Goal: Task Accomplishment & Management: Use online tool/utility

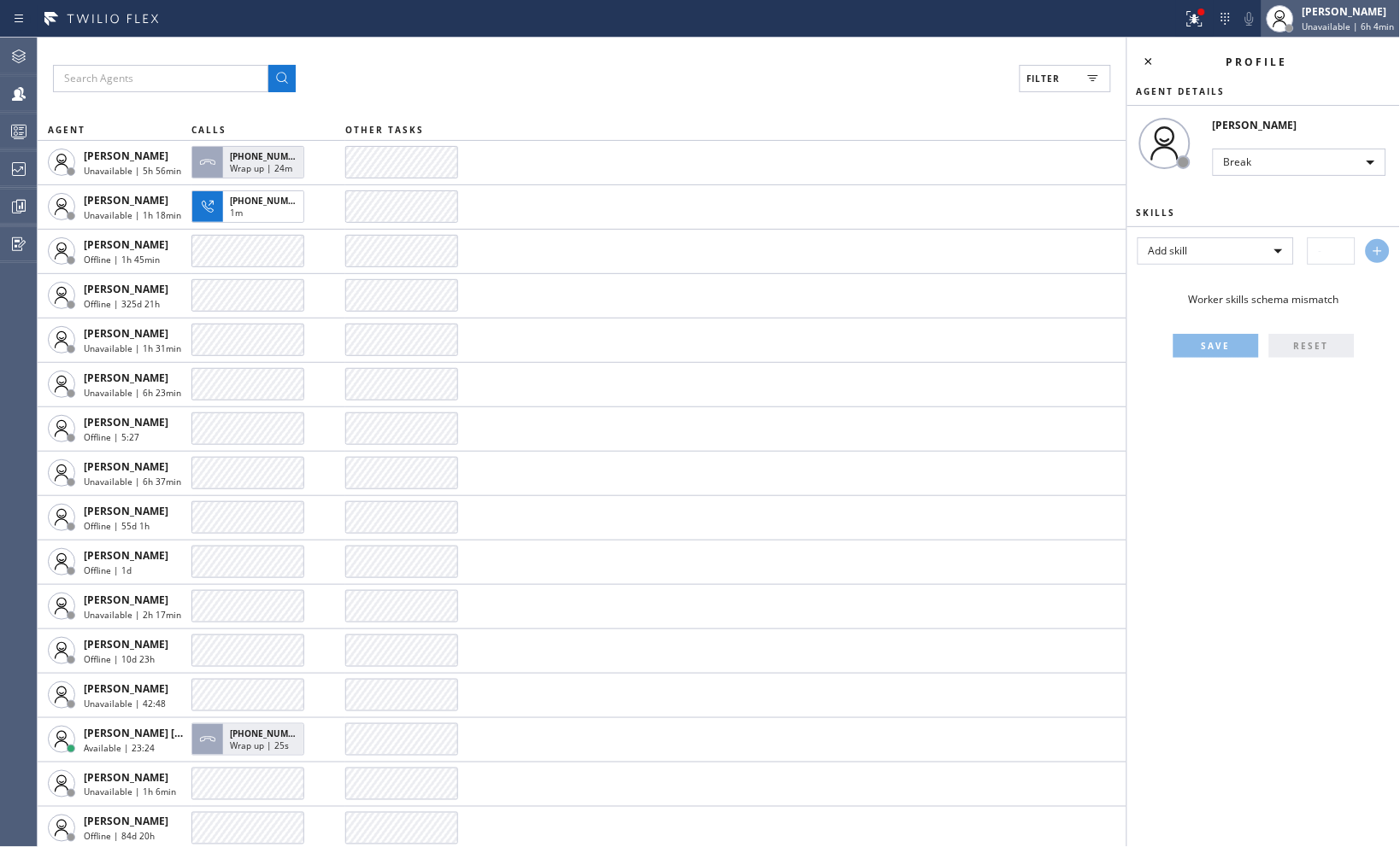
scroll to position [1993, 0]
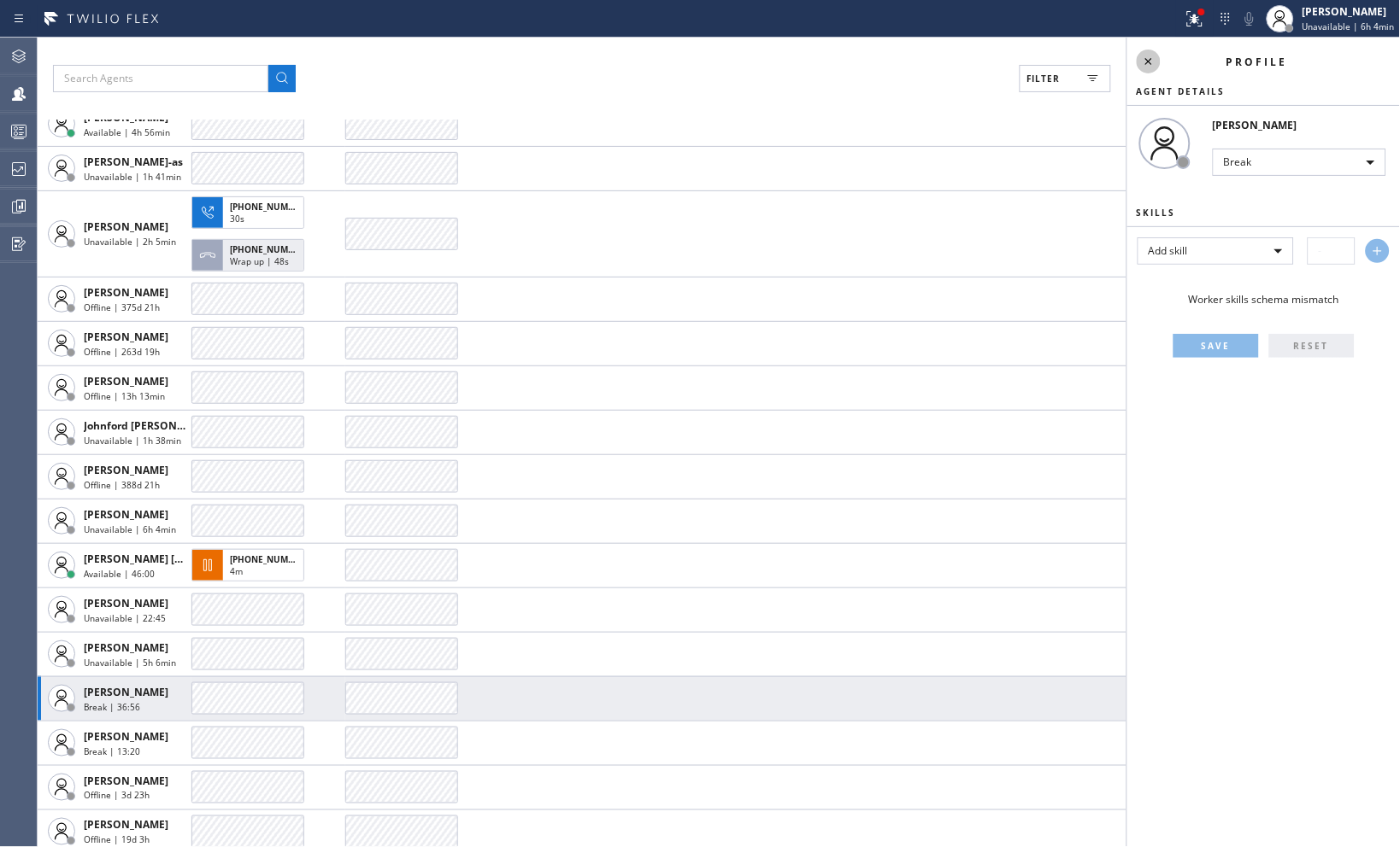
click at [1147, 64] on icon at bounding box center [1149, 61] width 20 height 20
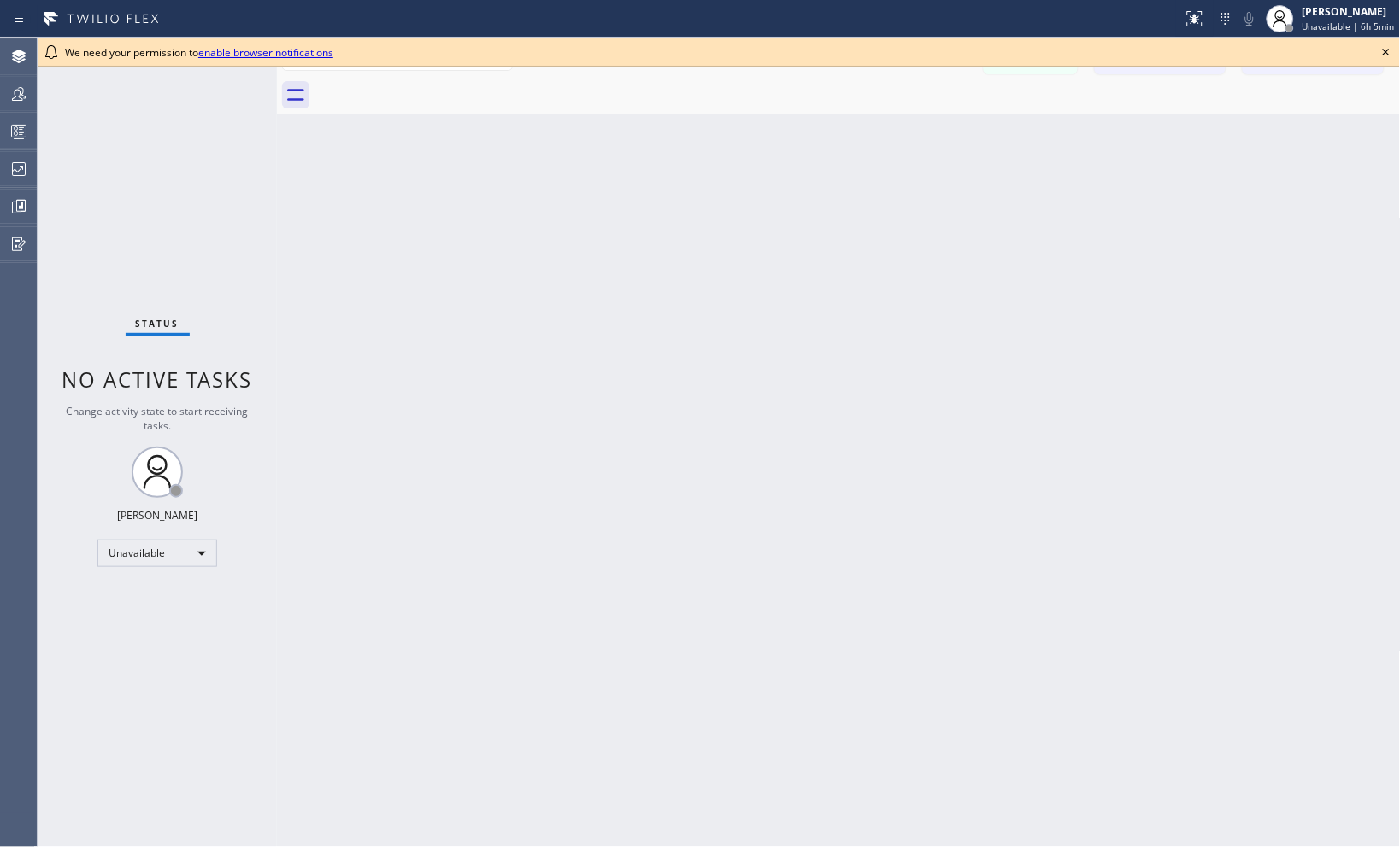
click at [1390, 53] on icon at bounding box center [1386, 52] width 20 height 20
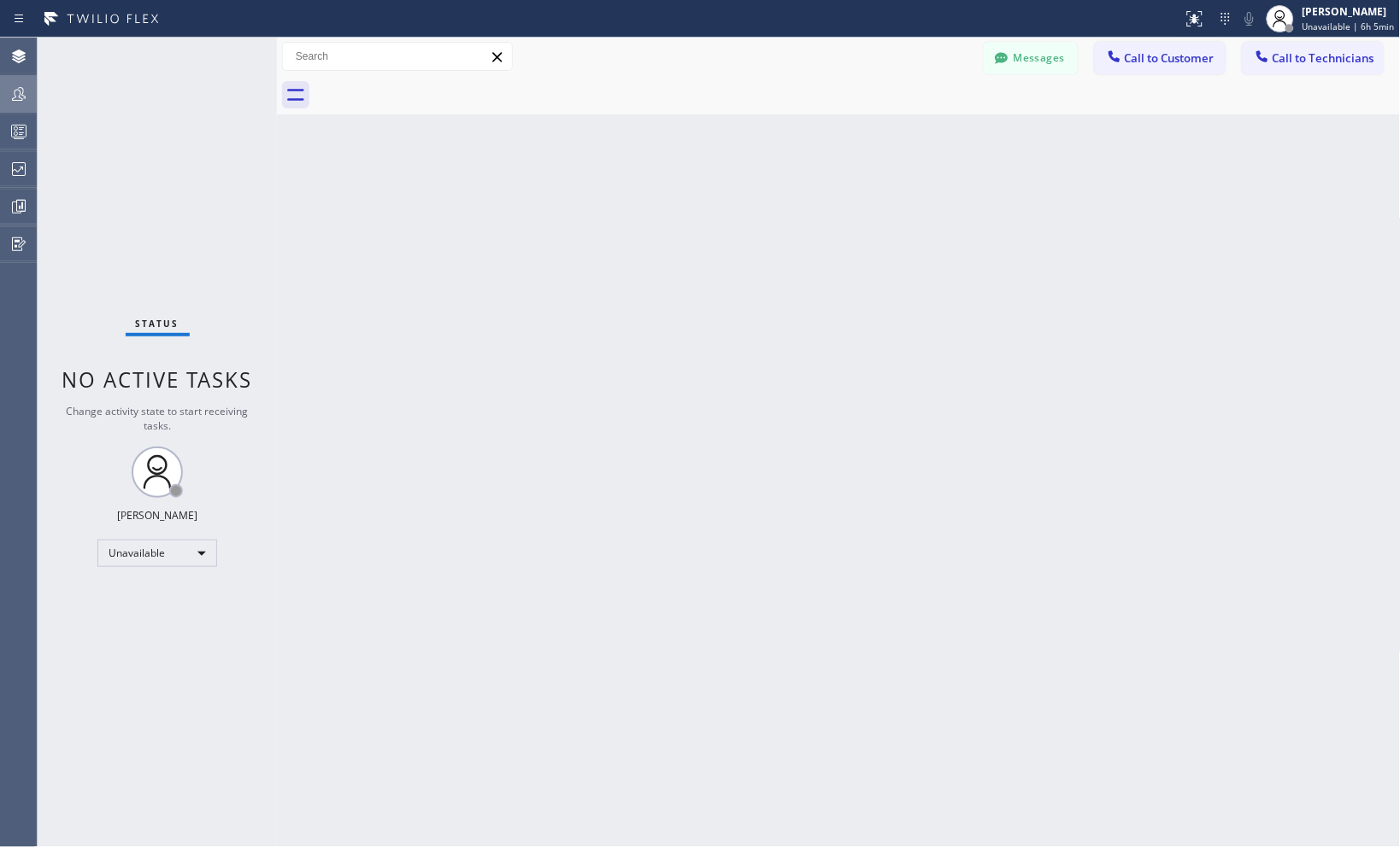
click at [21, 96] on icon at bounding box center [19, 94] width 20 height 20
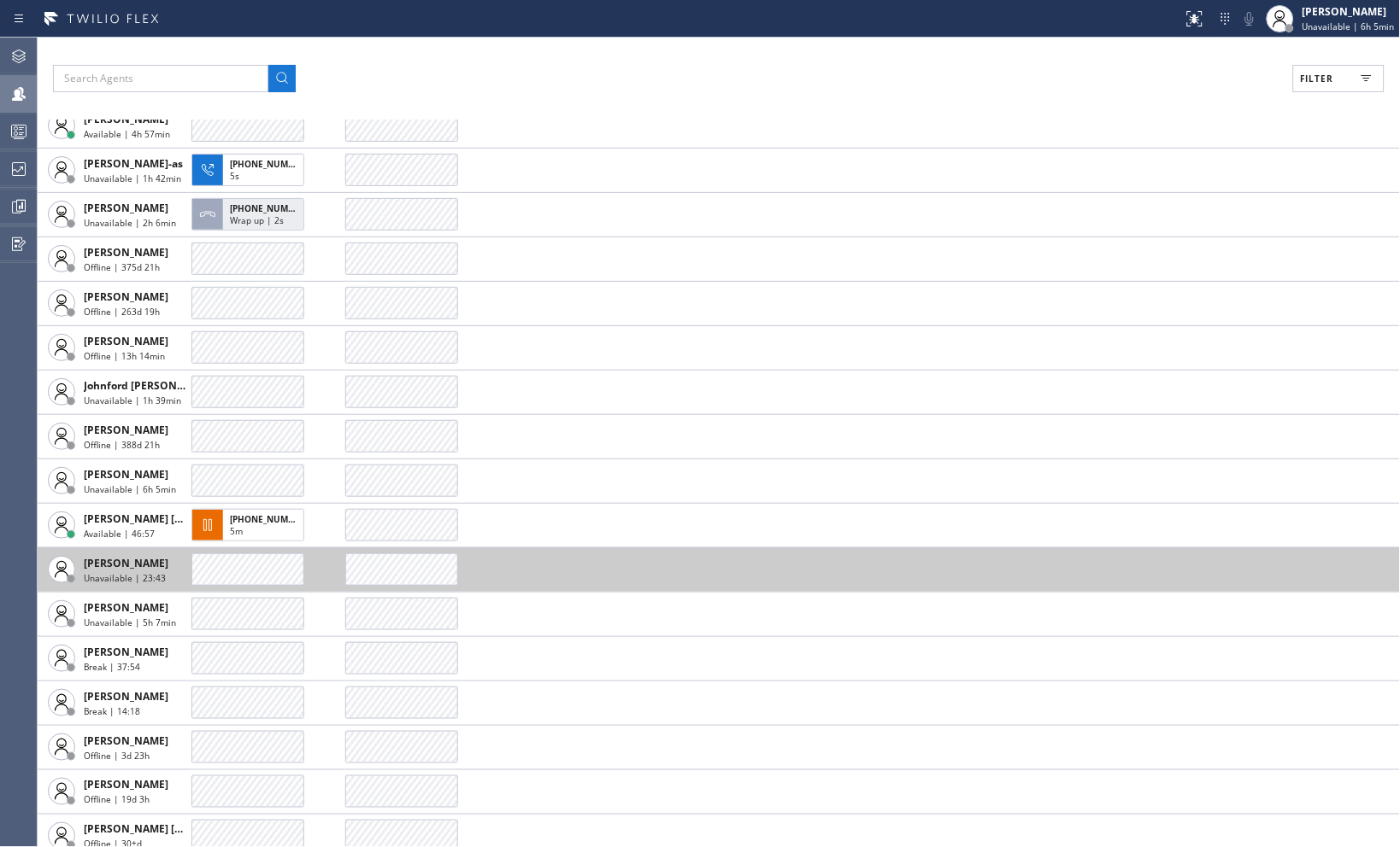
scroll to position [1993, 0]
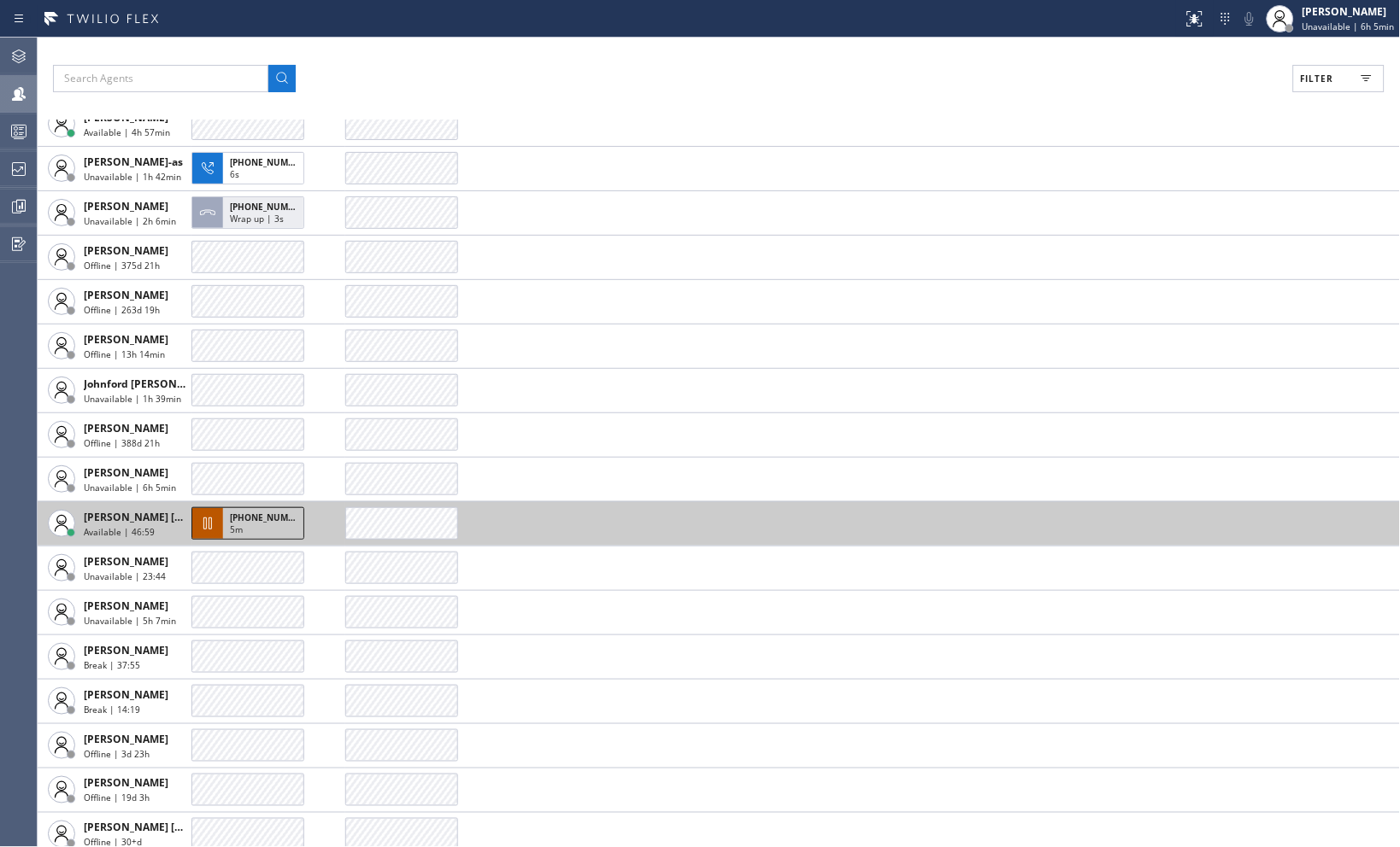
click at [261, 527] on div "5m" at bounding box center [263, 531] width 67 height 16
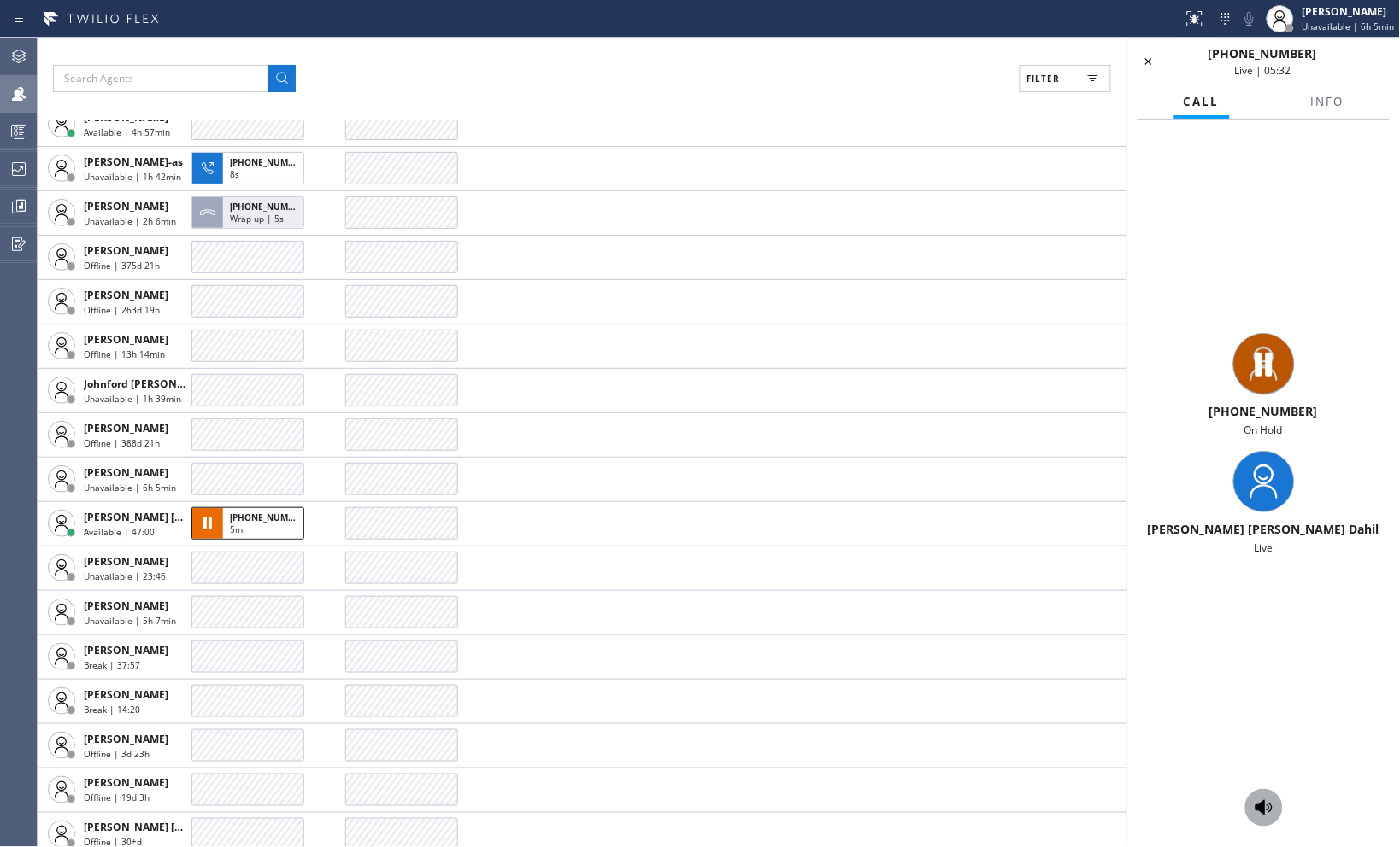
click at [1266, 810] on icon at bounding box center [1264, 808] width 20 height 20
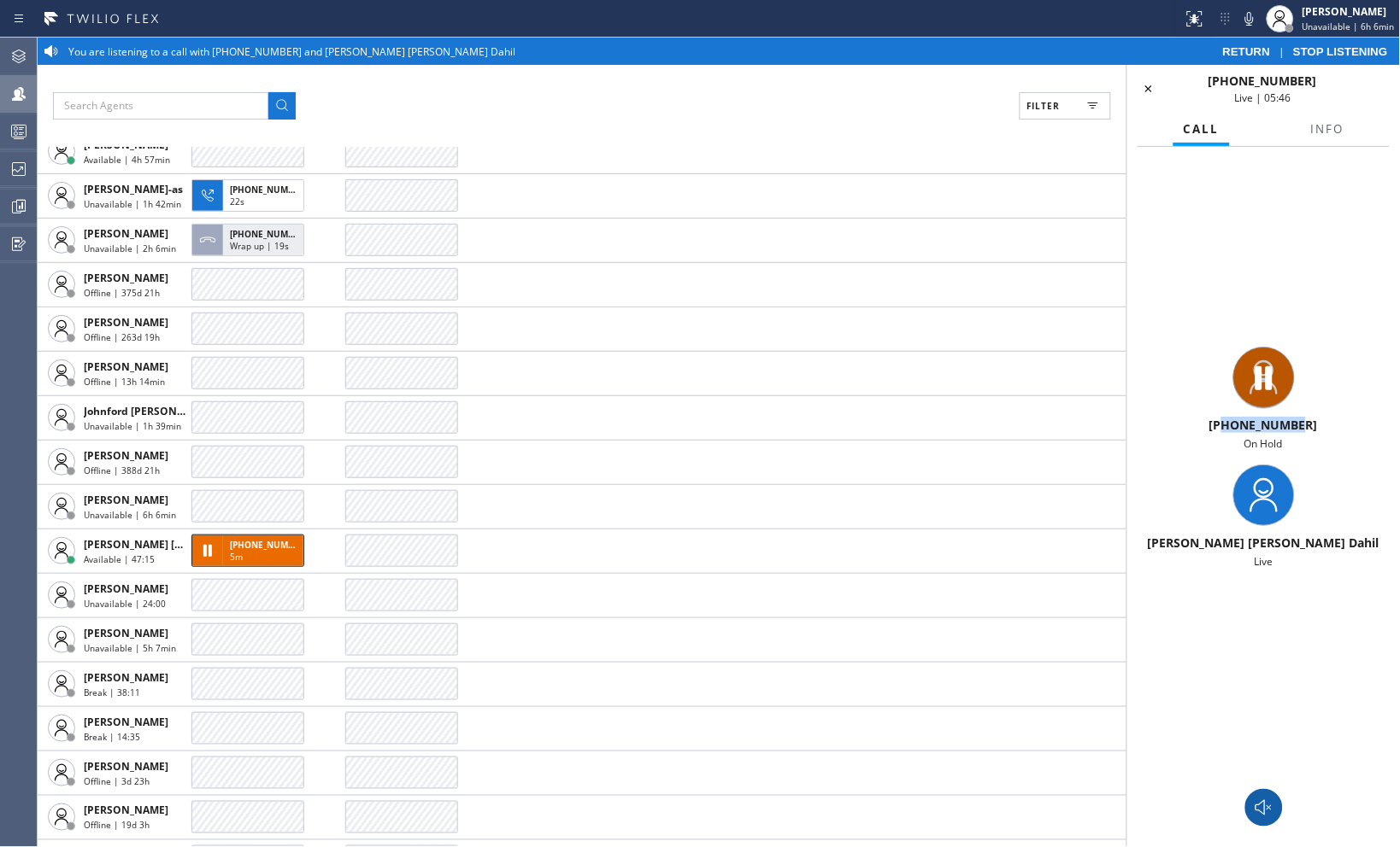
drag, startPoint x: 1303, startPoint y: 428, endPoint x: 1230, endPoint y: 423, distance: 73.2
click at [1230, 423] on div "[PHONE_NUMBER]" at bounding box center [1263, 425] width 259 height 17
copy span "5309578768"
drag, startPoint x: 1312, startPoint y: 82, endPoint x: 1219, endPoint y: 85, distance: 93.0
click at [1219, 85] on div "[PHONE_NUMBER] Live | 08:14" at bounding box center [1263, 88] width 187 height 32
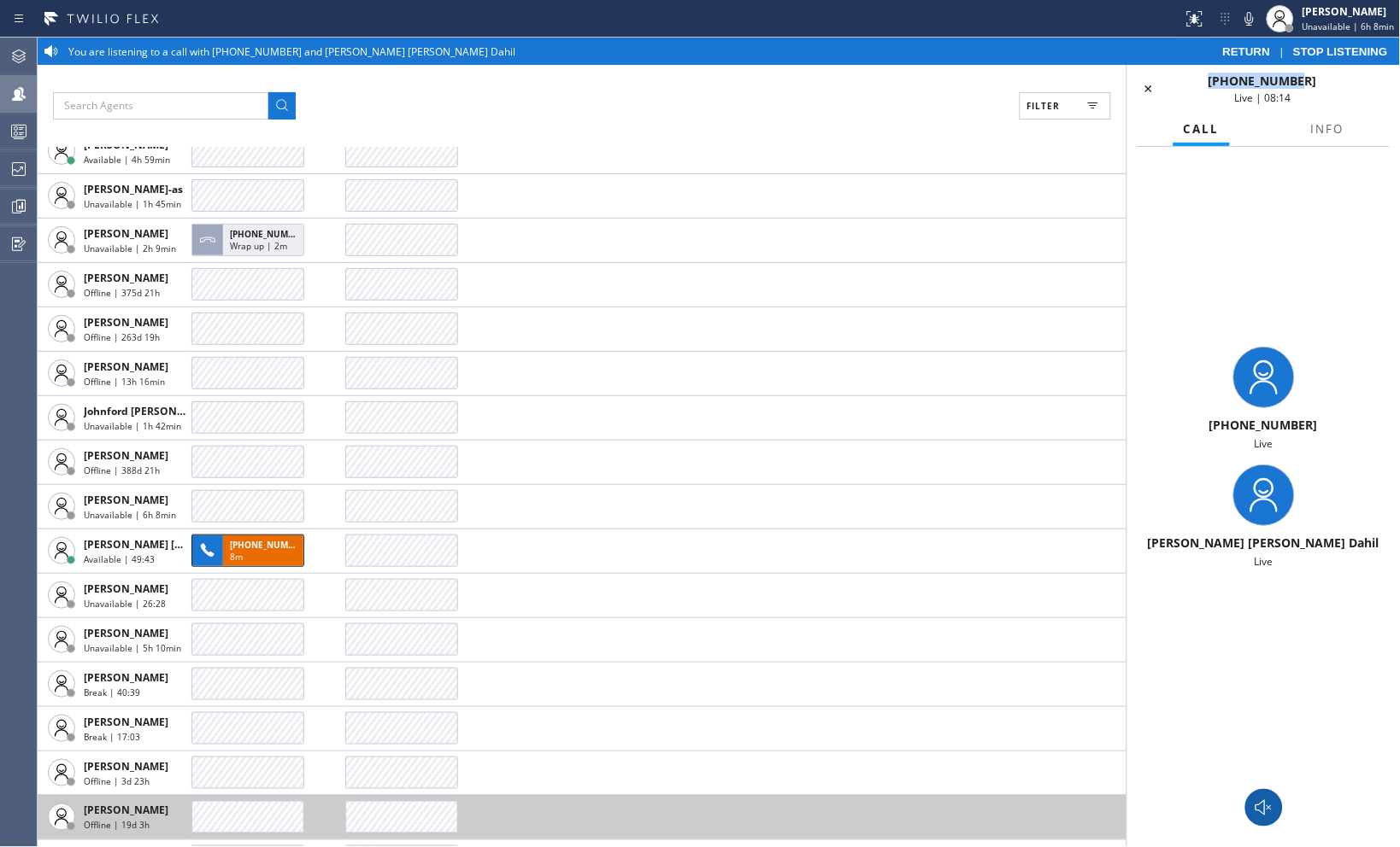
copy span "[PHONE_NUMBER]"
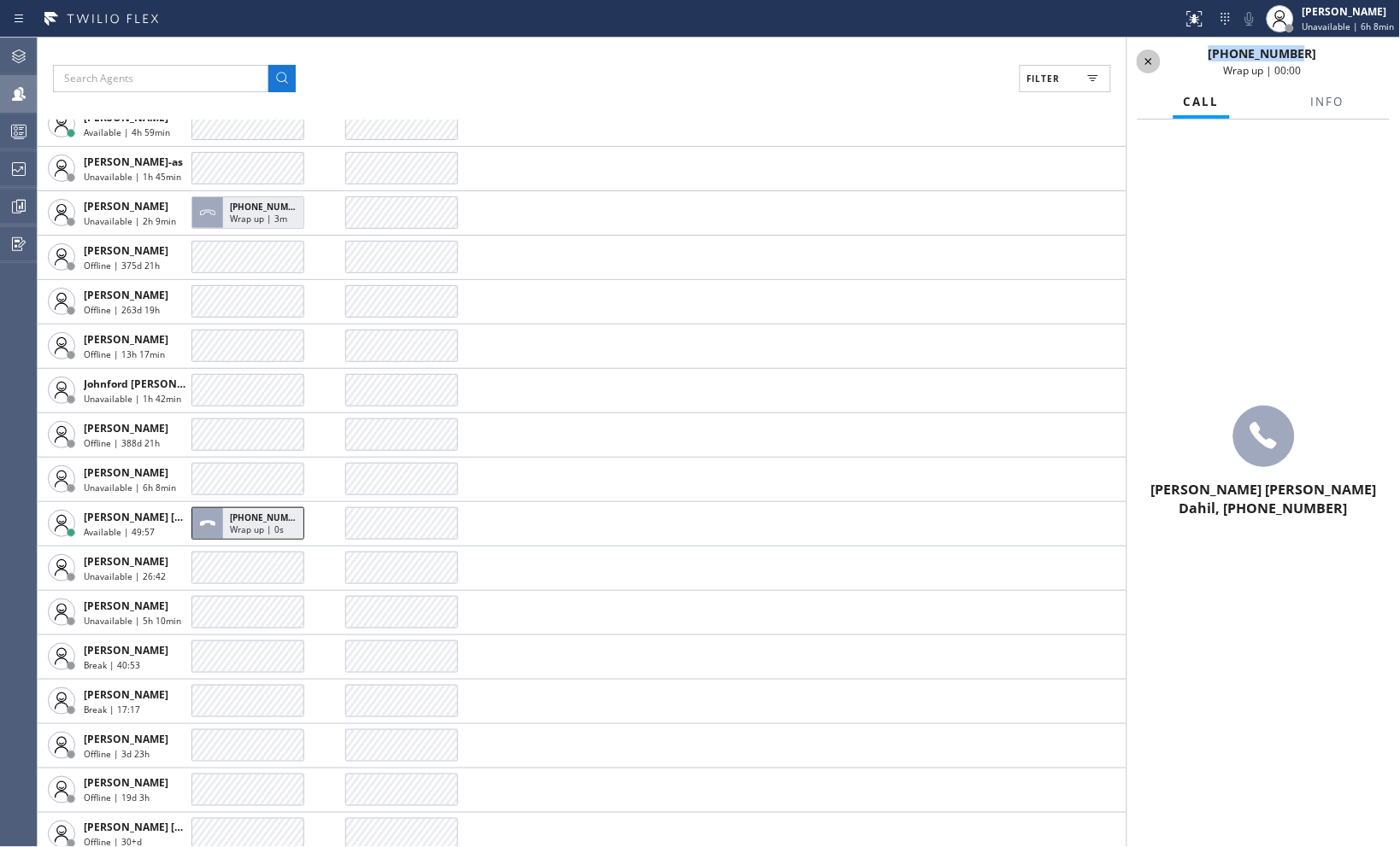
click at [1155, 60] on icon at bounding box center [1149, 61] width 20 height 20
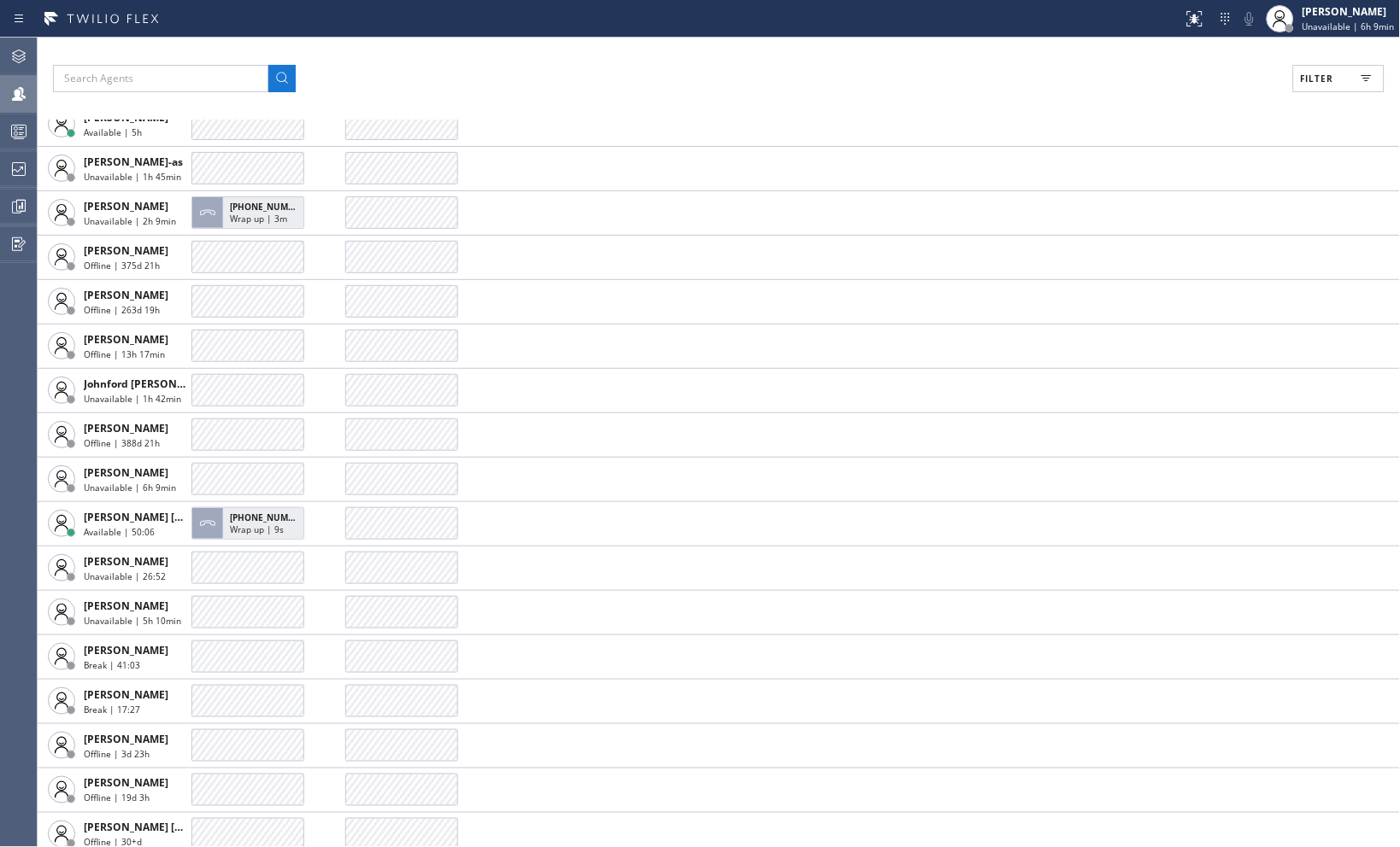
click at [884, 80] on div "Filter" at bounding box center [719, 78] width 1331 height 27
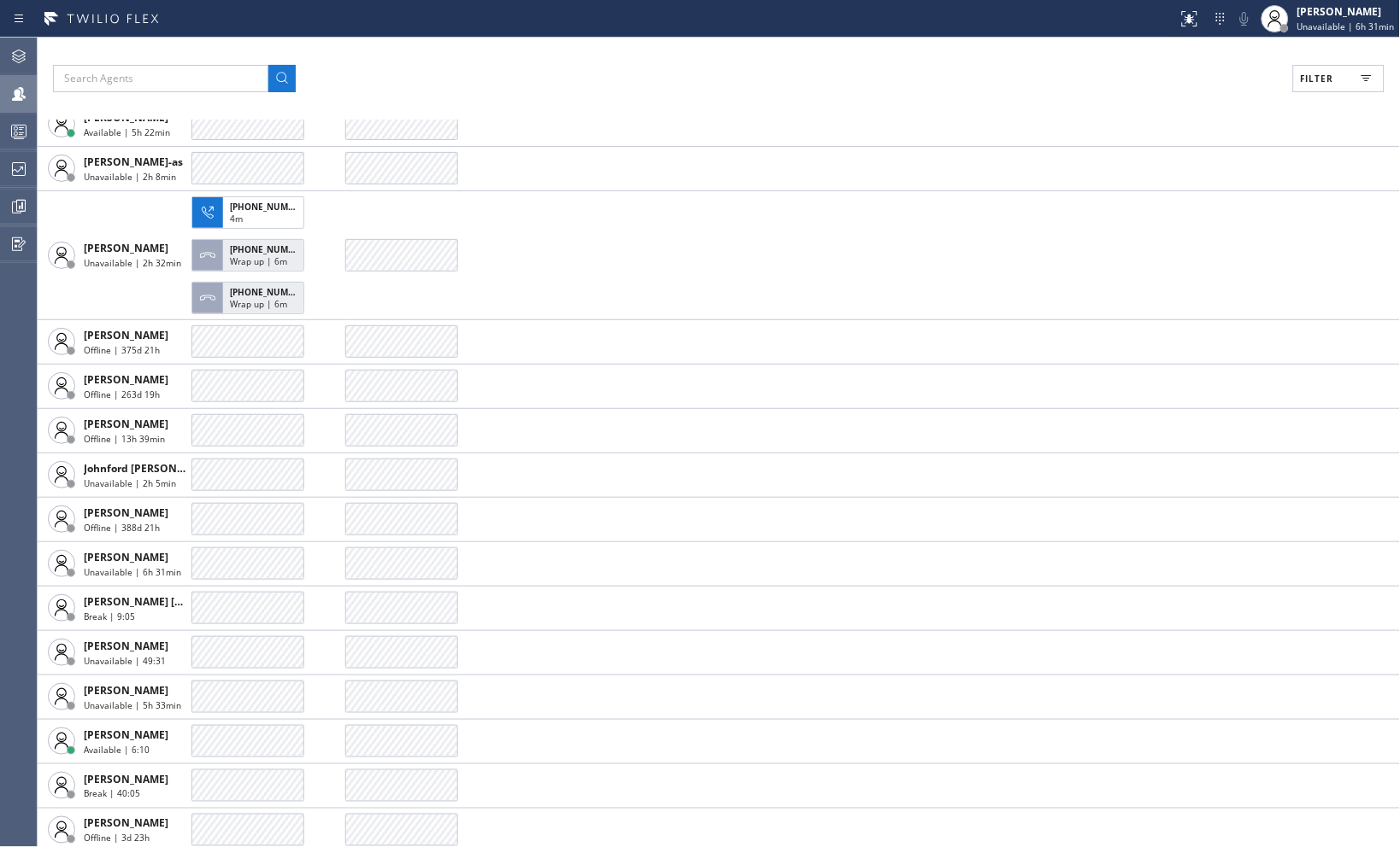
drag, startPoint x: 1128, startPoint y: 82, endPoint x: 1115, endPoint y: 82, distance: 13.0
click at [1128, 82] on div "Filter" at bounding box center [719, 78] width 1331 height 27
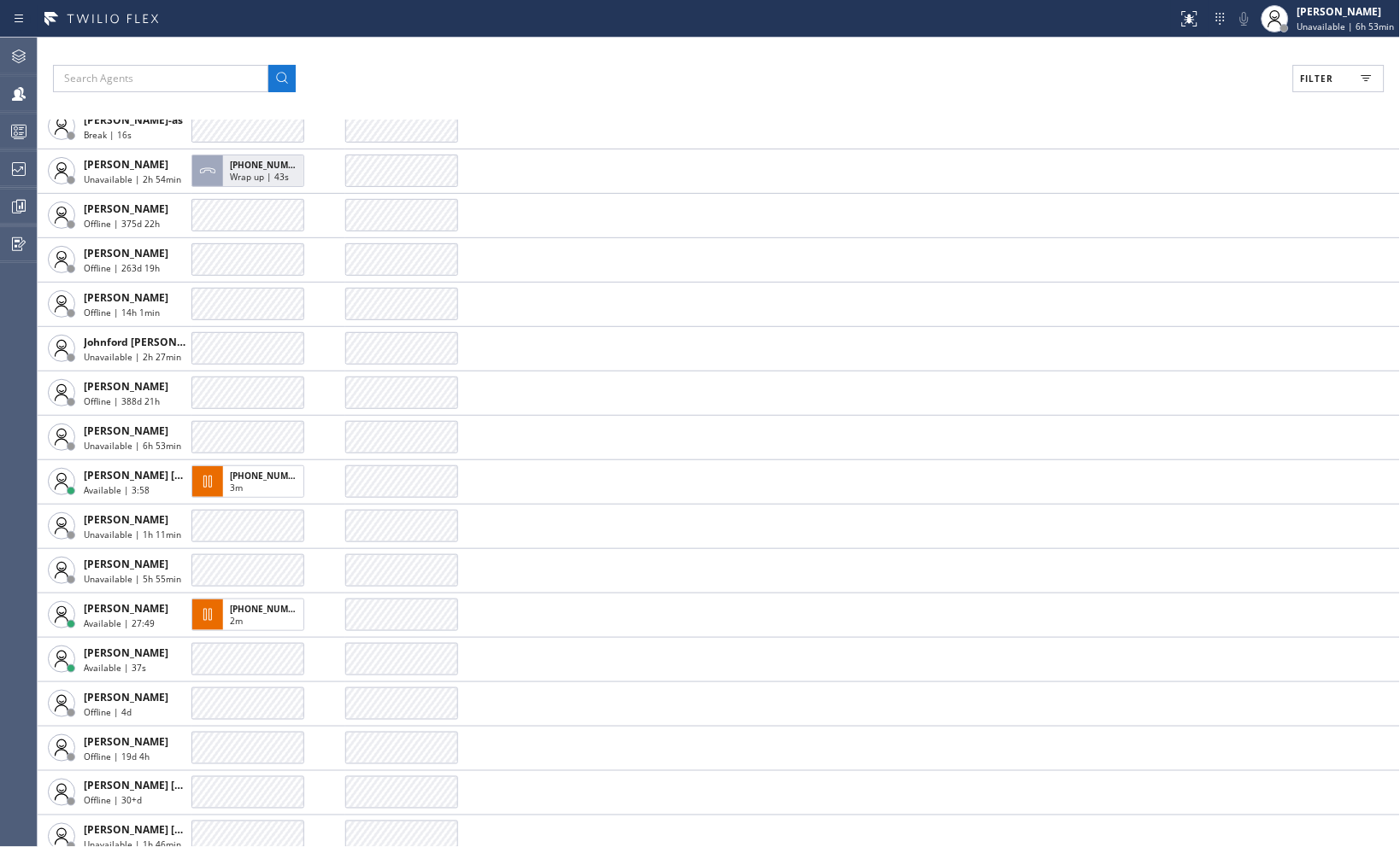
scroll to position [1993, 0]
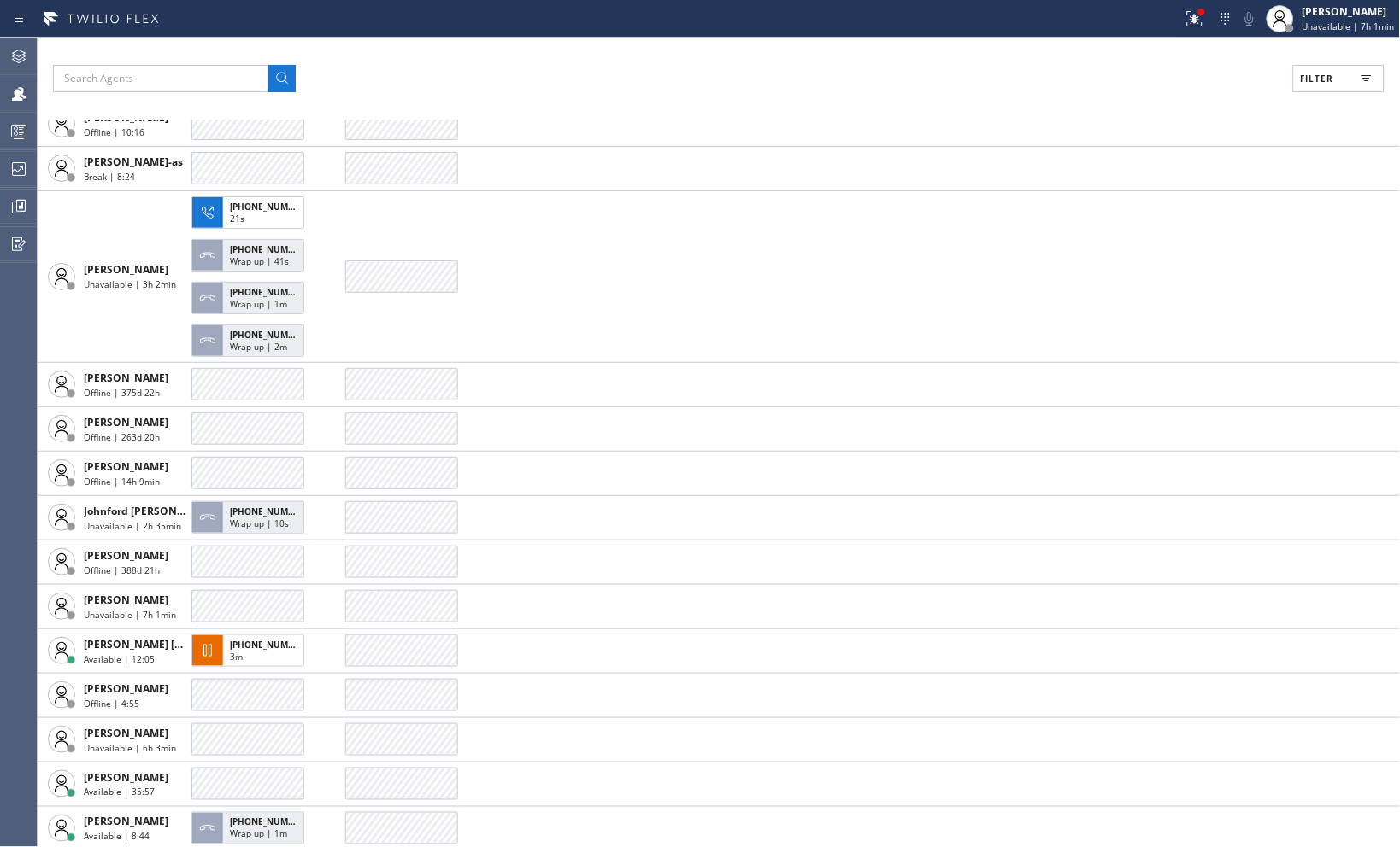
click at [1120, 85] on div "Filter" at bounding box center [719, 78] width 1331 height 27
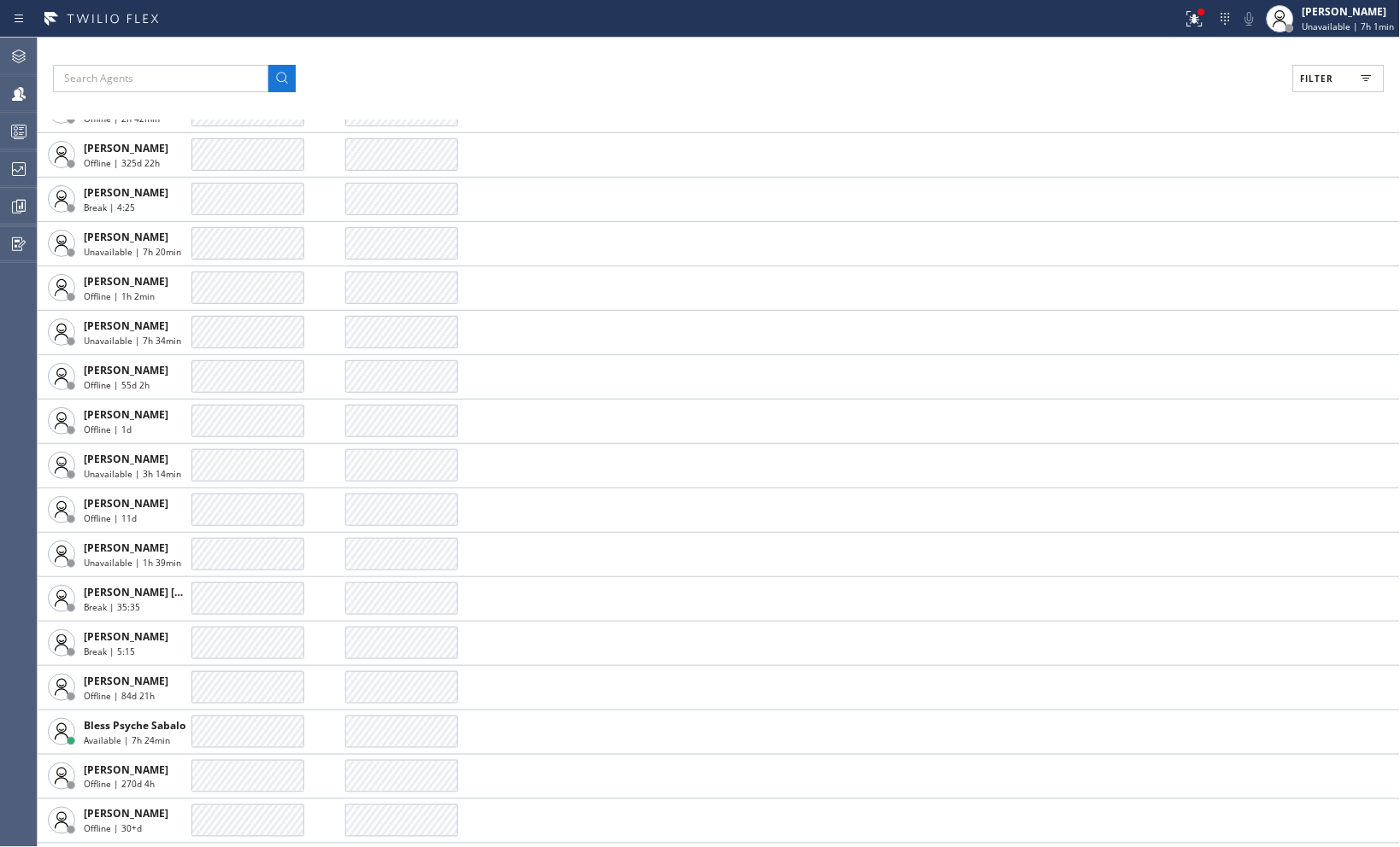
scroll to position [0, 0]
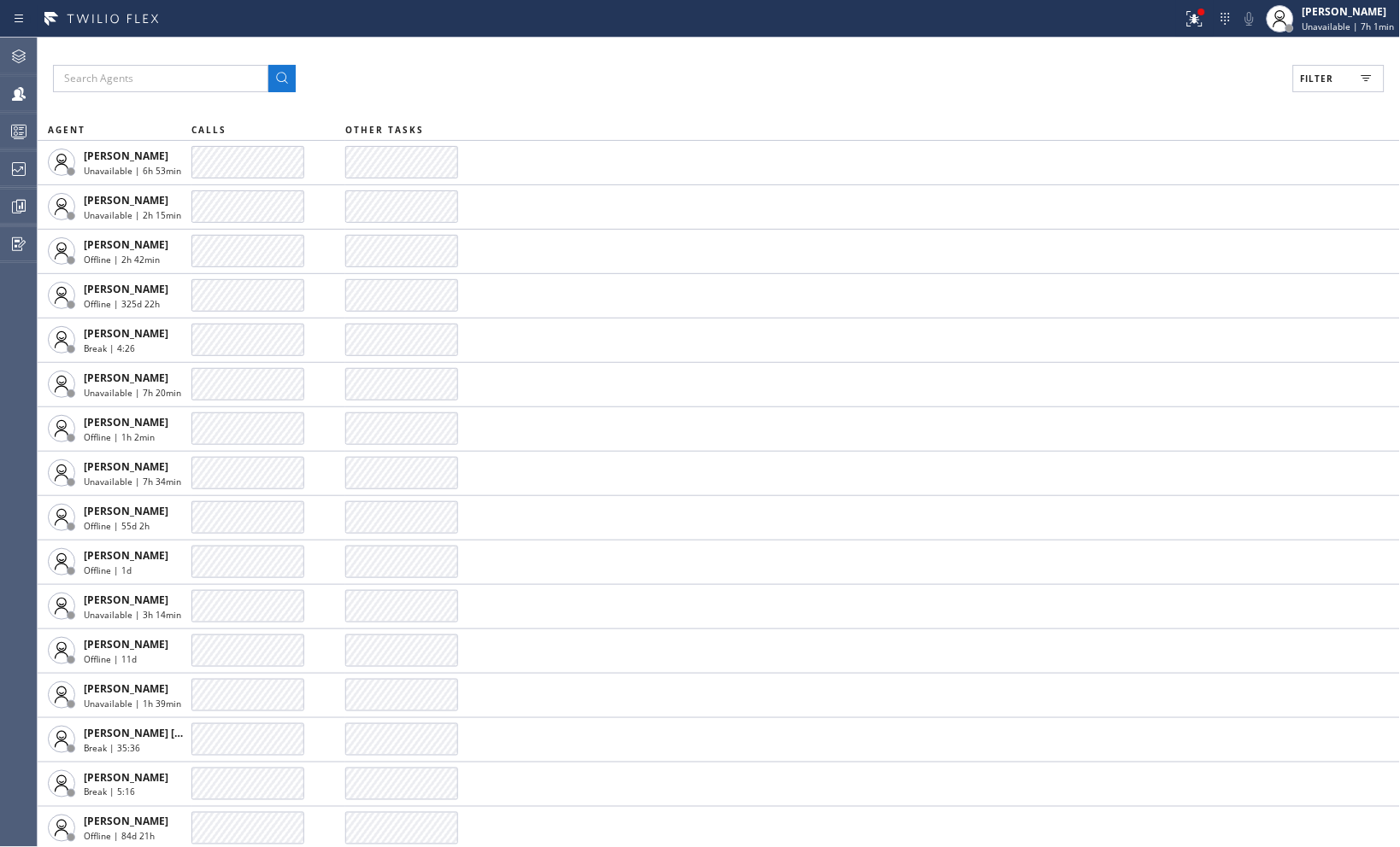
click at [591, 106] on div "Filter AGENT CALLS OTHER TASKS Abe Collarte Unavailable | 6h 53min Adam Alramad…" at bounding box center [719, 443] width 1362 height 810
click at [1368, 71] on icon at bounding box center [1367, 79] width 20 height 20
click at [1143, 229] on input "Unavailable" at bounding box center [1152, 229] width 20 height 20
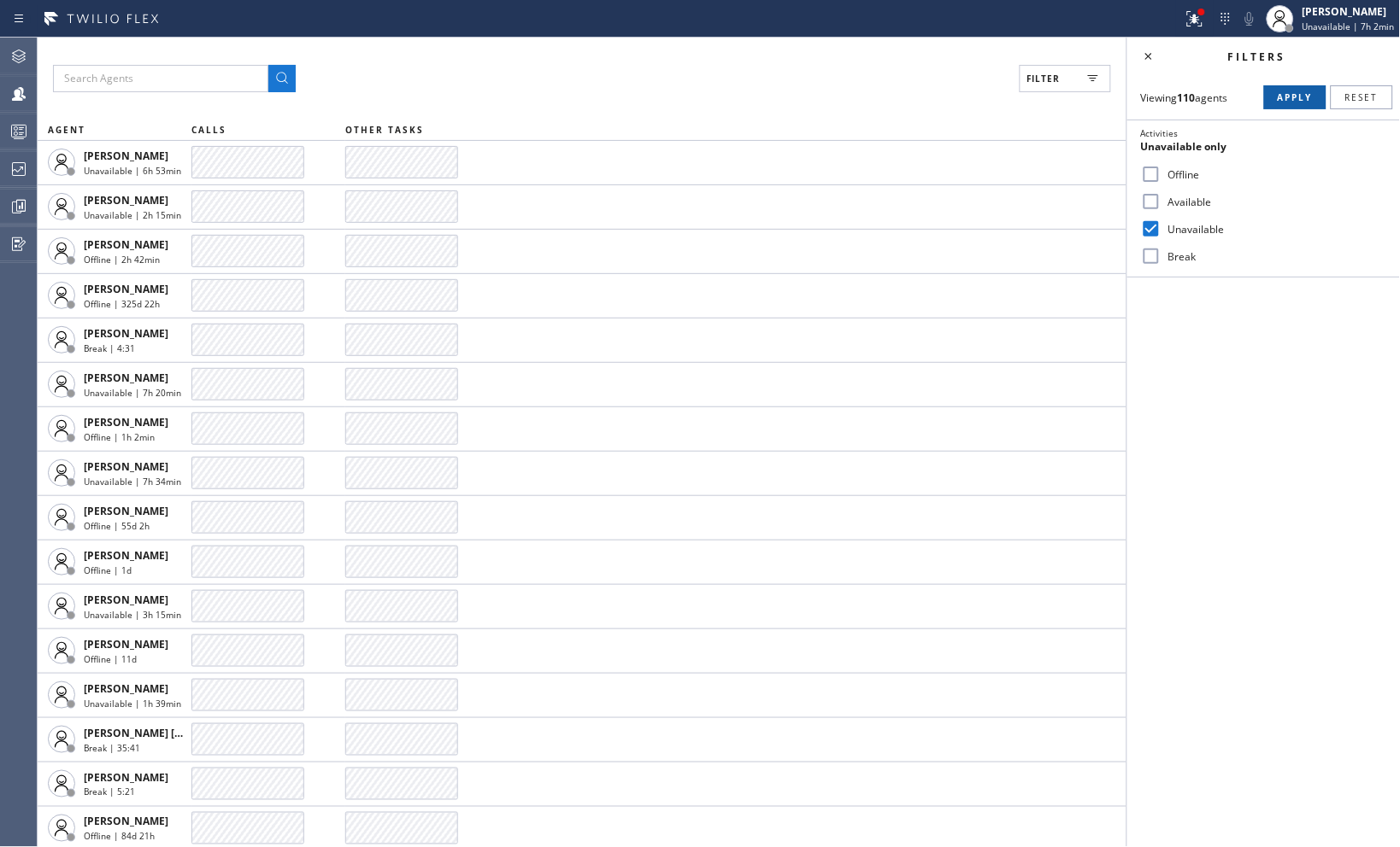
click at [1279, 94] on span "Apply" at bounding box center [1295, 97] width 35 height 12
click at [1151, 49] on icon at bounding box center [1149, 57] width 20 height 20
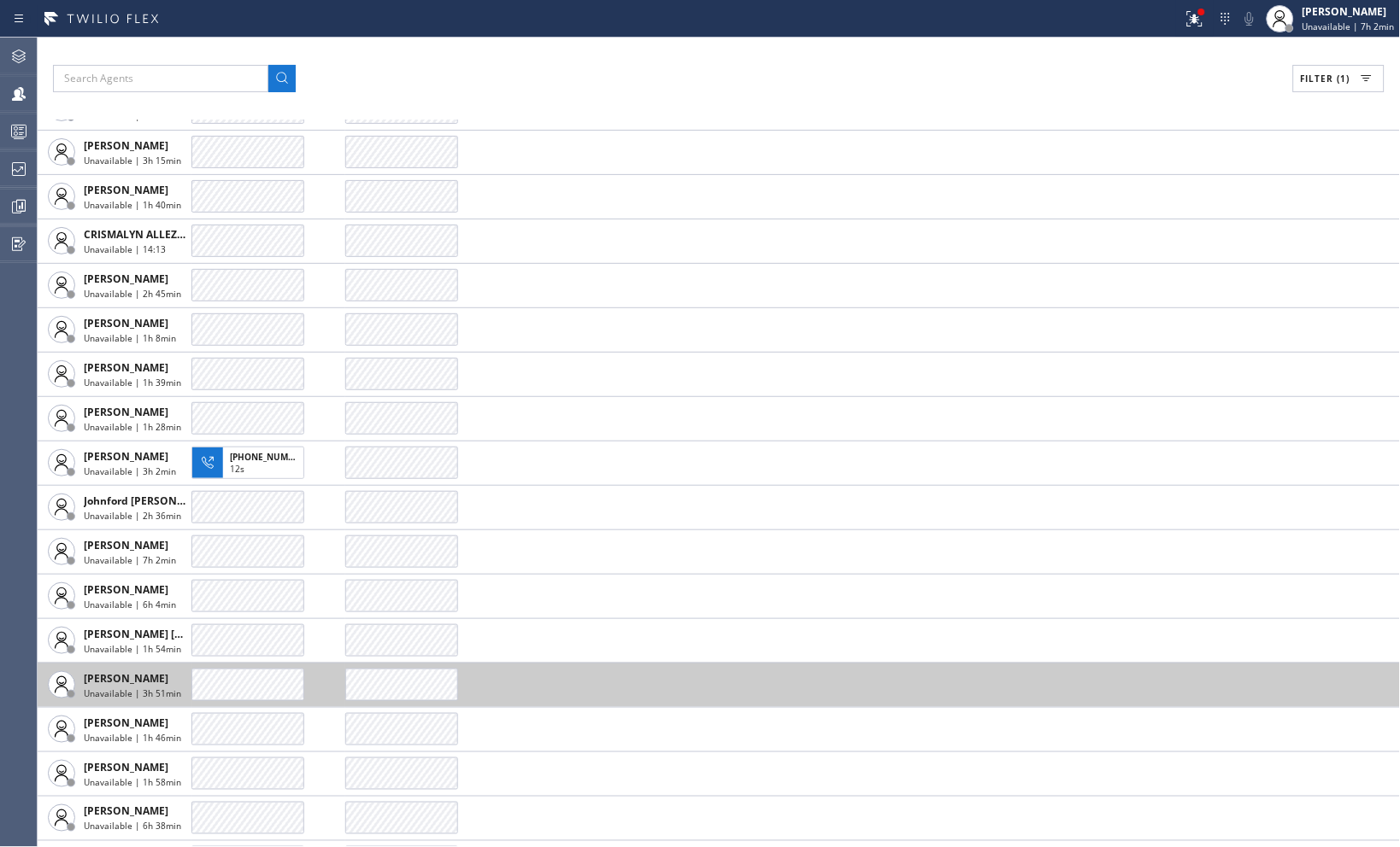
scroll to position [270, 0]
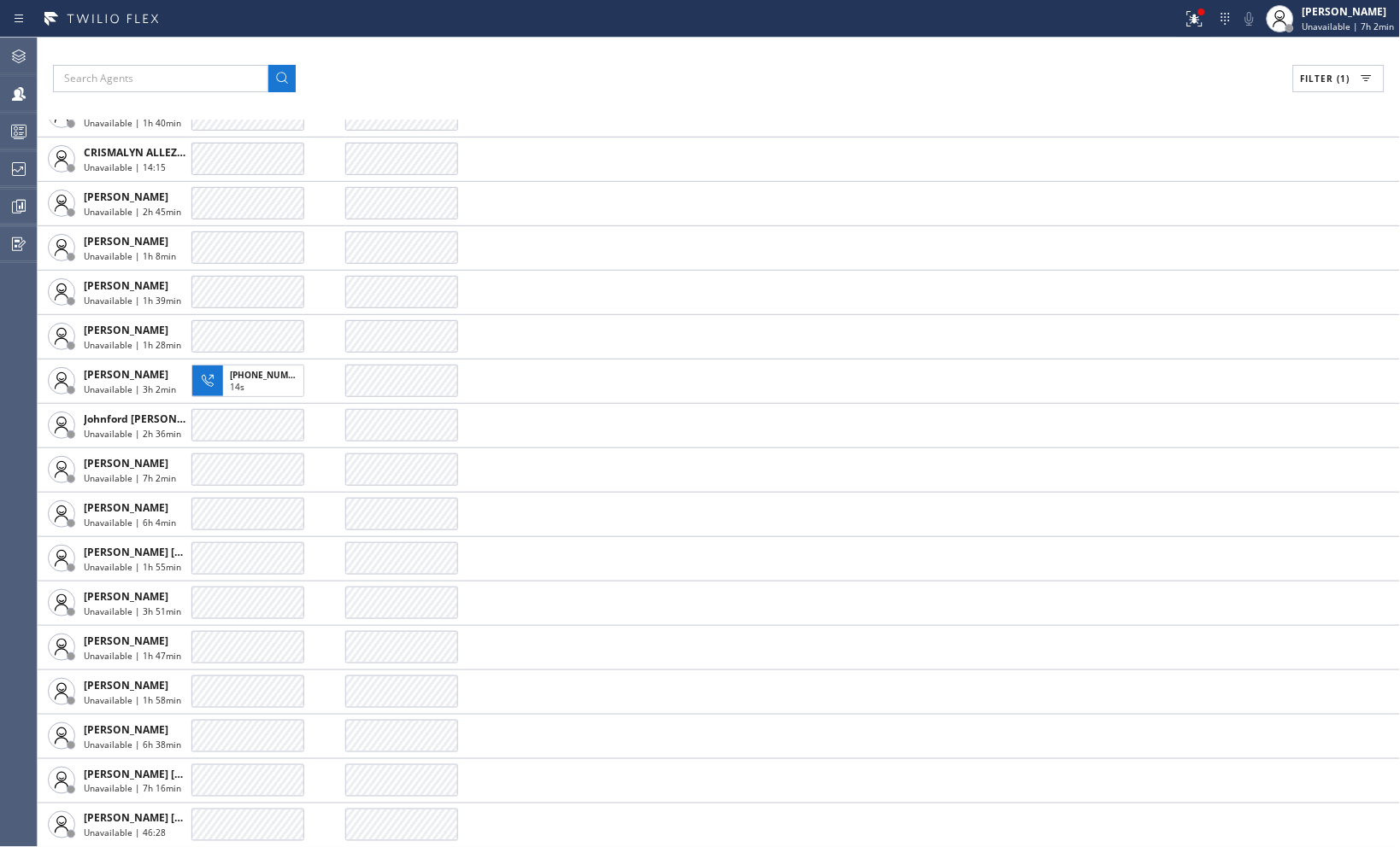
click at [1342, 72] on span "Filter (1)" at bounding box center [1325, 78] width 49 height 12
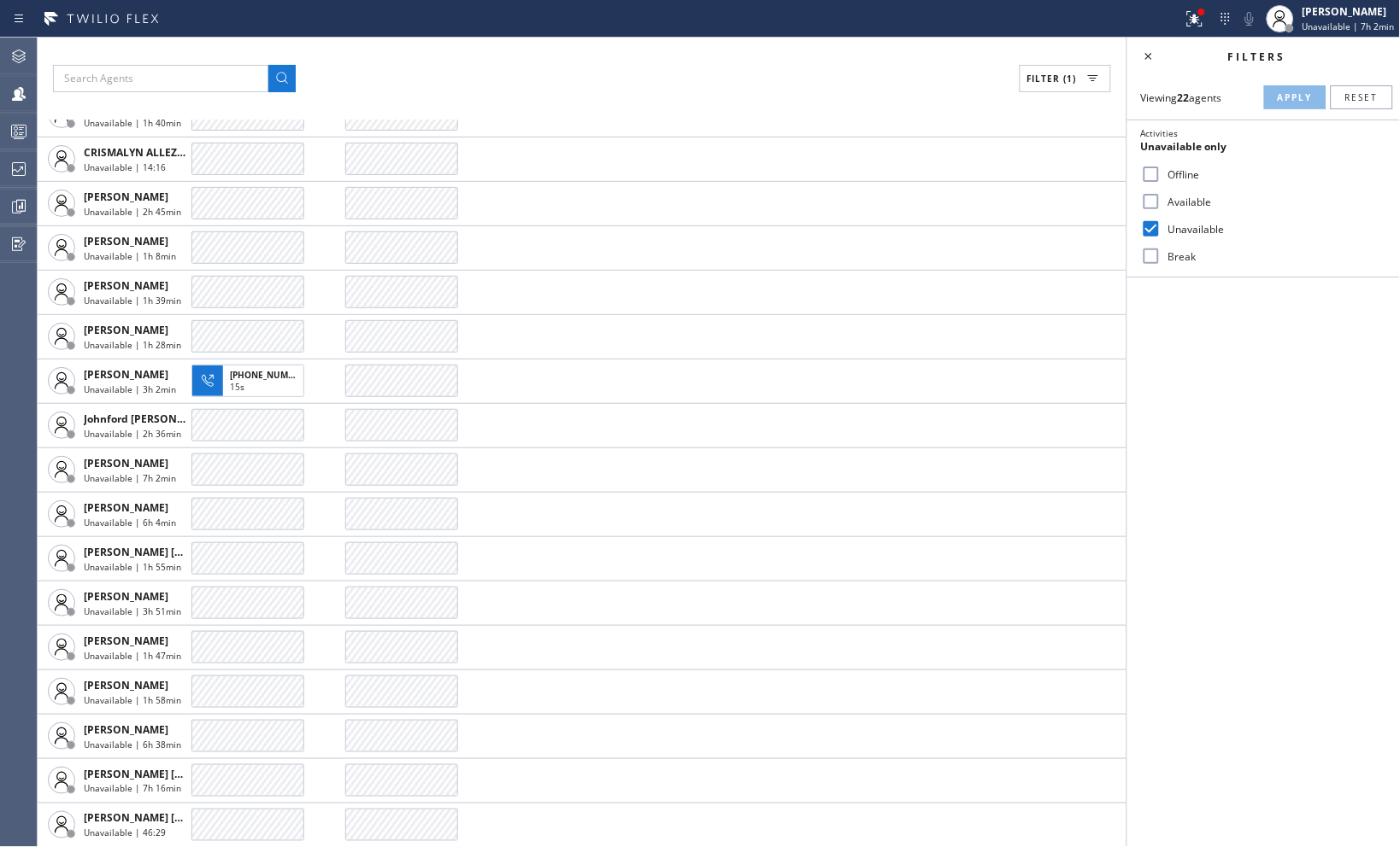
click at [1159, 233] on input "Unavailable" at bounding box center [1152, 229] width 20 height 20
checkbox input "false"
click at [1152, 195] on input "Available" at bounding box center [1152, 201] width 20 height 20
checkbox input "true"
click at [1293, 92] on span "Apply" at bounding box center [1295, 97] width 35 height 12
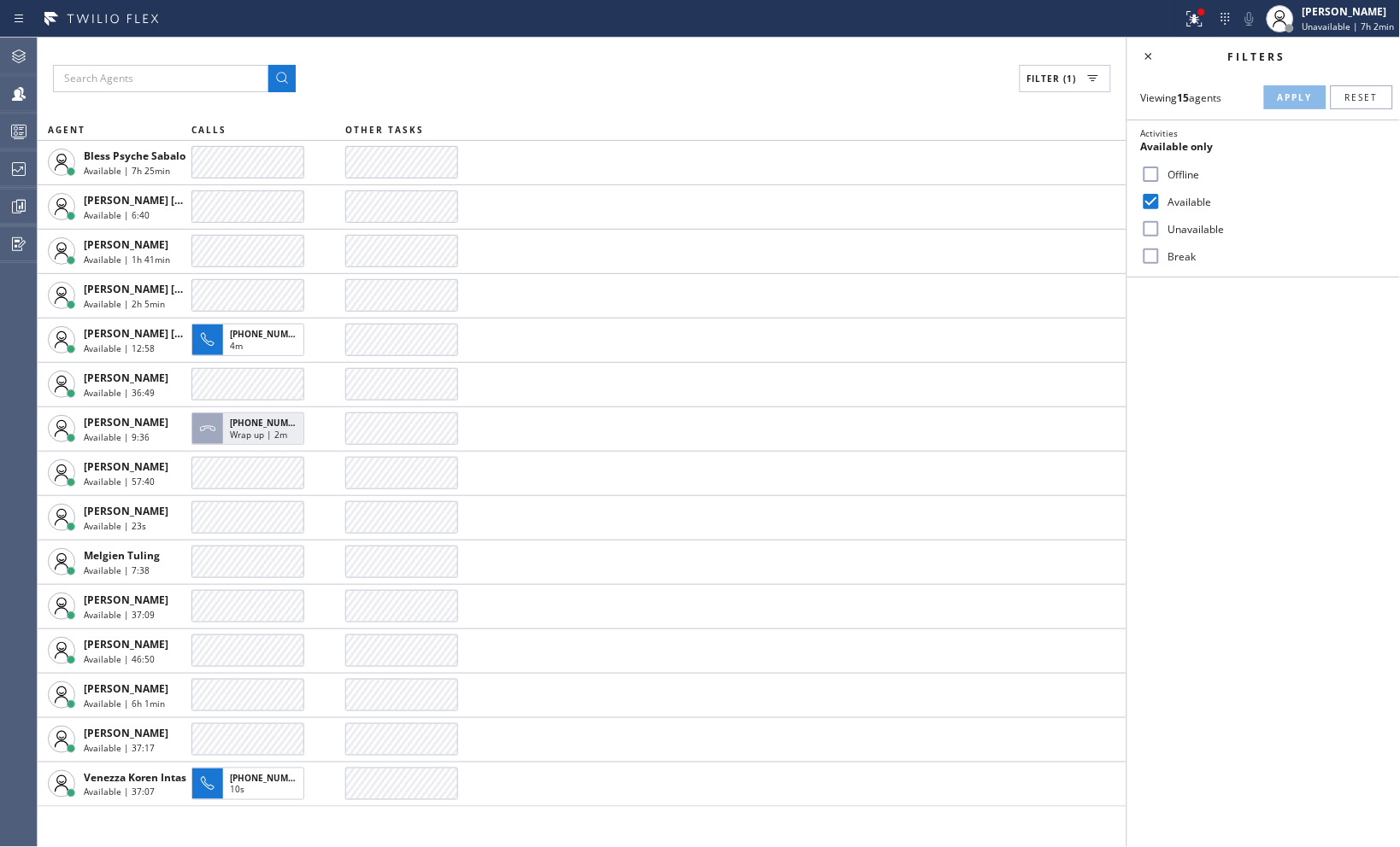
click at [1143, 60] on icon at bounding box center [1149, 57] width 20 height 20
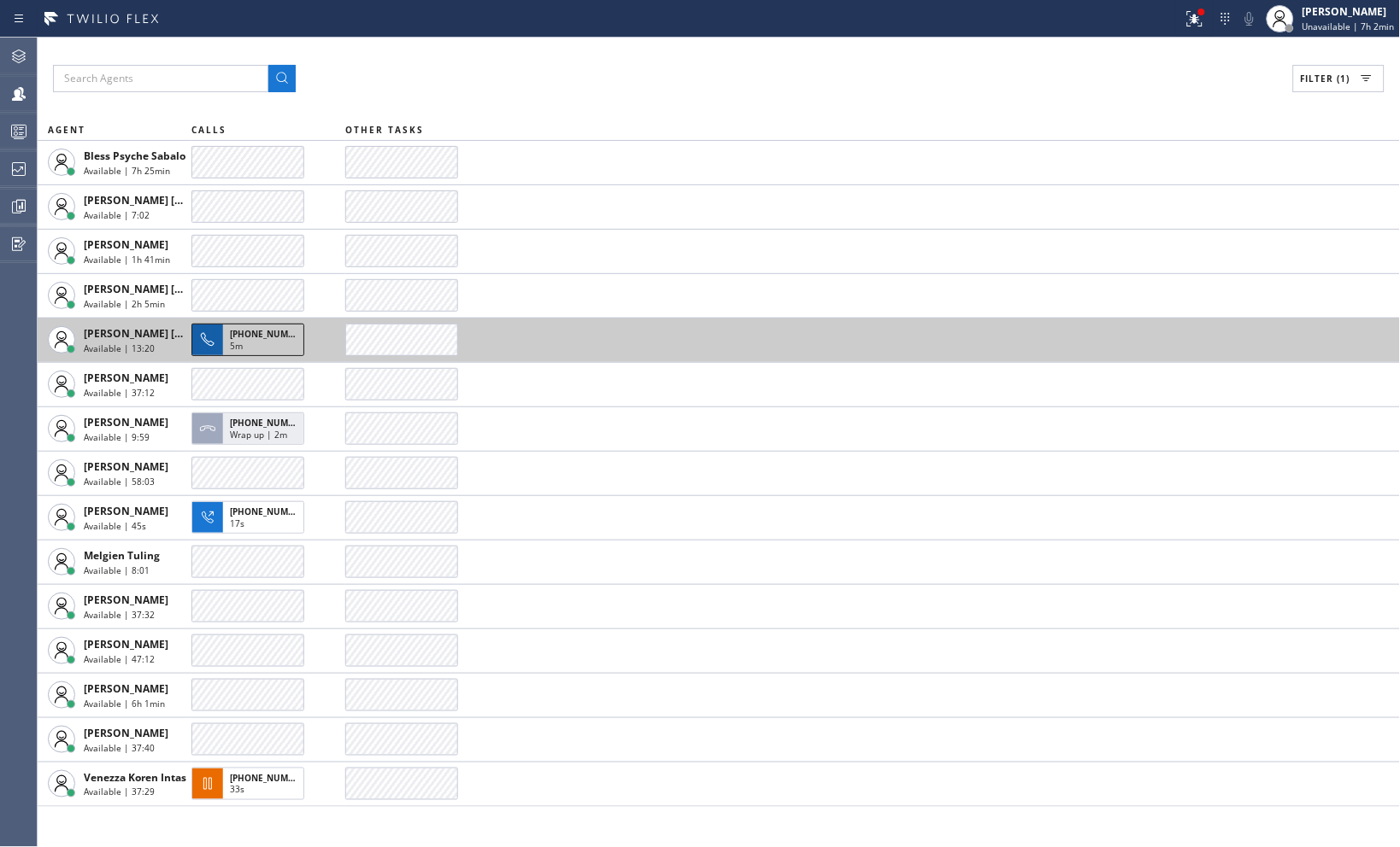
click at [251, 336] on span "+17734061424" at bounding box center [269, 334] width 78 height 12
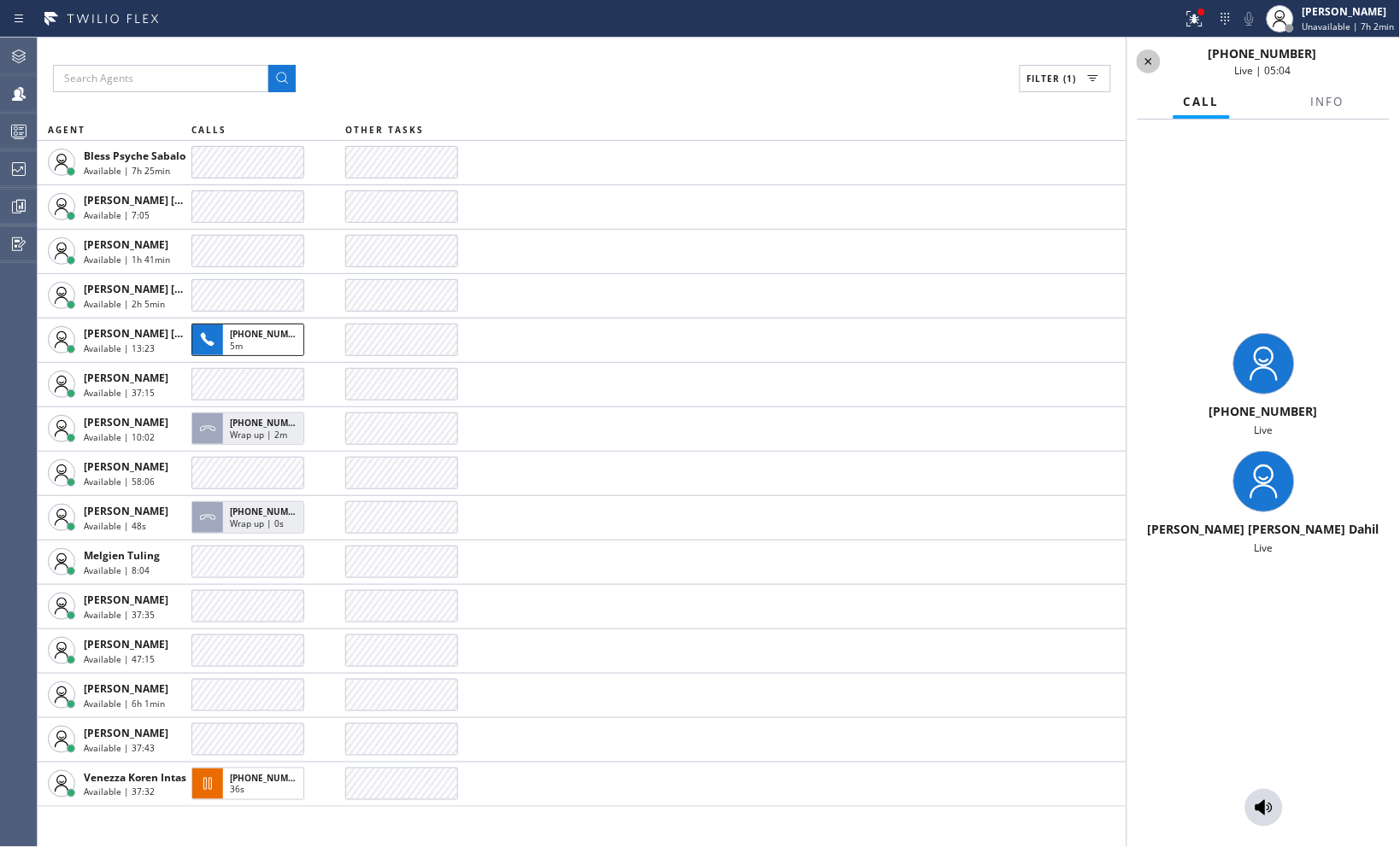
click at [1156, 63] on icon at bounding box center [1149, 61] width 20 height 20
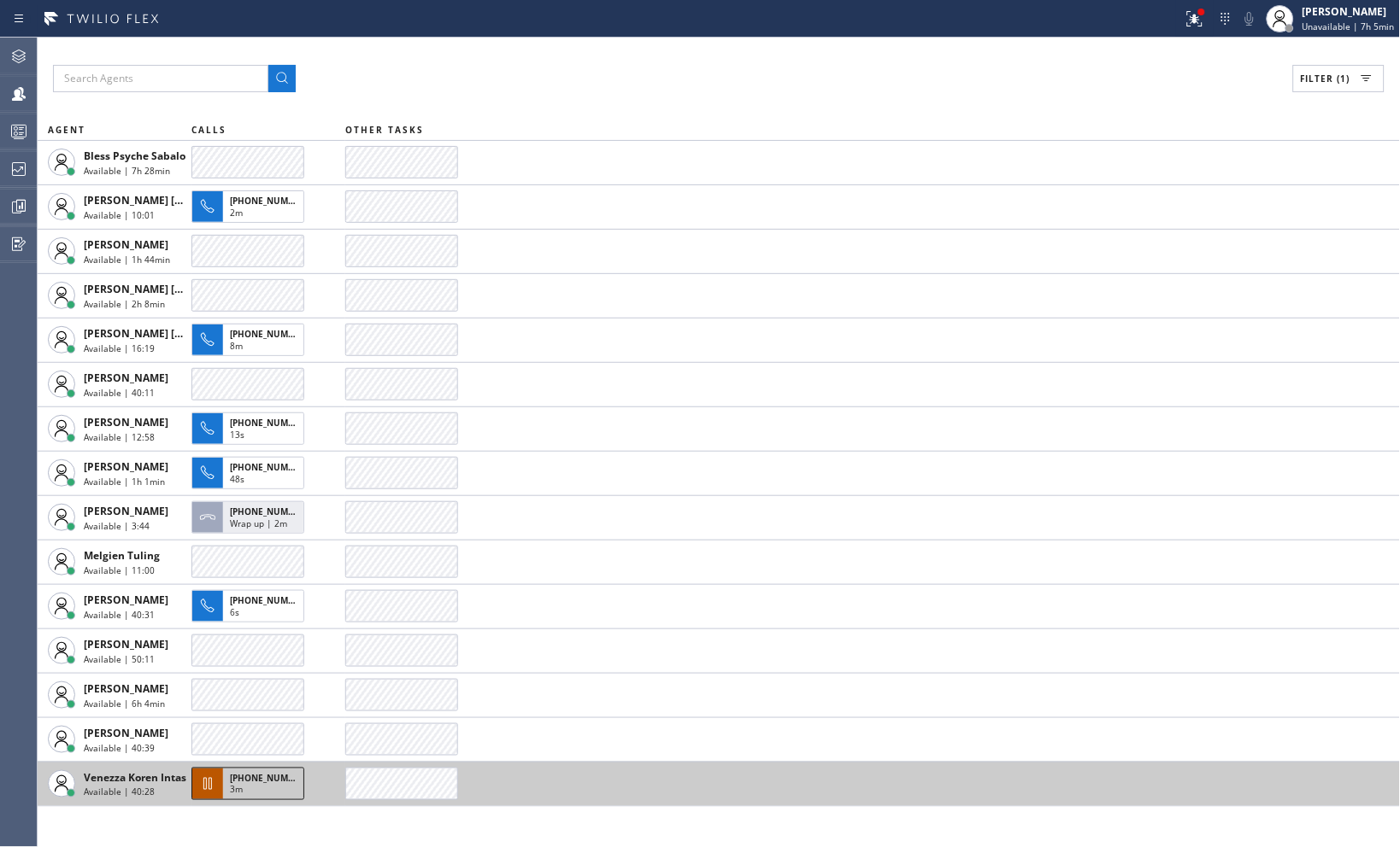
click at [271, 789] on div "3m" at bounding box center [263, 791] width 67 height 16
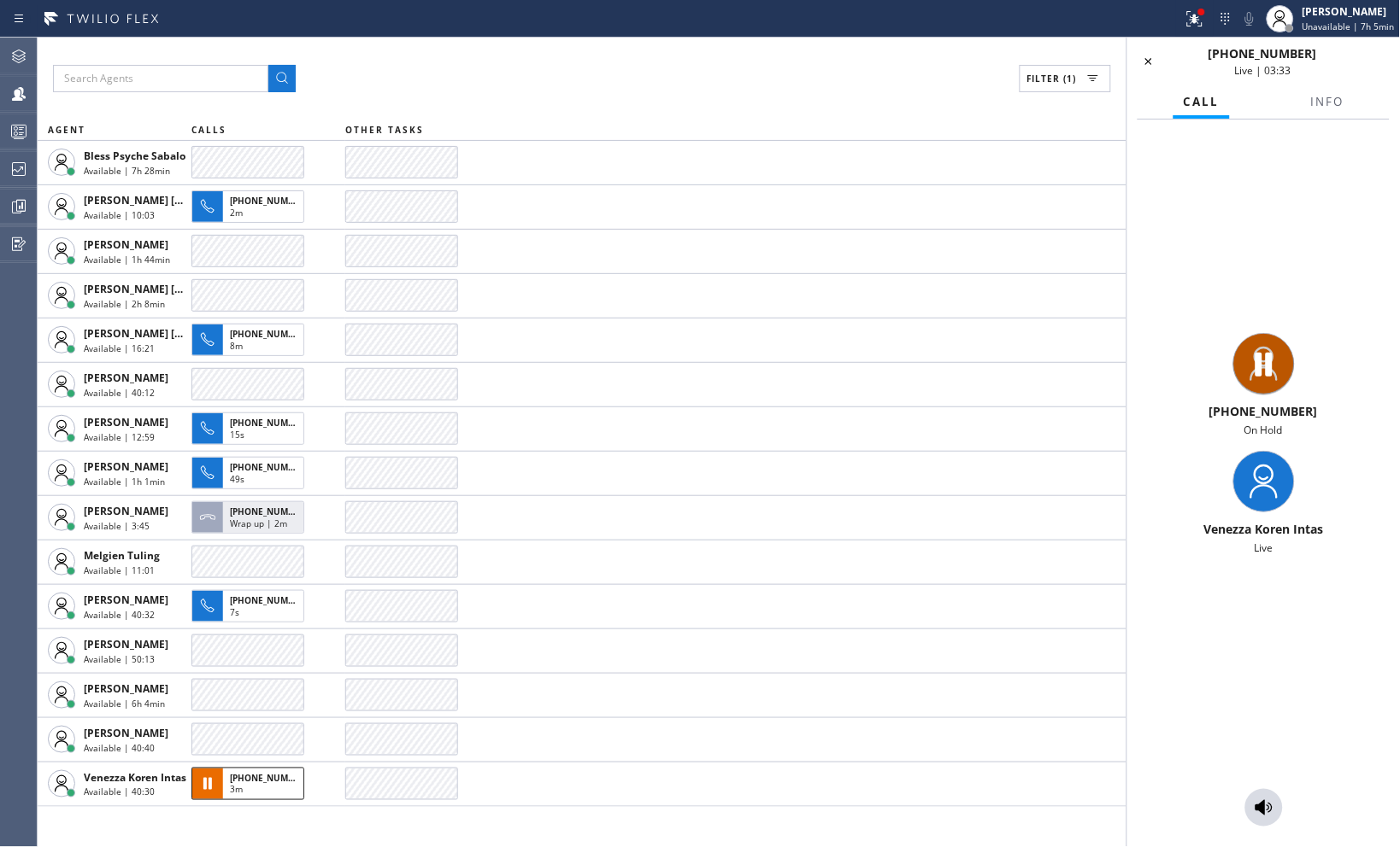
drag, startPoint x: 1257, startPoint y: 807, endPoint x: 1210, endPoint y: 790, distance: 50.0
click at [1257, 806] on icon at bounding box center [1264, 808] width 17 height 16
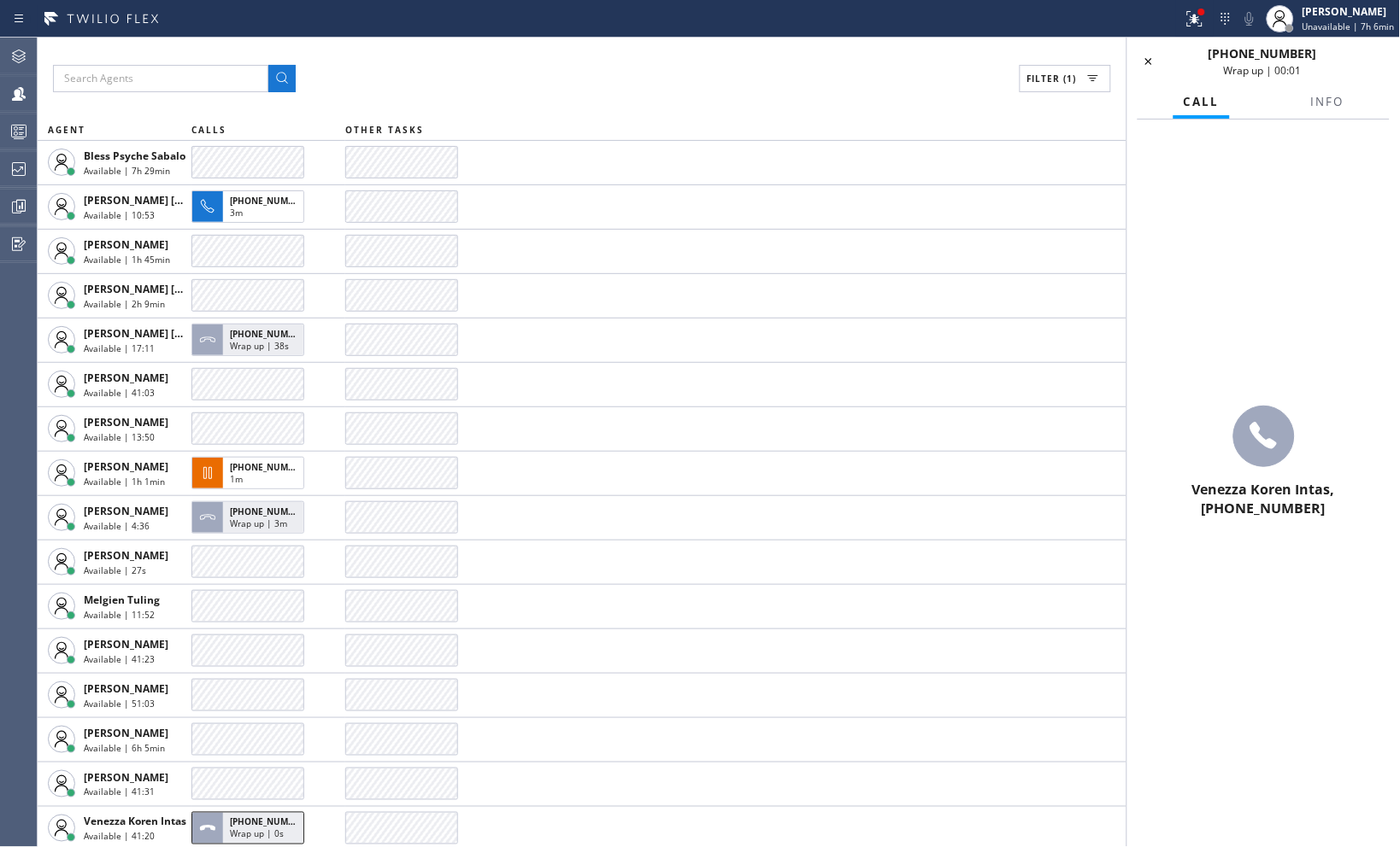
click at [892, 98] on div "Filter (1) AGENT CALLS OTHER TASKS Bless Psyche Sabalo Available | 7h 29min Ede…" at bounding box center [582, 443] width 1088 height 810
click at [1146, 57] on icon at bounding box center [1149, 61] width 20 height 20
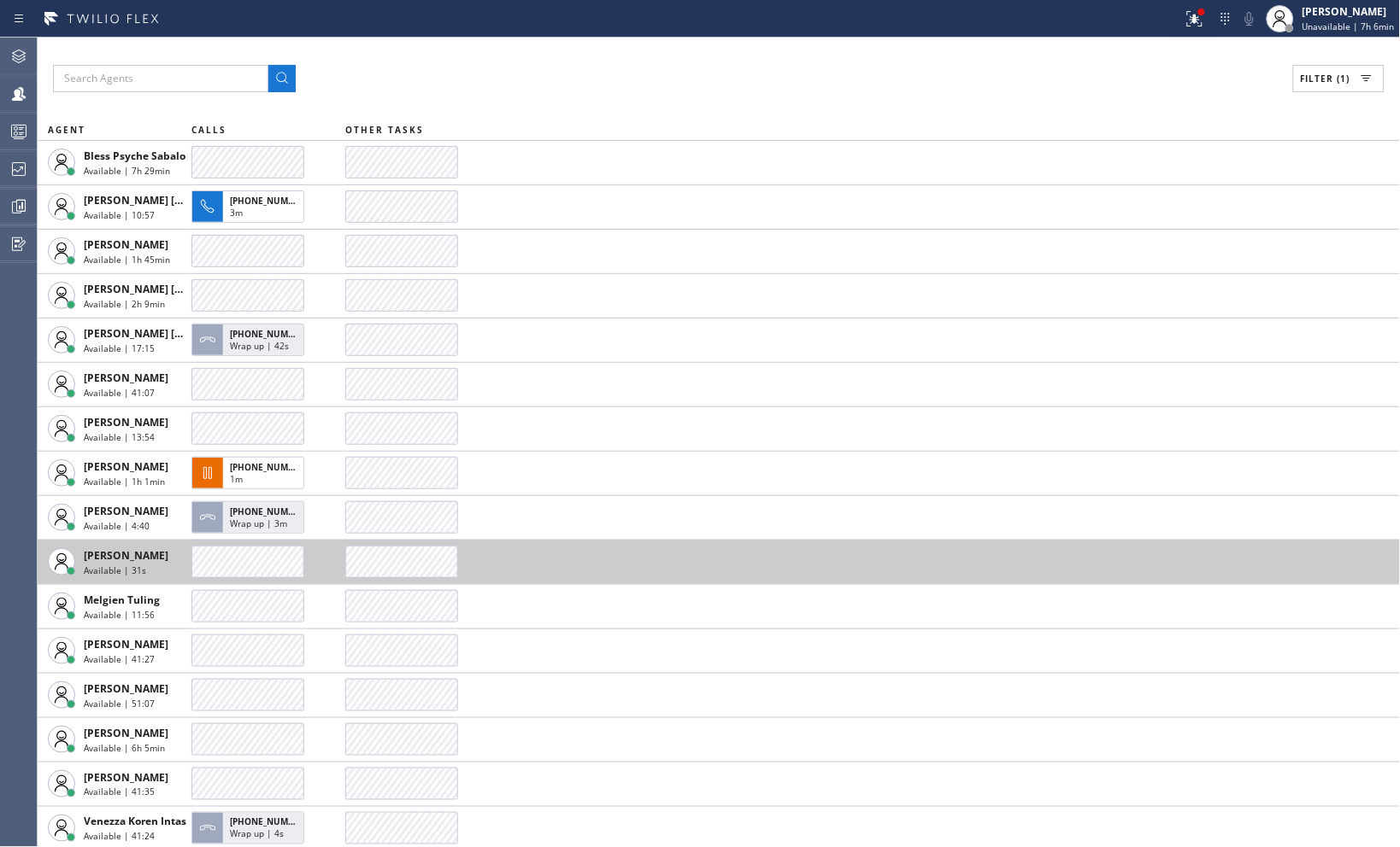
scroll to position [4, 0]
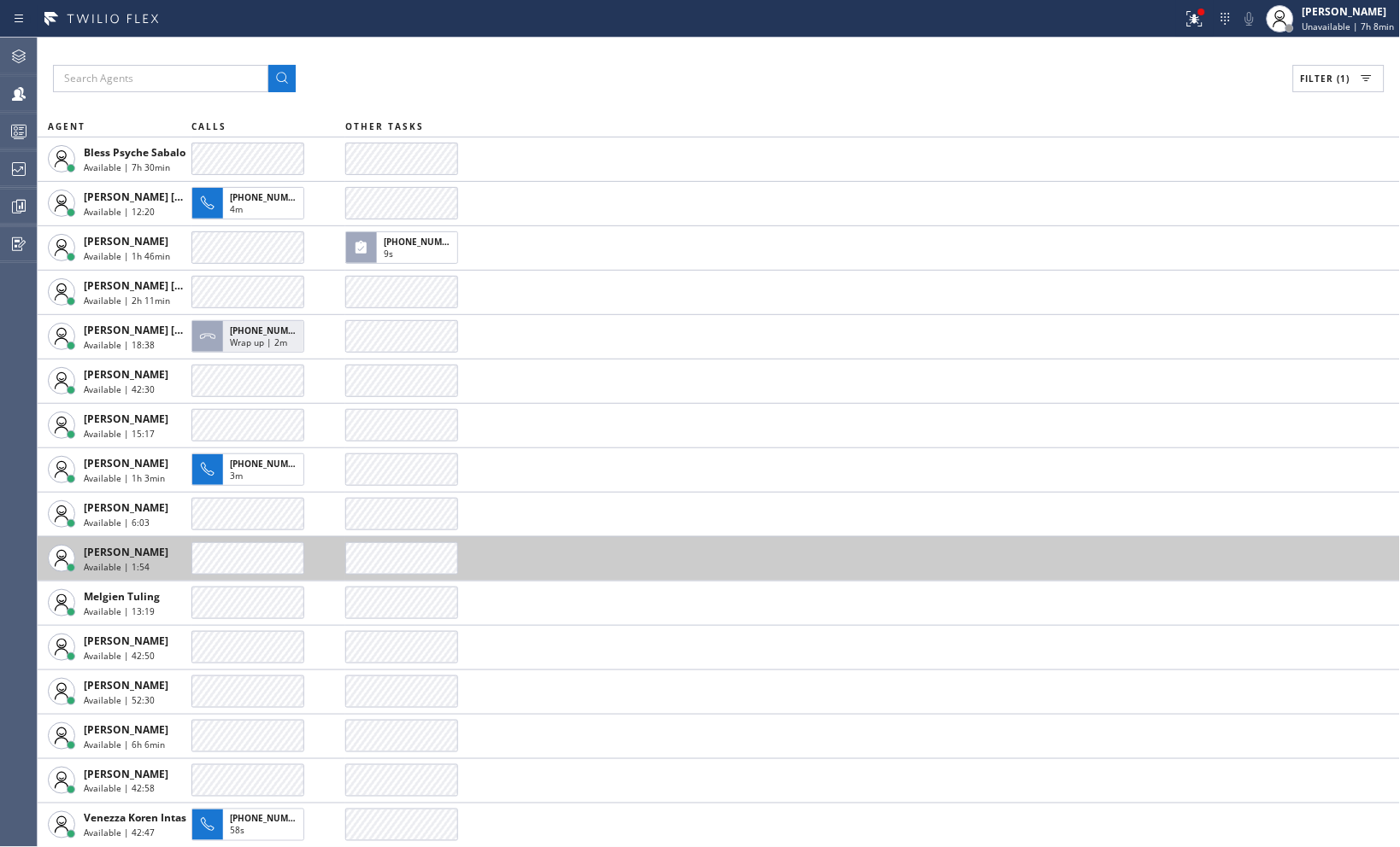
click at [681, 89] on div "Filter (1)" at bounding box center [719, 78] width 1331 height 27
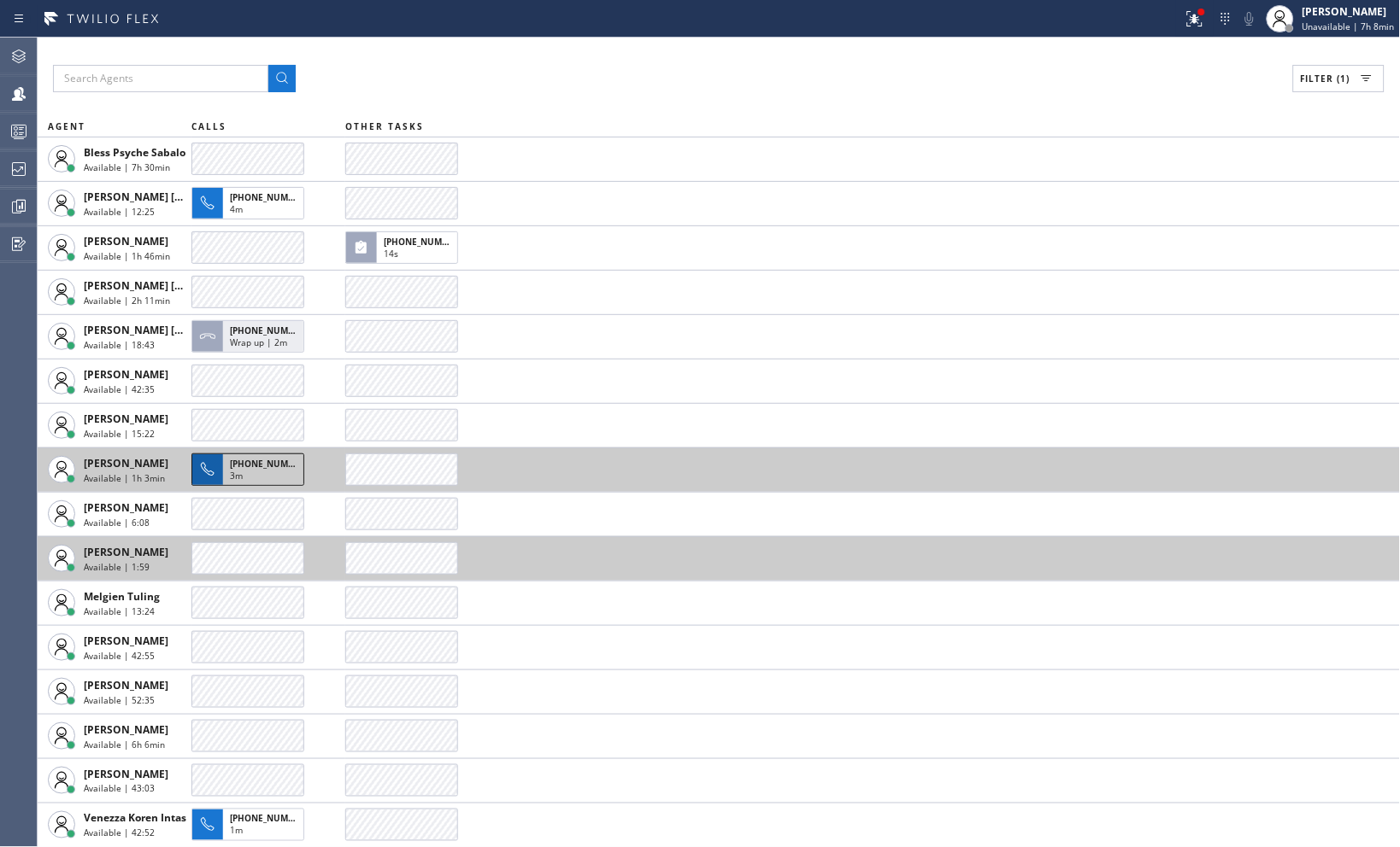
click at [241, 464] on span "+16505201983" at bounding box center [269, 463] width 78 height 12
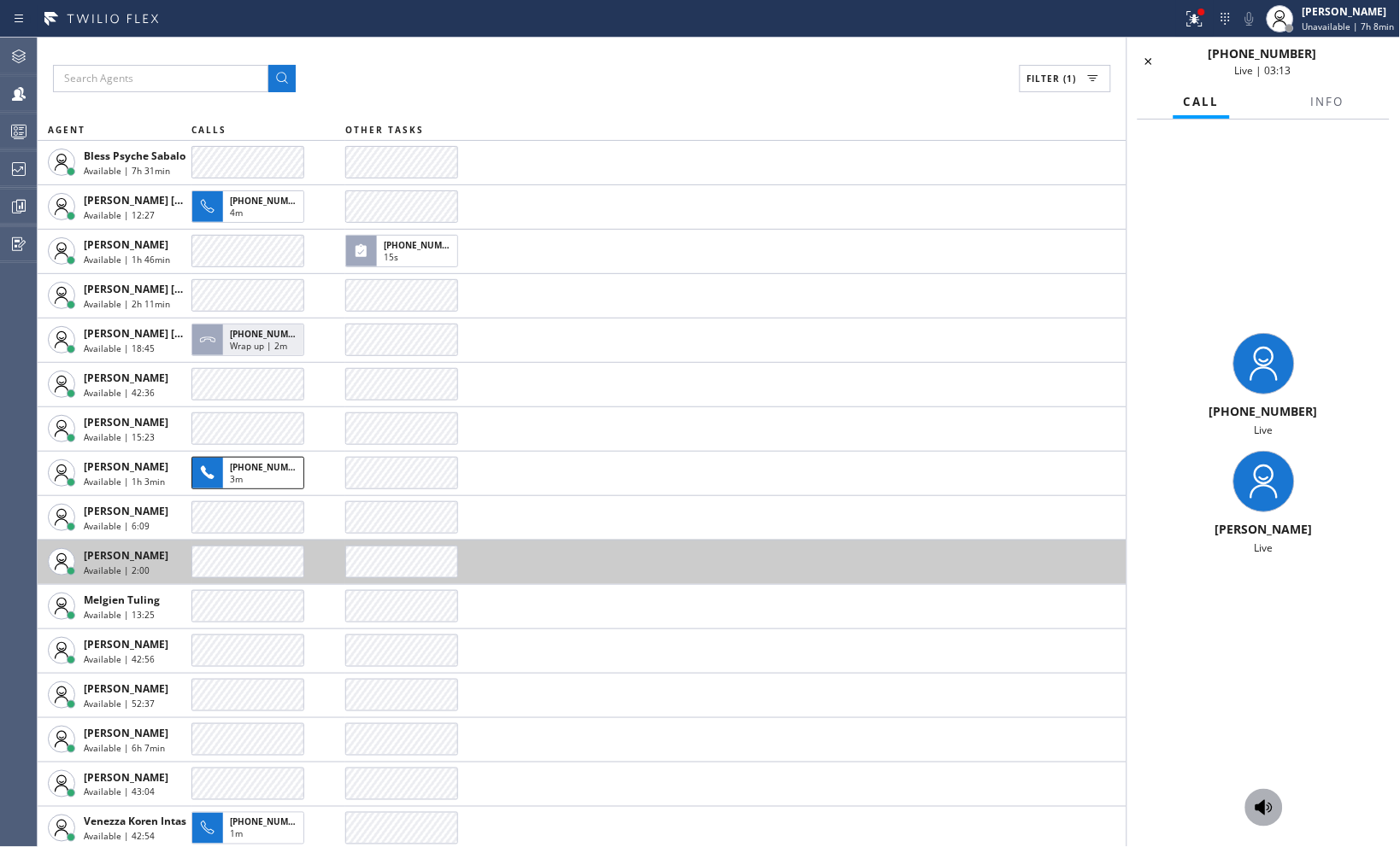
click at [1254, 806] on icon at bounding box center [1264, 808] width 20 height 20
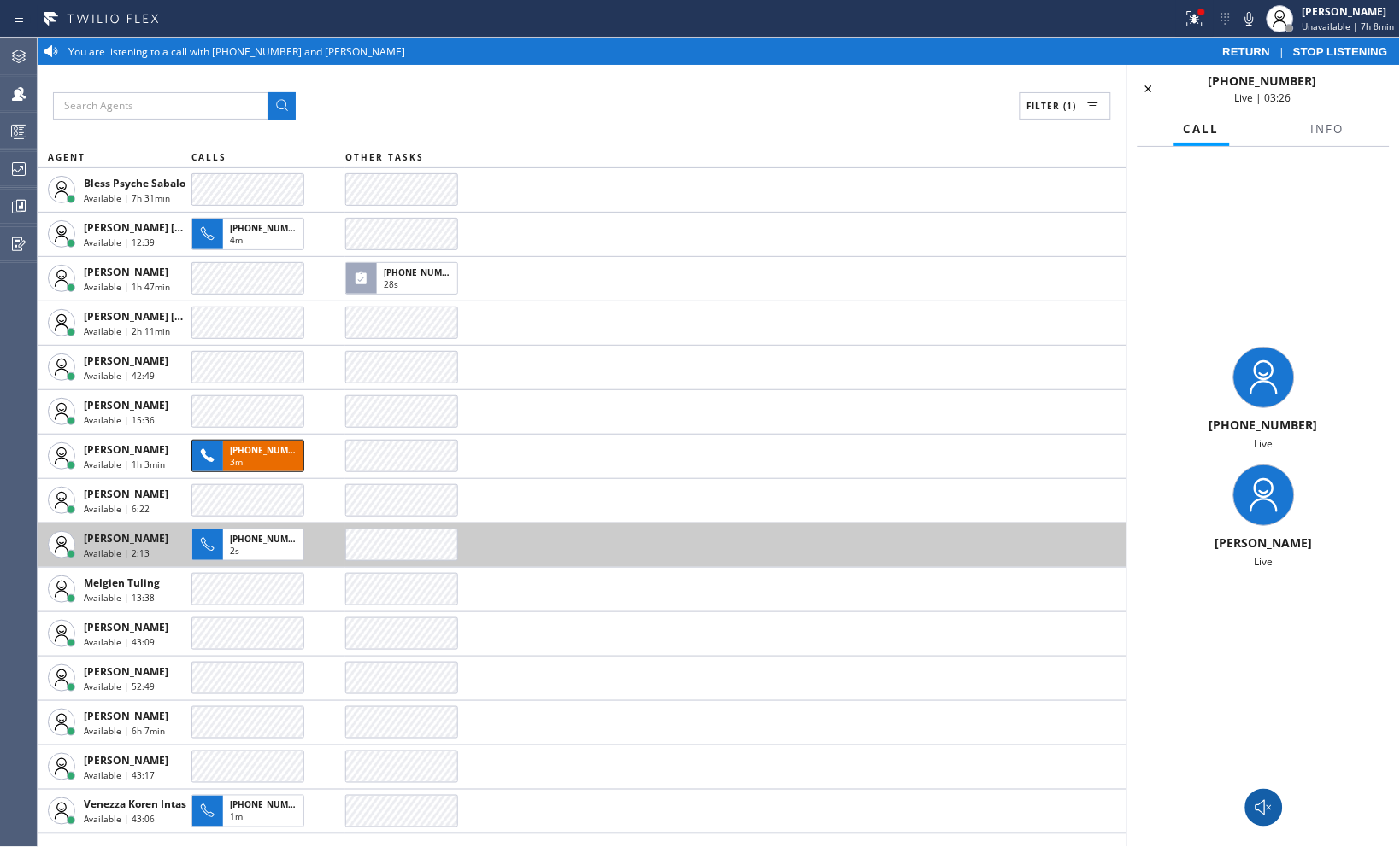
click at [1200, 660] on div "+16505201983 Live Leah Cabrera Live" at bounding box center [1264, 458] width 273 height 622
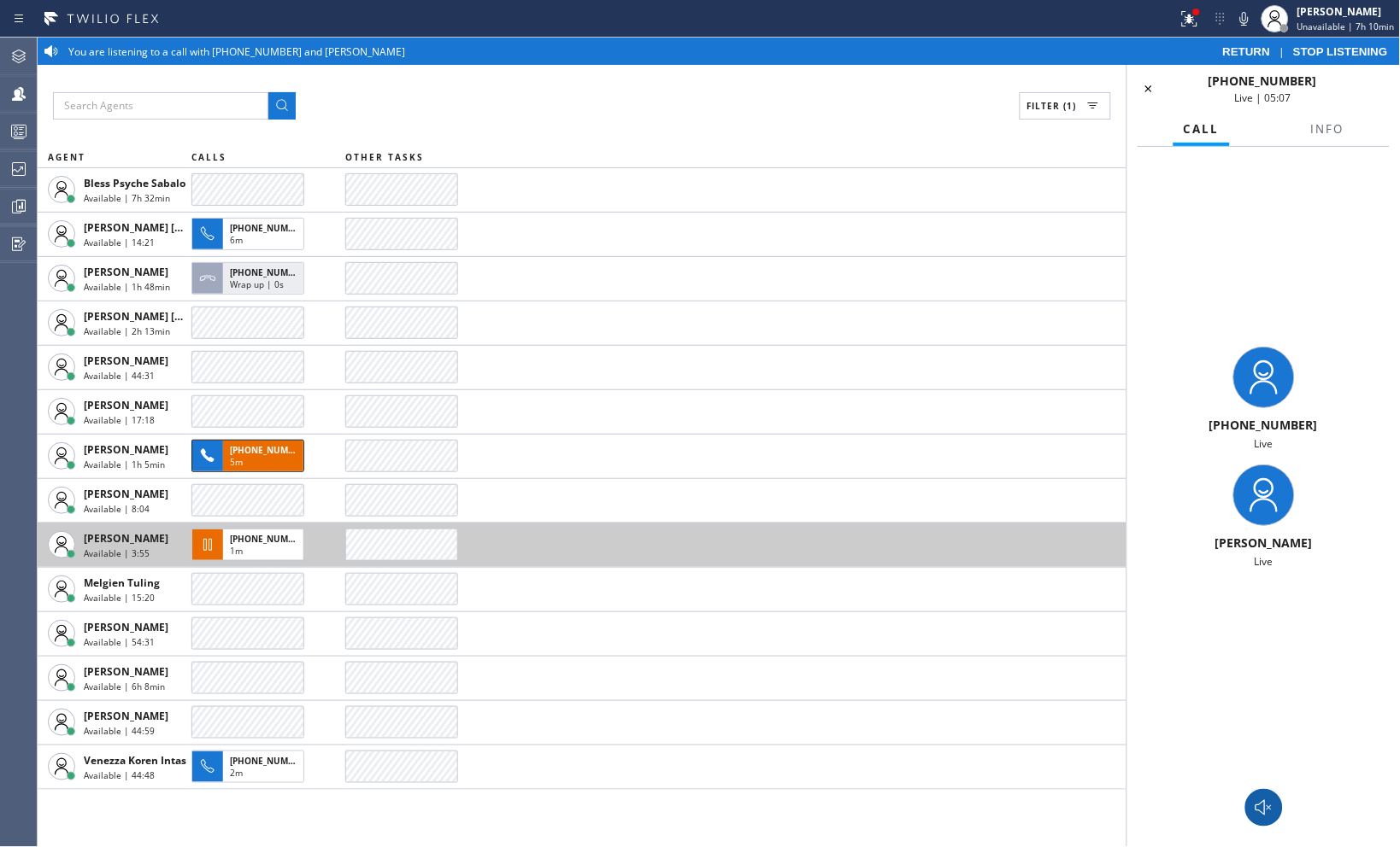
click at [860, 115] on div "Filter (1)" at bounding box center [581, 106] width 1058 height 27
drag, startPoint x: 1315, startPoint y: 425, endPoint x: 1207, endPoint y: 425, distance: 108.0
click at [1207, 425] on div "+16505201983" at bounding box center [1263, 425] width 259 height 17
copy span "+16505201983"
click at [714, 93] on div "Filter (1)" at bounding box center [581, 106] width 1058 height 27
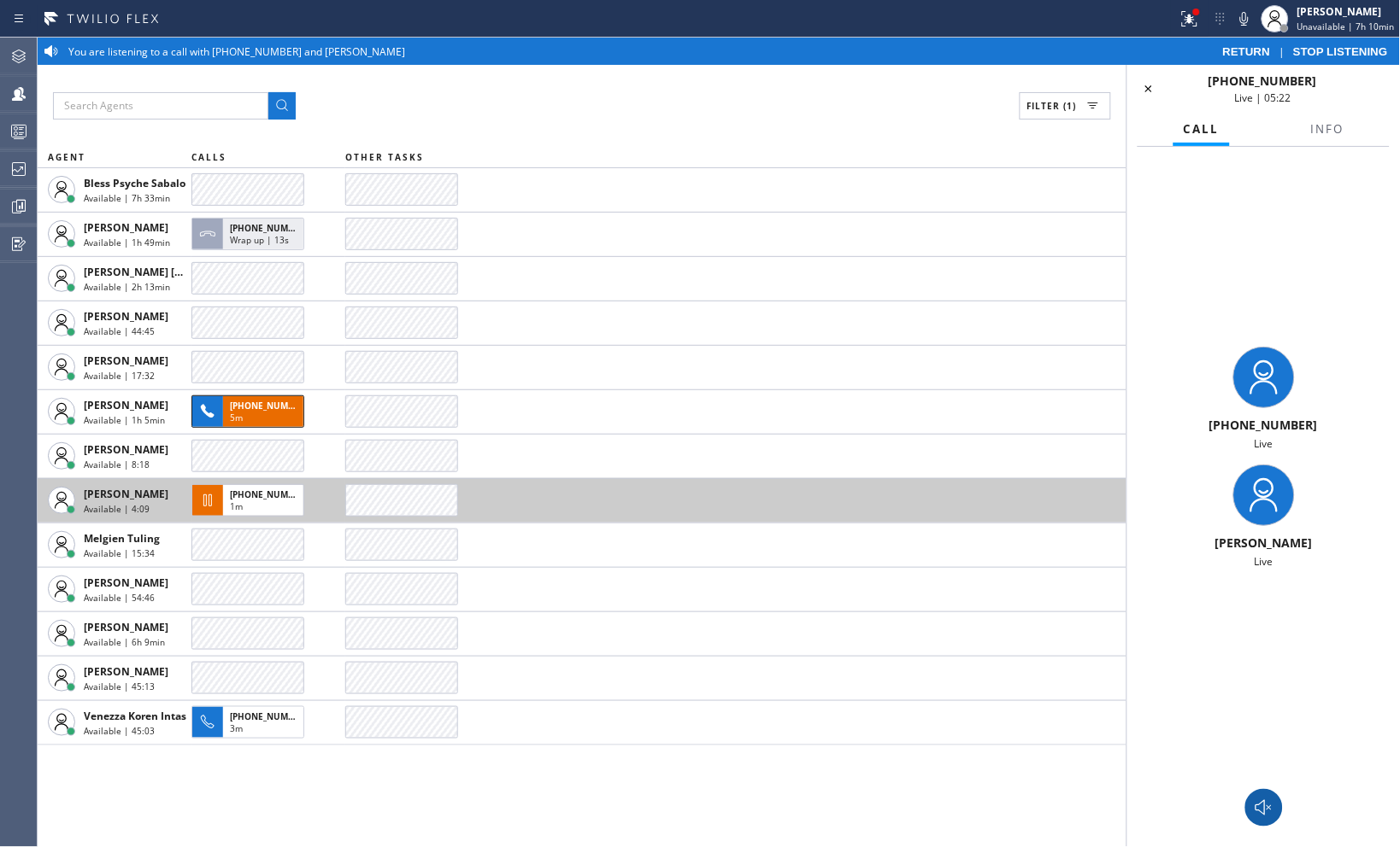
click at [1262, 815] on icon at bounding box center [1264, 808] width 20 height 20
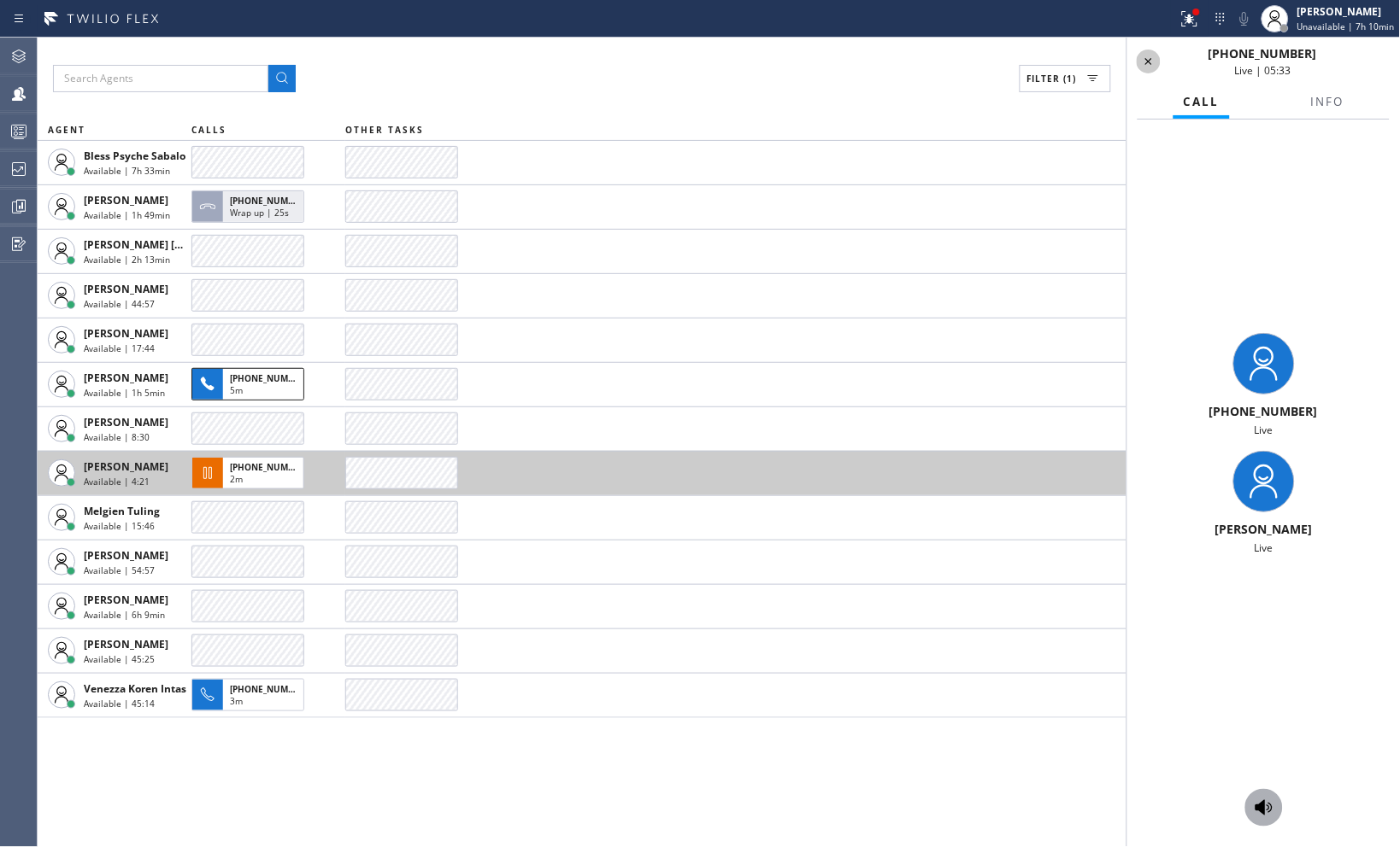
click at [1151, 69] on icon at bounding box center [1149, 61] width 20 height 20
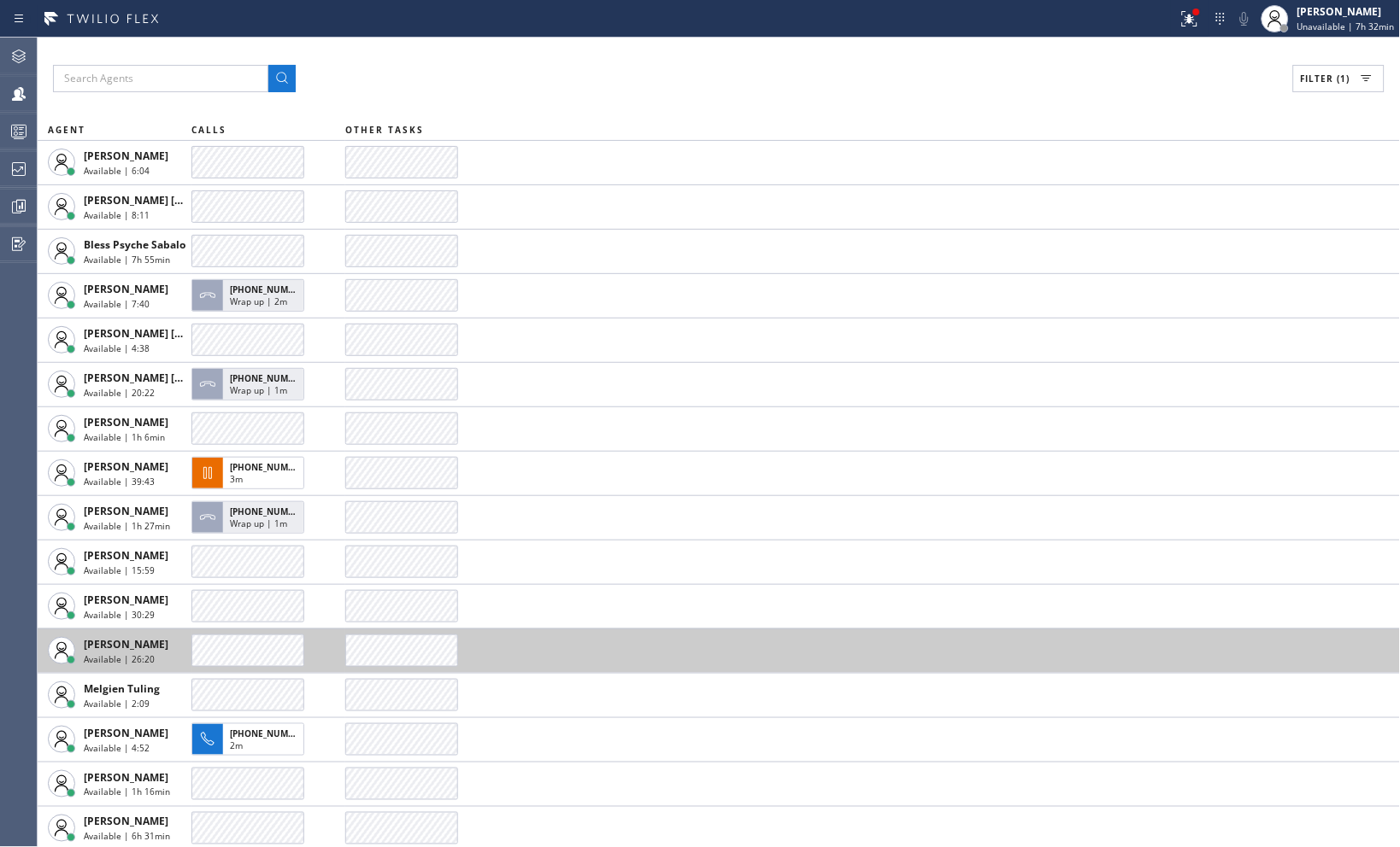
click at [1089, 78] on div "Filter (1)" at bounding box center [719, 78] width 1331 height 27
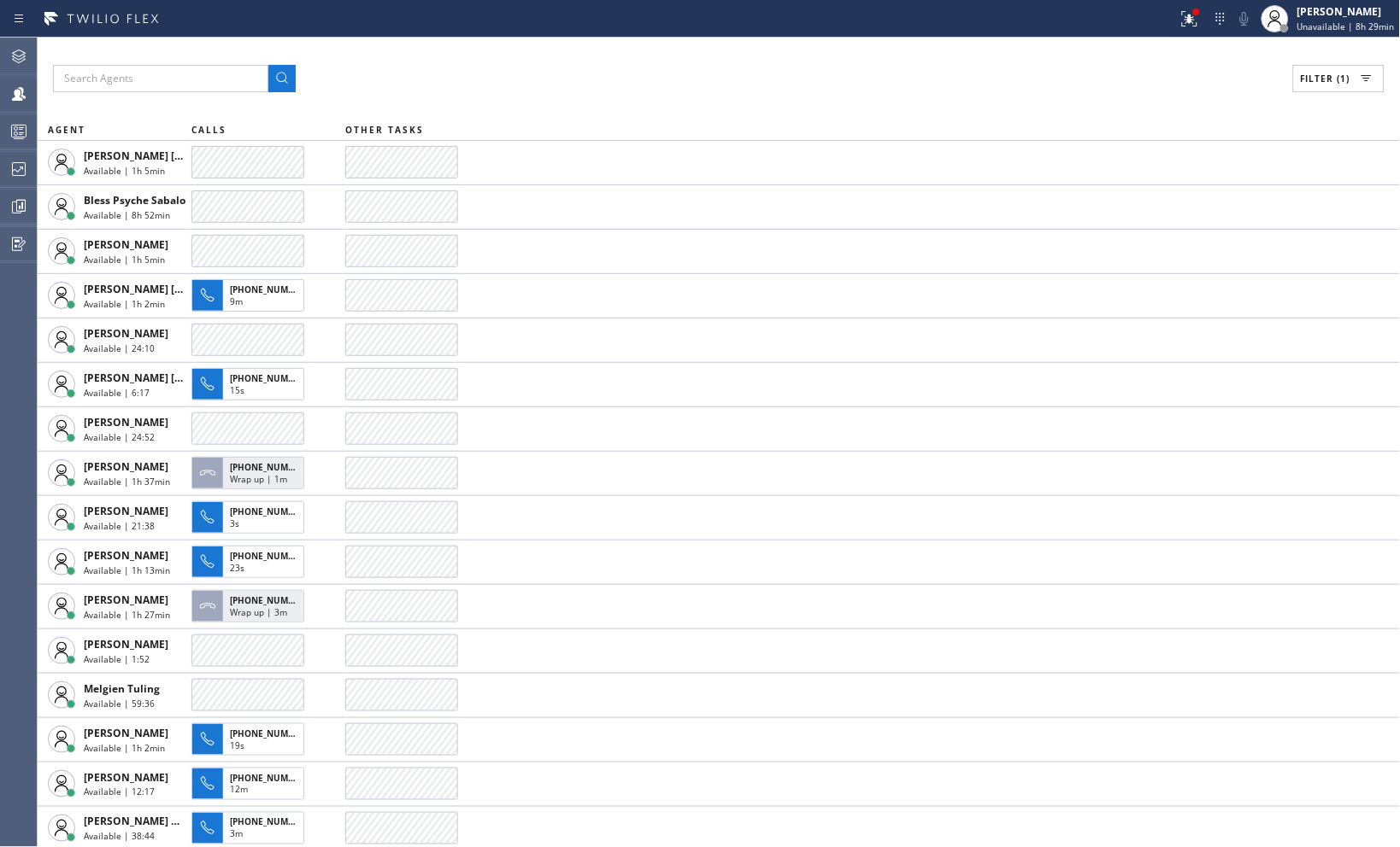
click at [1045, 95] on div "Filter (1) AGENT CALLS OTHER TASKS Ashley Barbie Laurente Available | 1h 5min B…" at bounding box center [719, 443] width 1362 height 810
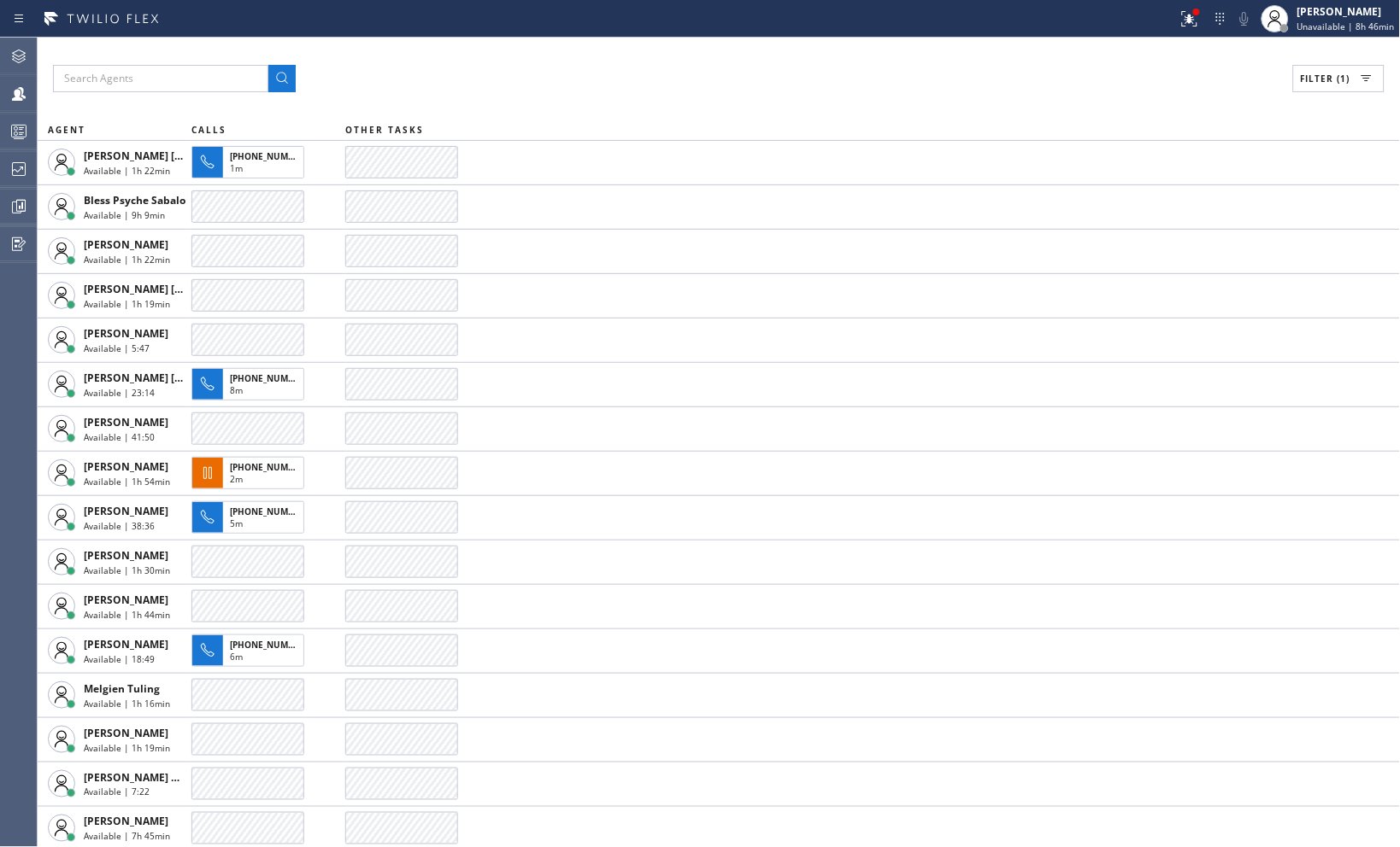
click at [1094, 93] on div "Filter (1) AGENT CALLS OTHER TASKS [PERSON_NAME] [PERSON_NAME] Available | 1h 2…" at bounding box center [719, 443] width 1362 height 810
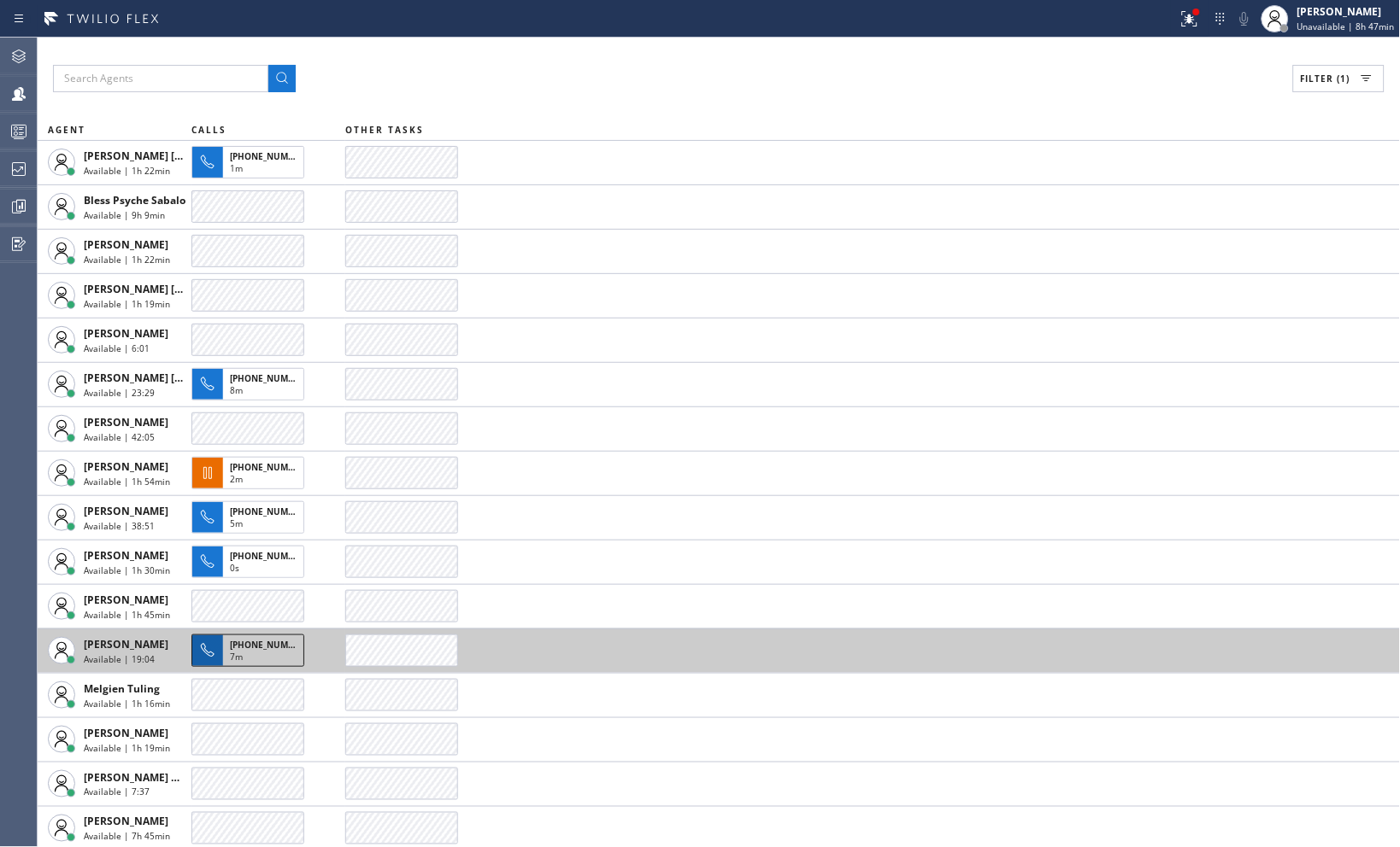
click at [252, 651] on div "7m" at bounding box center [263, 658] width 67 height 16
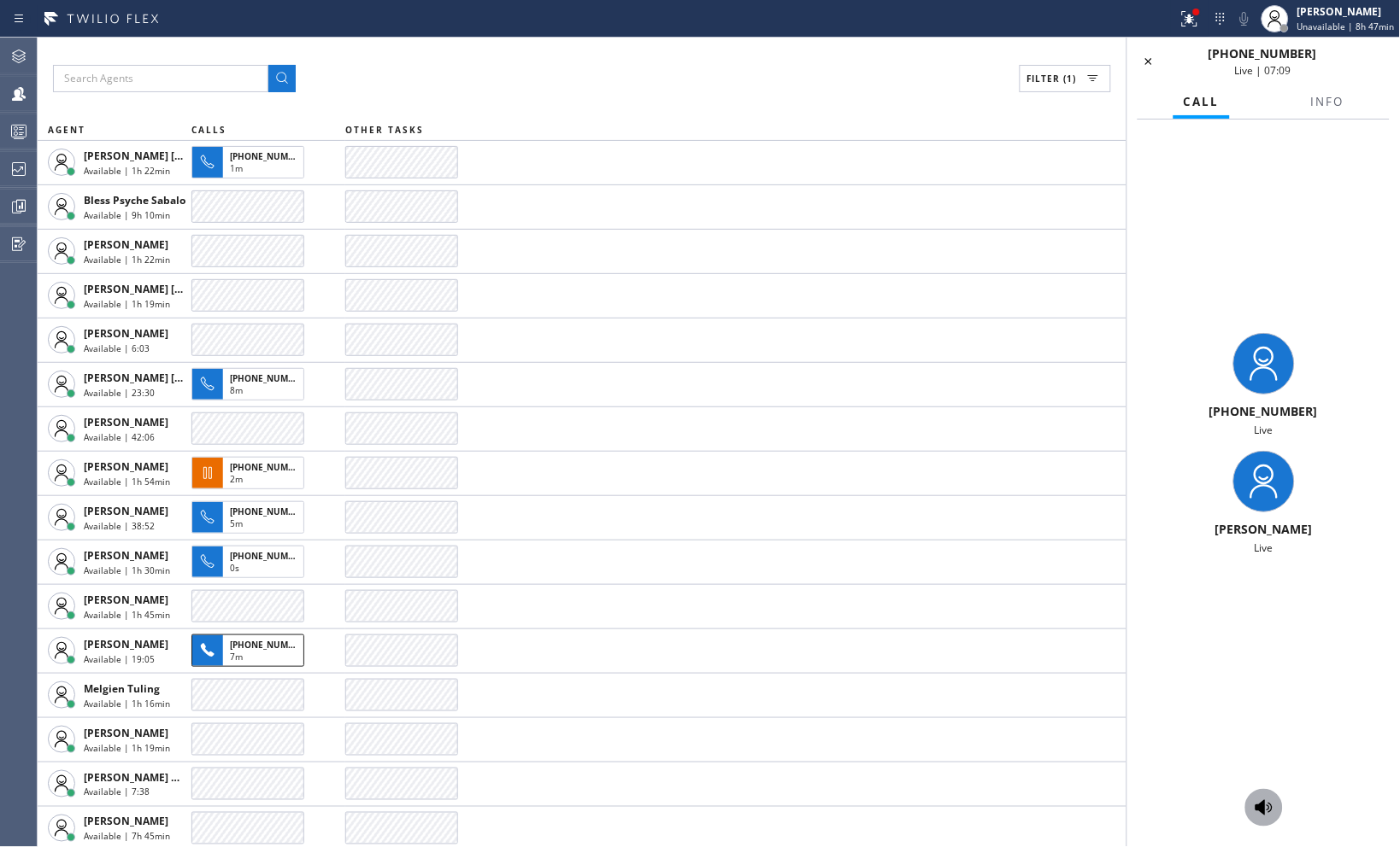
click at [1254, 800] on icon at bounding box center [1264, 808] width 20 height 20
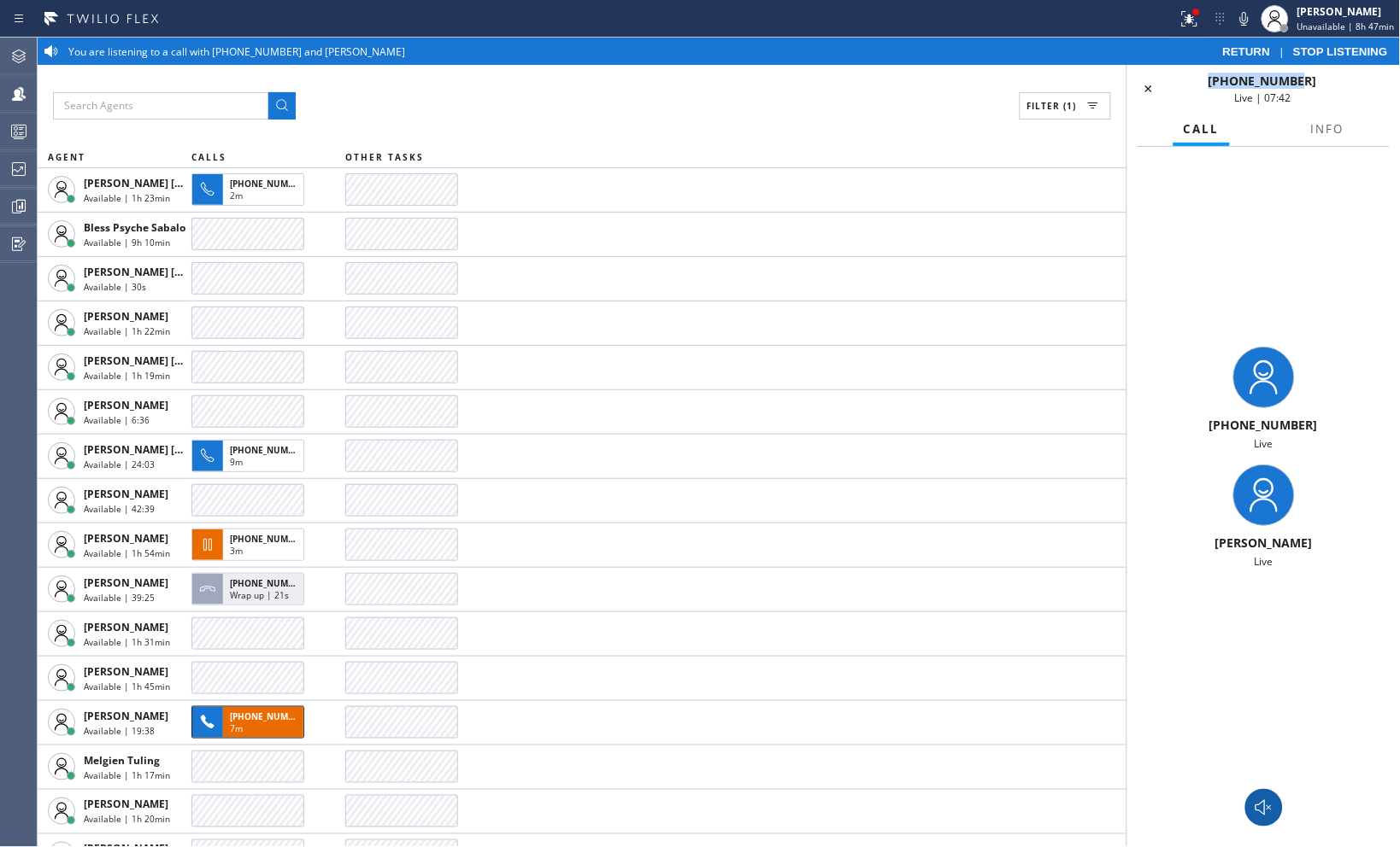
drag, startPoint x: 1318, startPoint y: 79, endPoint x: 1209, endPoint y: 71, distance: 109.3
click at [1209, 71] on div "+17607747873 Live | 07:42" at bounding box center [1264, 89] width 273 height 48
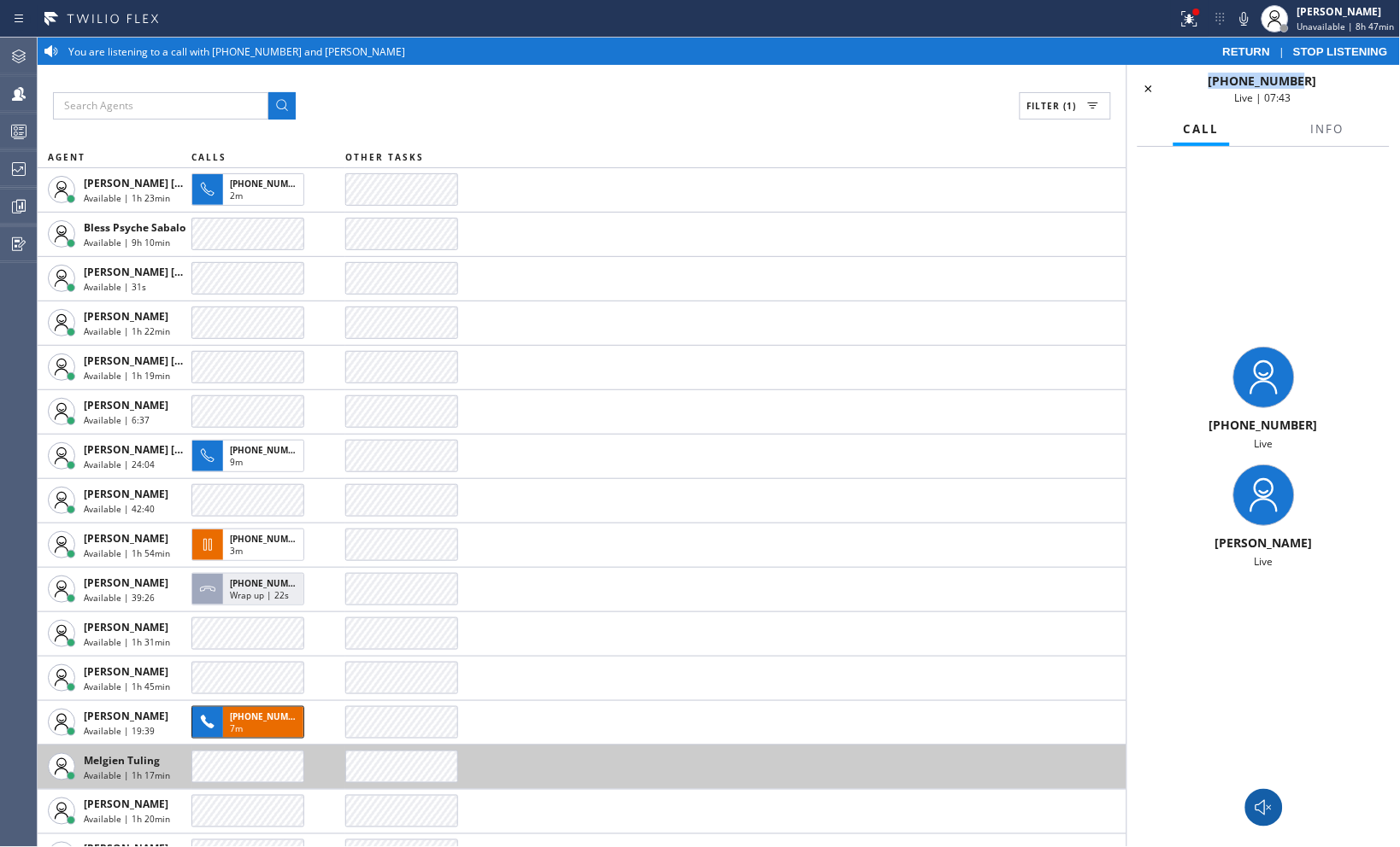
copy span "+17607747873"
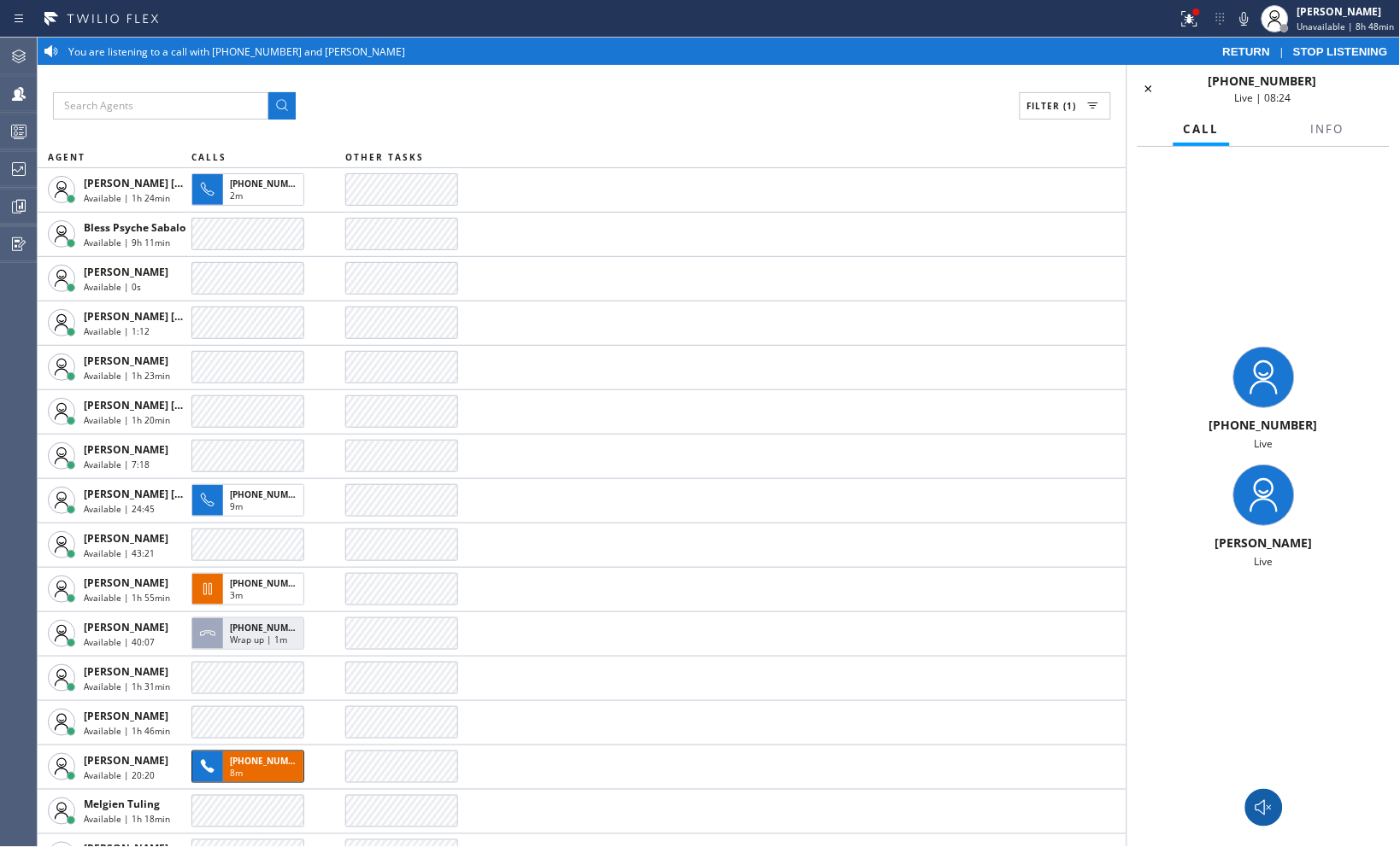
click at [872, 90] on div "Filter (1) AGENT CALLS OTHER TASKS Ashley Barbie Laurente Available | 1h 24min …" at bounding box center [582, 456] width 1088 height 782
click at [1323, 660] on div "+17607747873 Live Megan Rose Paluca Live" at bounding box center [1264, 458] width 273 height 622
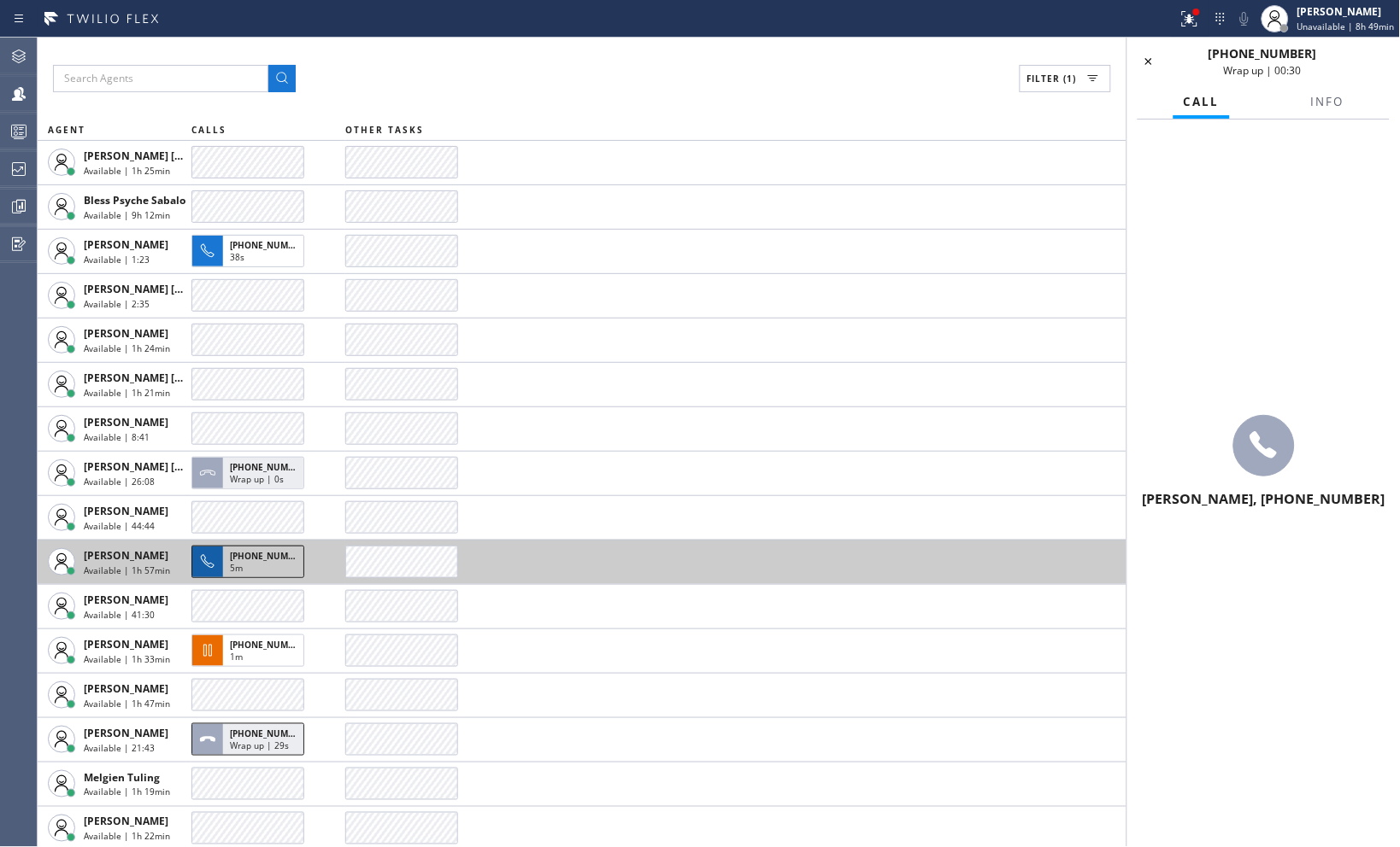
click at [275, 552] on span "+12536561980" at bounding box center [269, 556] width 78 height 12
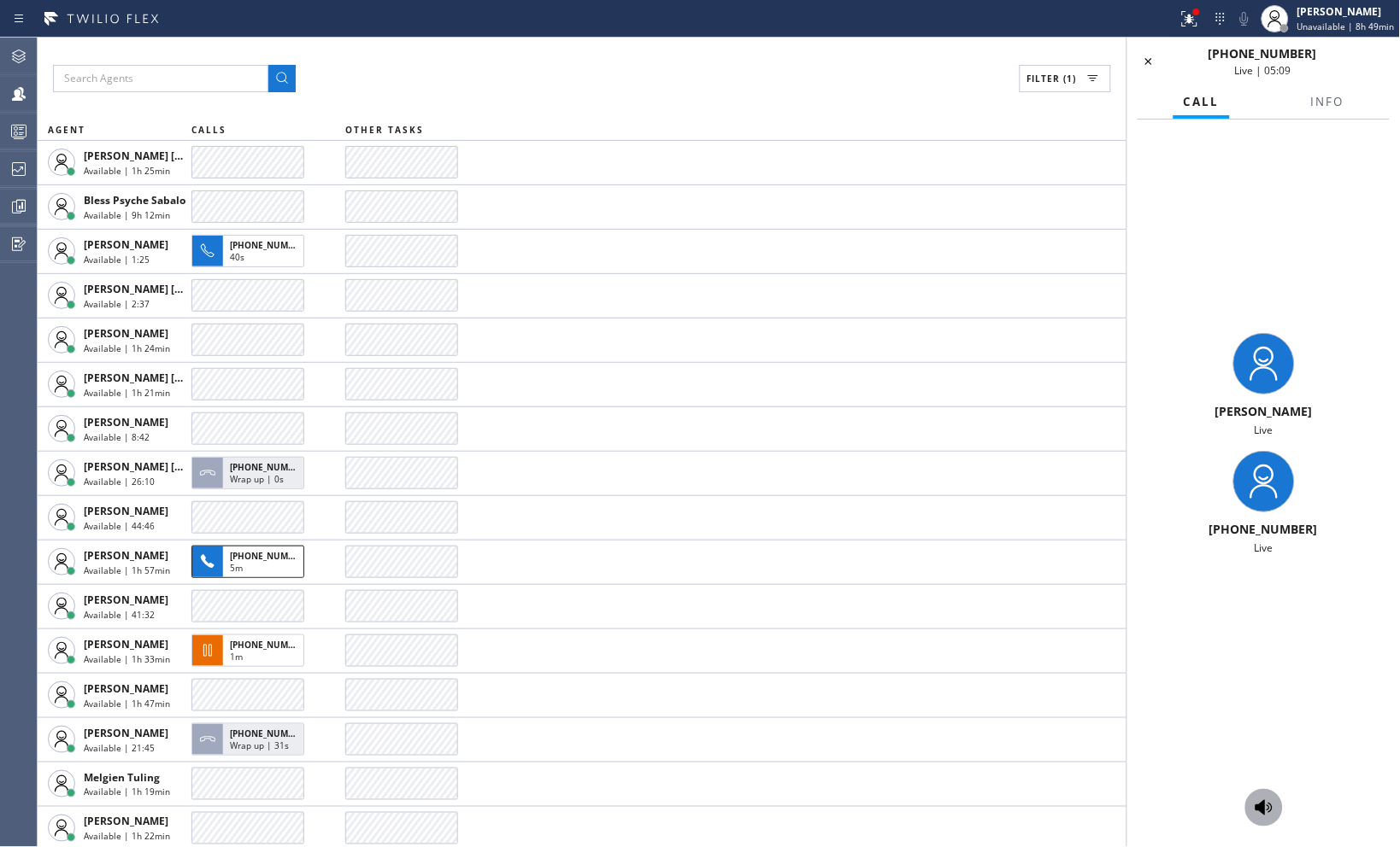
click at [1266, 800] on icon at bounding box center [1264, 808] width 20 height 20
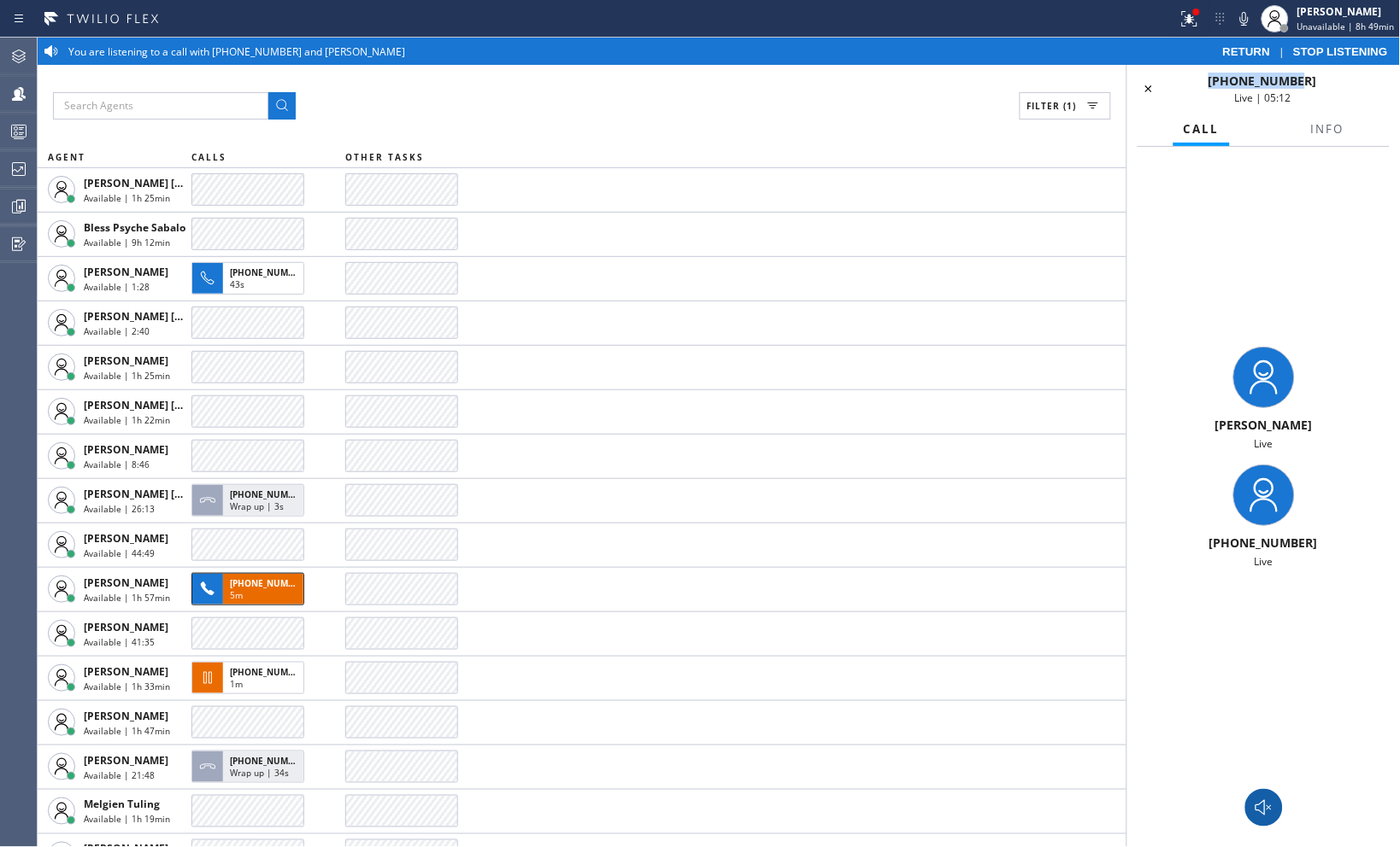
drag, startPoint x: 1317, startPoint y: 79, endPoint x: 1224, endPoint y: 82, distance: 93.0
click at [1224, 82] on div "+12536561980 Live | 05:12" at bounding box center [1263, 88] width 187 height 32
copy span "+12536561980"
drag, startPoint x: 872, startPoint y: 82, endPoint x: 904, endPoint y: 126, distance: 54.4
click at [872, 82] on div "Filter (1) AGENT CALLS OTHER TASKS Ashley Barbie Laurente Available | 1h 25min …" at bounding box center [582, 456] width 1088 height 782
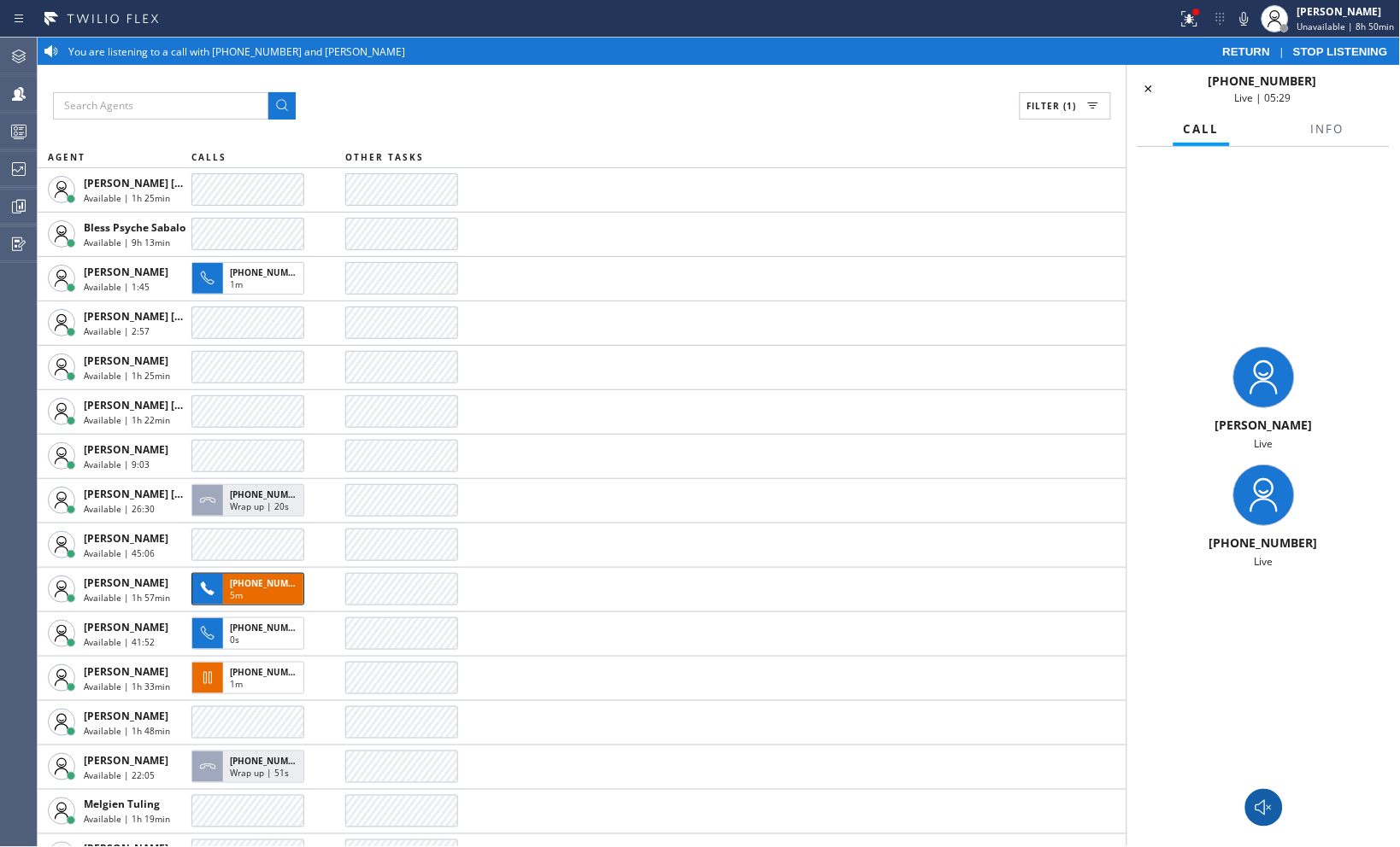
click at [544, 100] on div "Filter (1)" at bounding box center [581, 106] width 1058 height 27
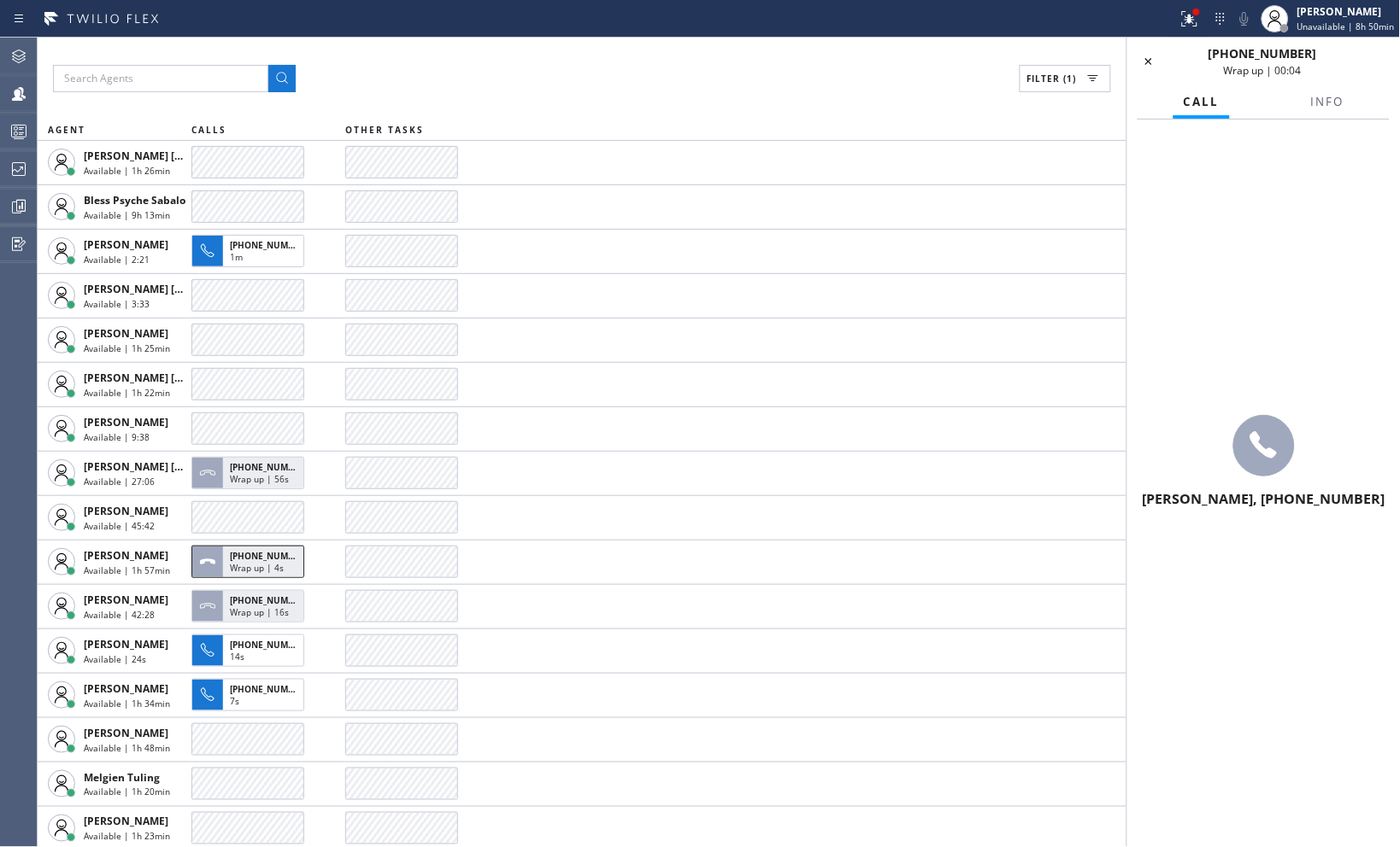
drag, startPoint x: 738, startPoint y: 86, endPoint x: 590, endPoint y: 171, distance: 170.7
click at [738, 86] on div "Filter (1)" at bounding box center [581, 78] width 1058 height 27
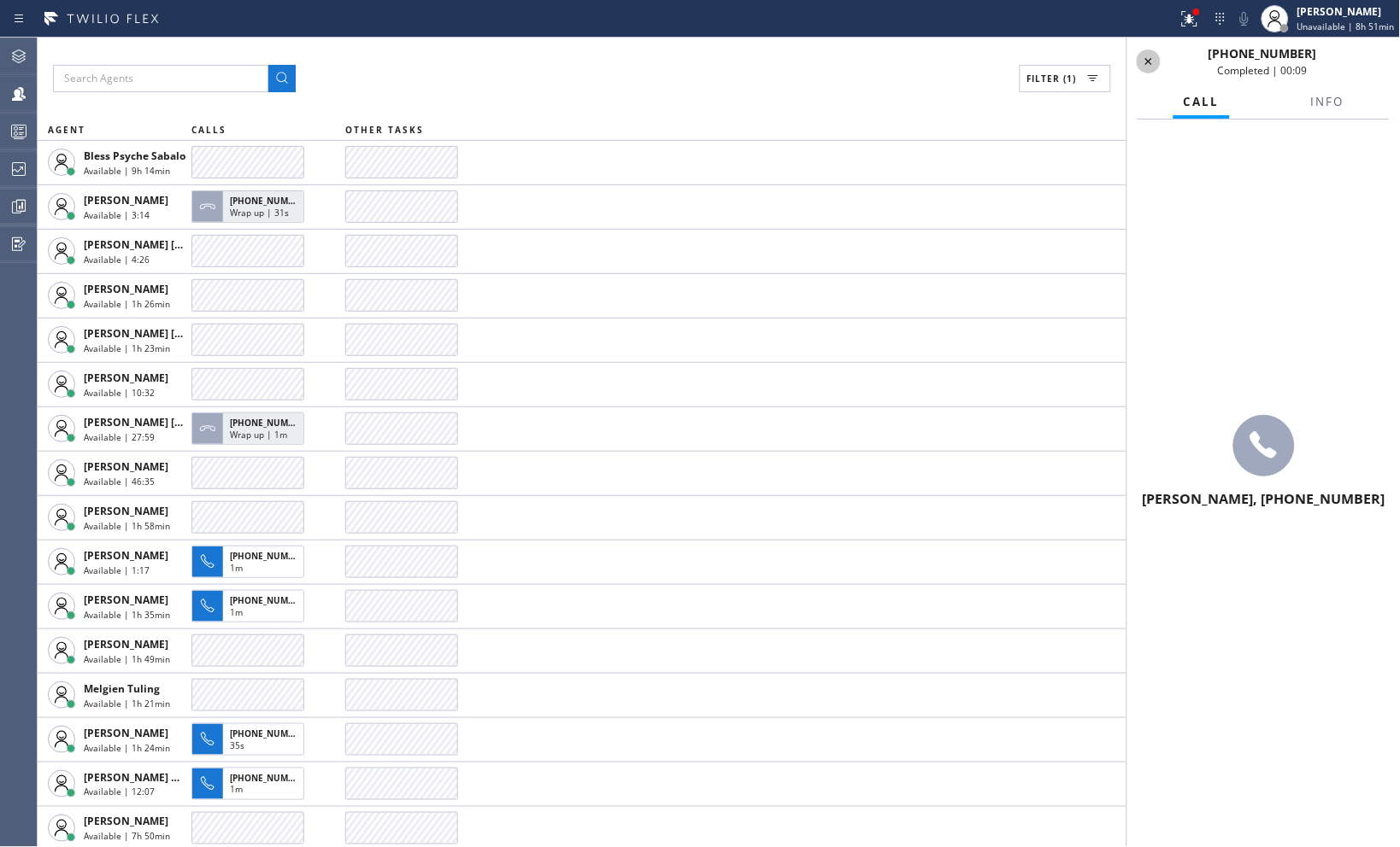
click at [1156, 66] on icon at bounding box center [1149, 61] width 20 height 20
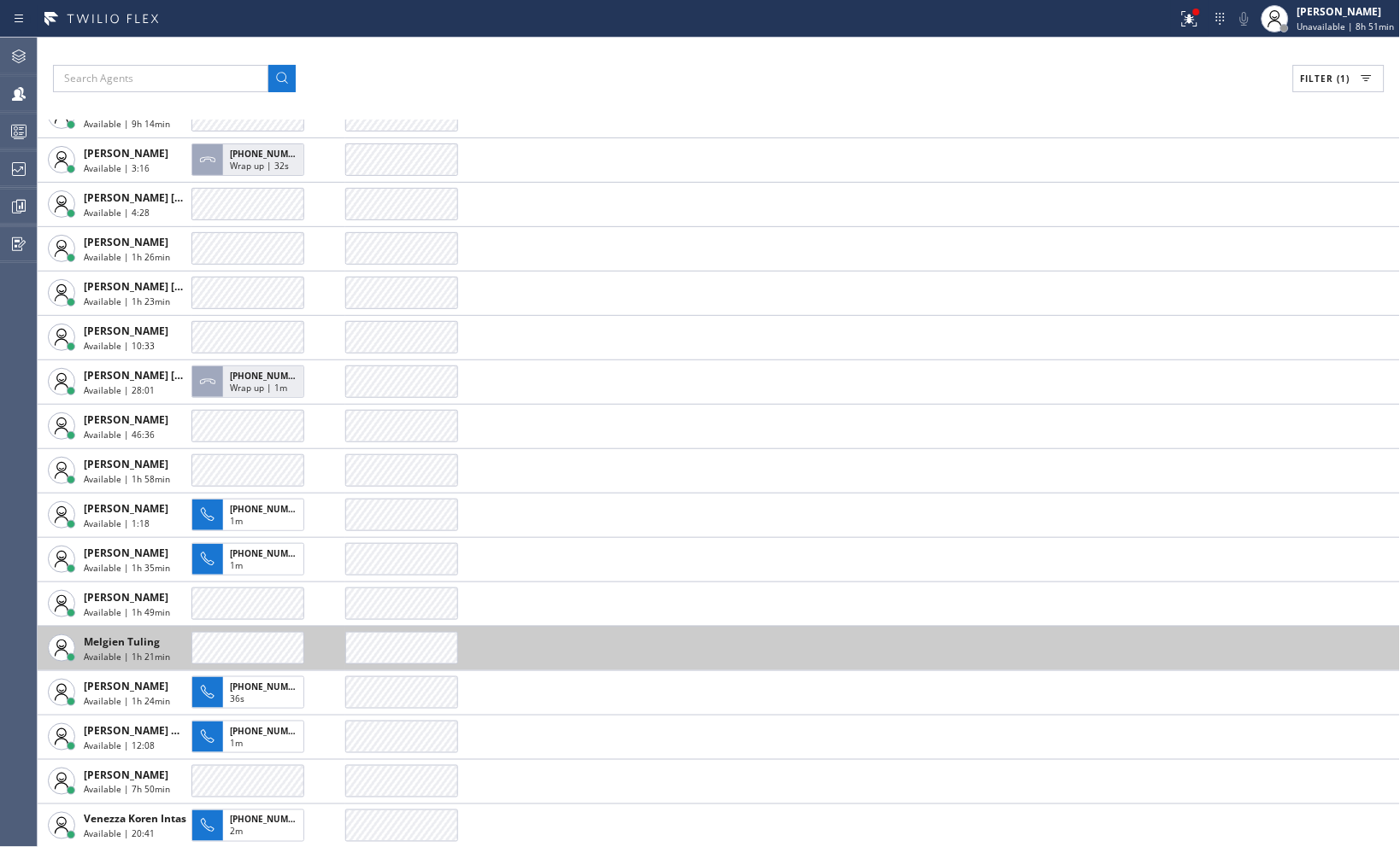
scroll to position [48, 0]
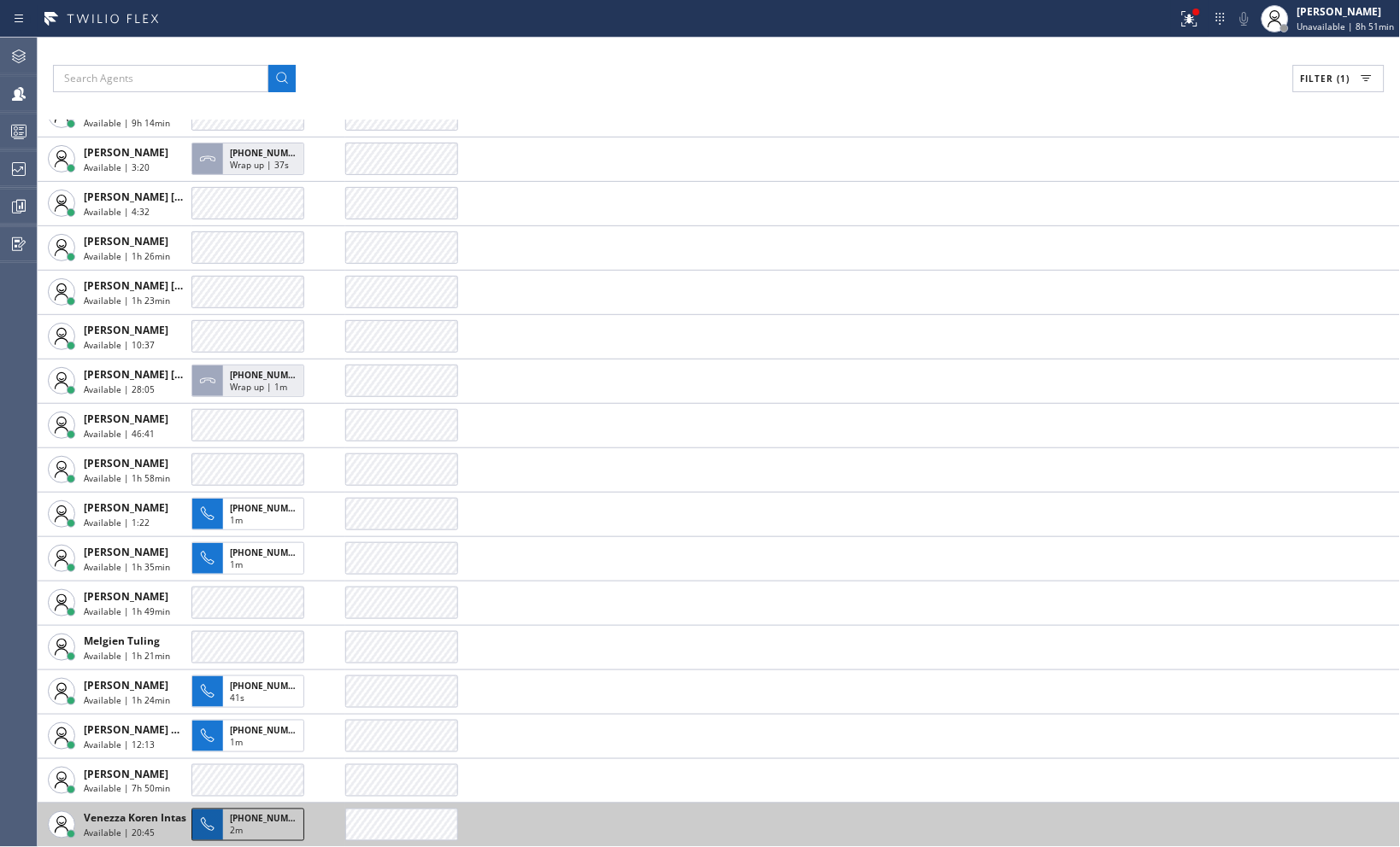
click at [248, 832] on div "2m" at bounding box center [263, 832] width 67 height 16
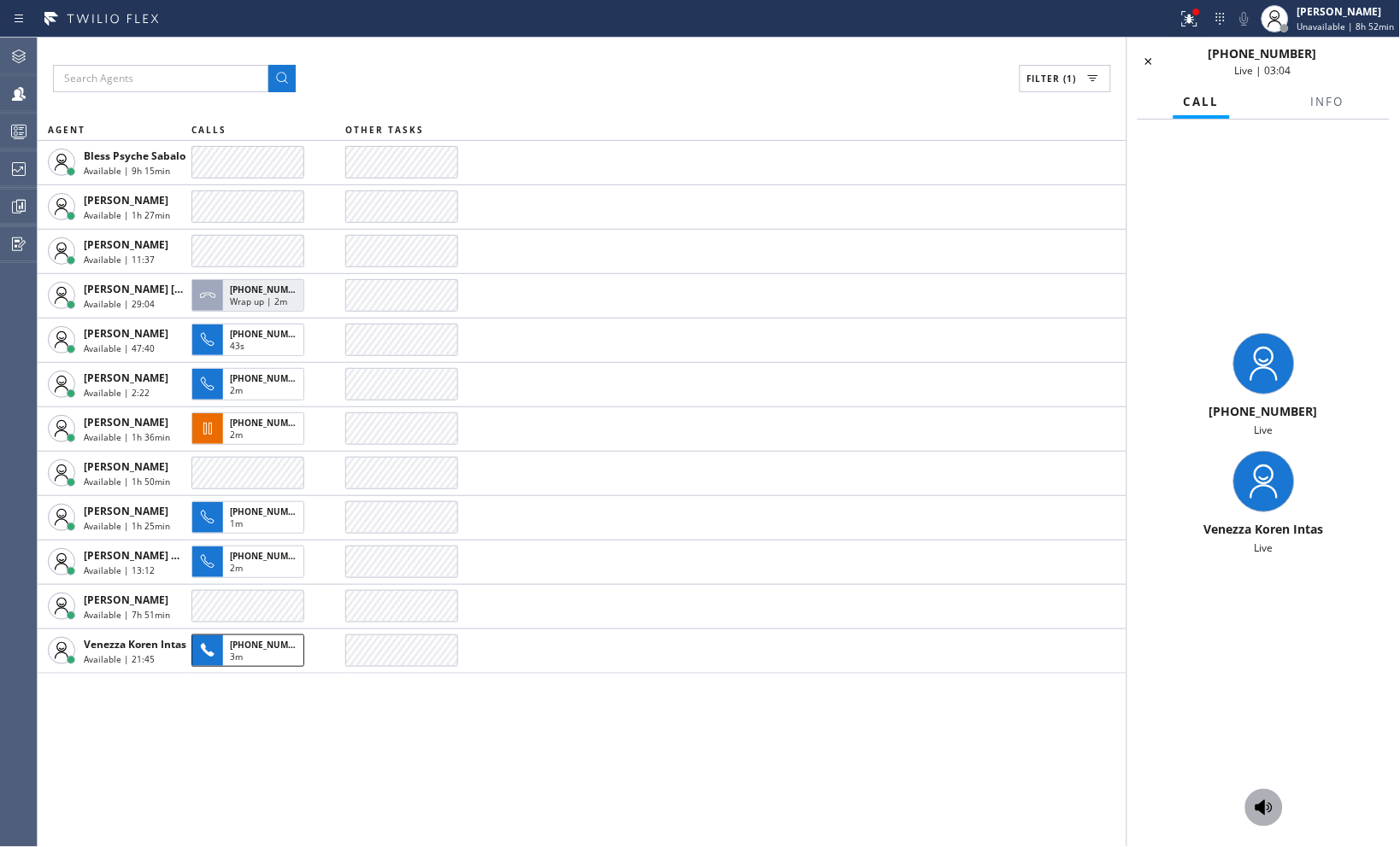
click at [1254, 810] on icon at bounding box center [1264, 808] width 20 height 20
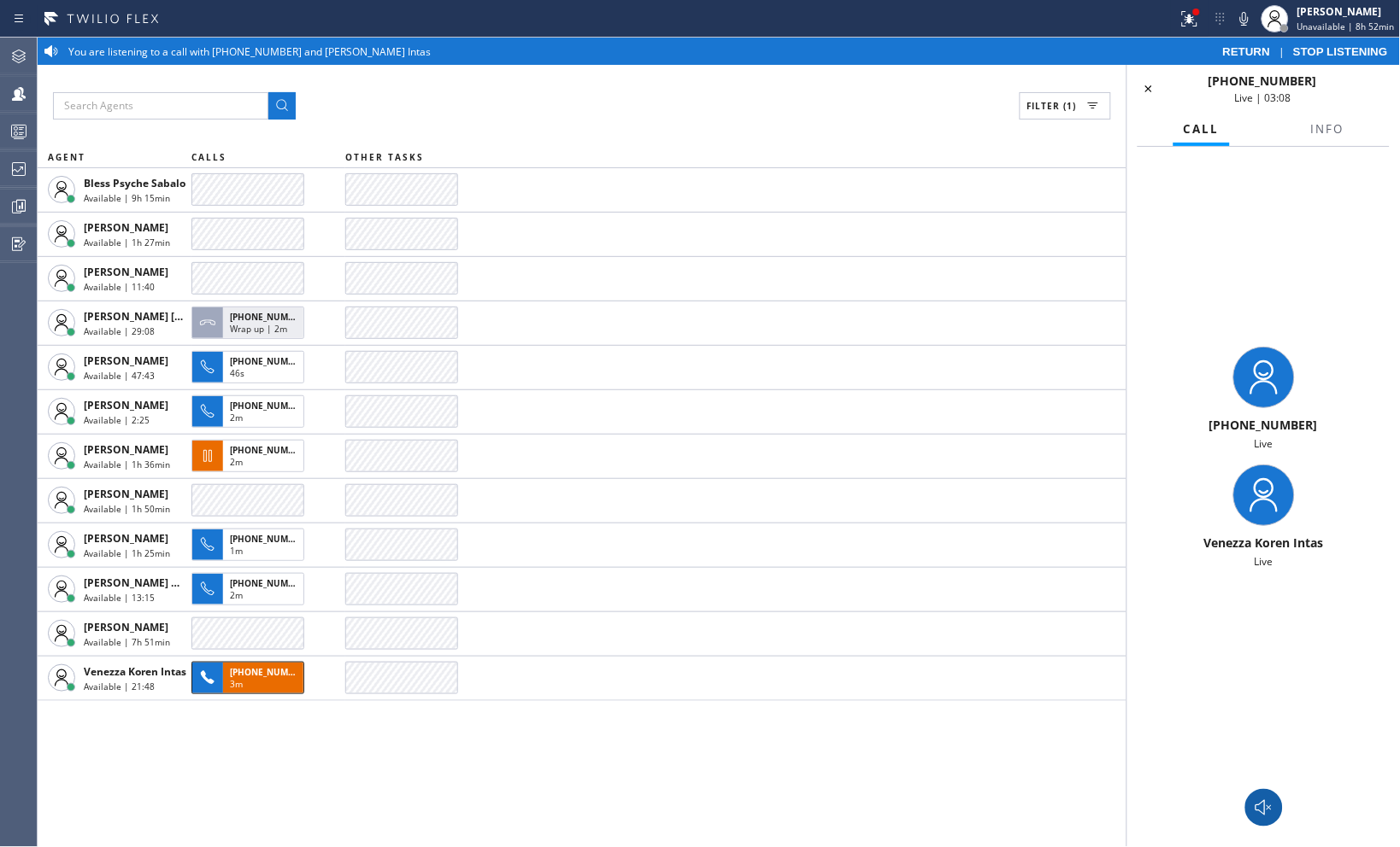
click at [1333, 51] on span "STOP LISTENING" at bounding box center [1341, 52] width 95 height 13
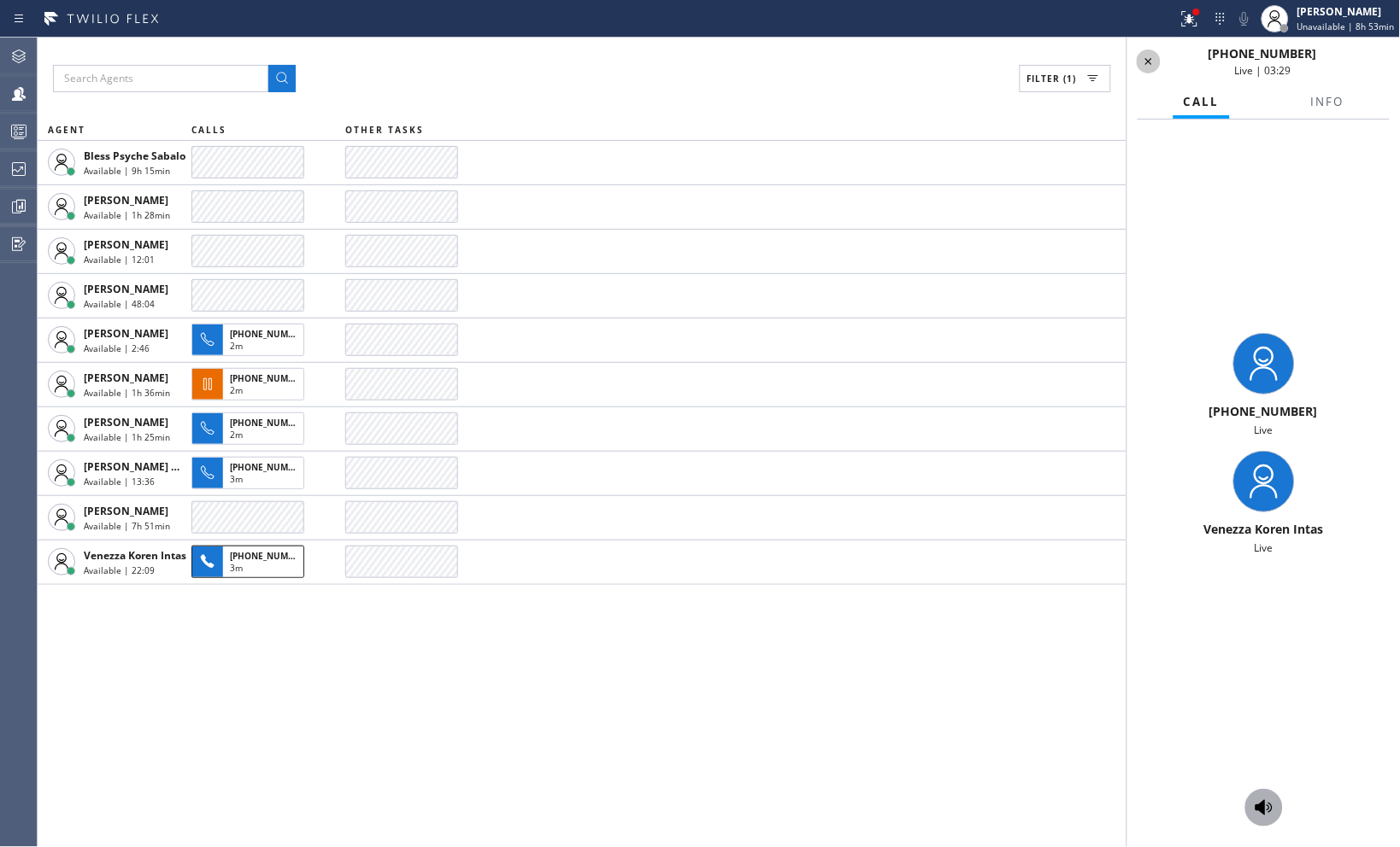
click at [1157, 64] on icon at bounding box center [1149, 61] width 20 height 20
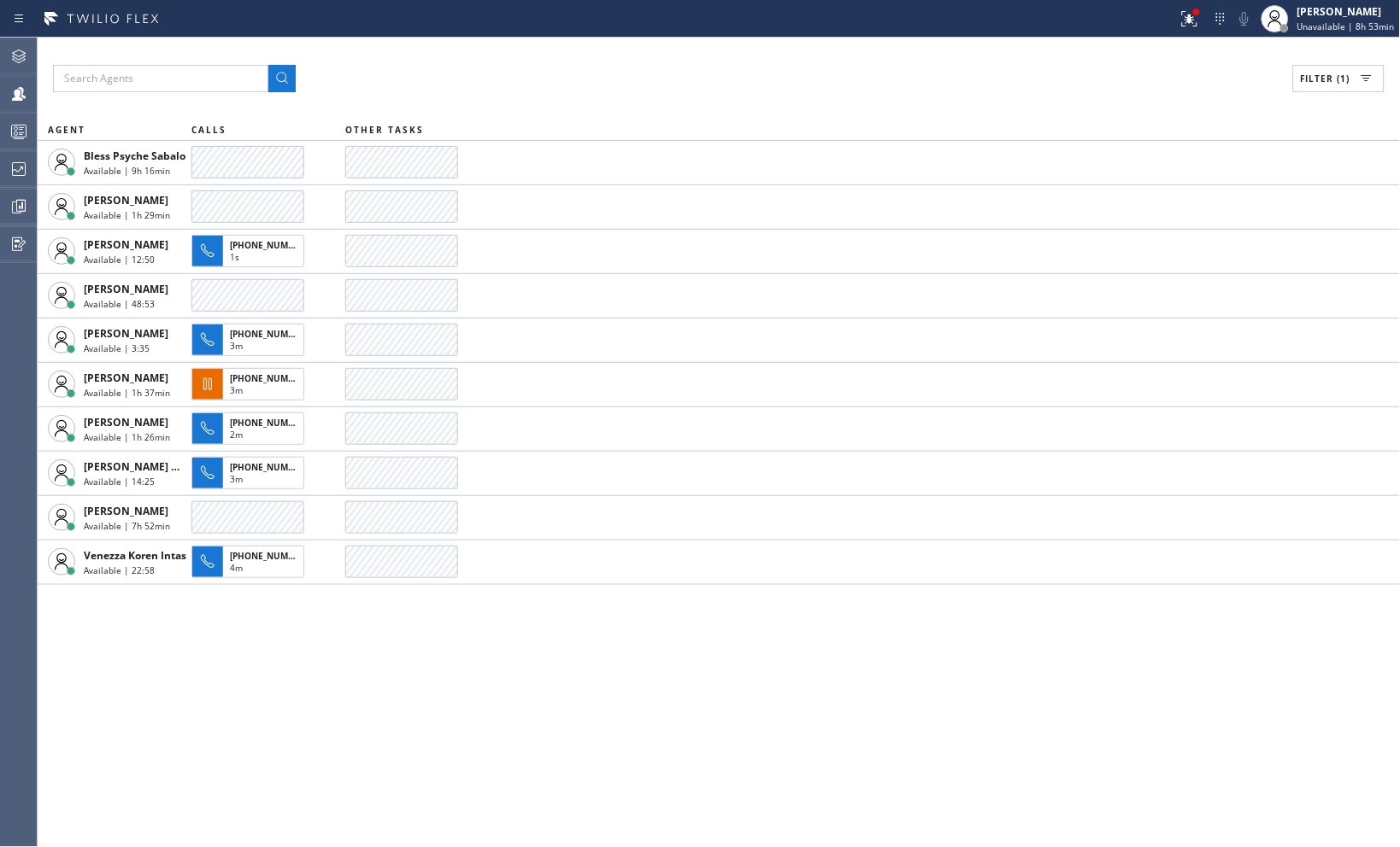
click at [1161, 103] on div "Filter (1) AGENT CALLS OTHER TASKS Bless Psyche Sabalo Available | 9h 16min Eva…" at bounding box center [719, 443] width 1362 height 810
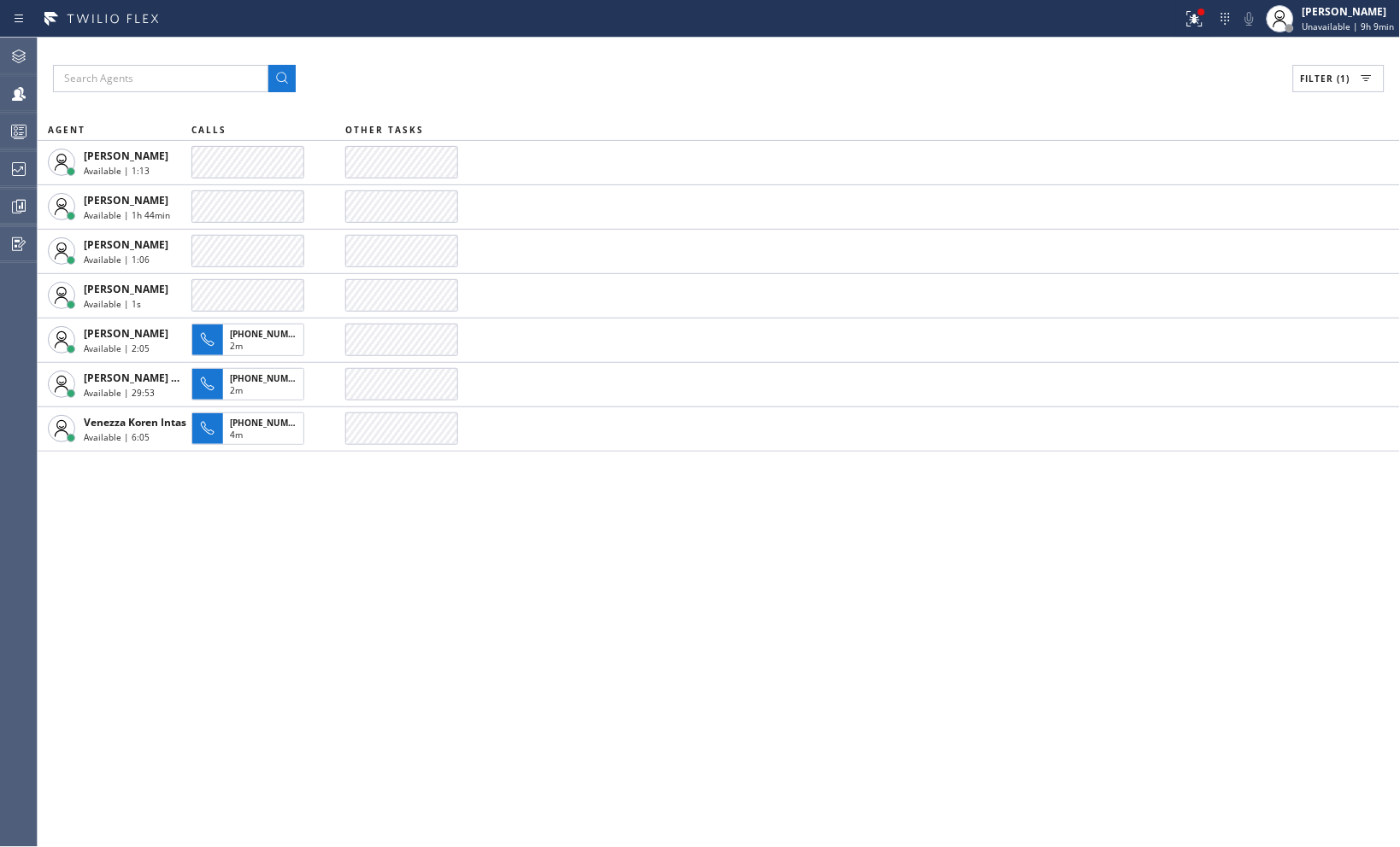
click at [923, 60] on div "Filter (1) AGENT CALLS OTHER TASKS Amir Asamov Available | 1:13 Eva Mahinay Ava…" at bounding box center [719, 443] width 1362 height 810
click at [1327, 22] on span "Unavailable | 9h 9min" at bounding box center [1349, 26] width 93 height 12
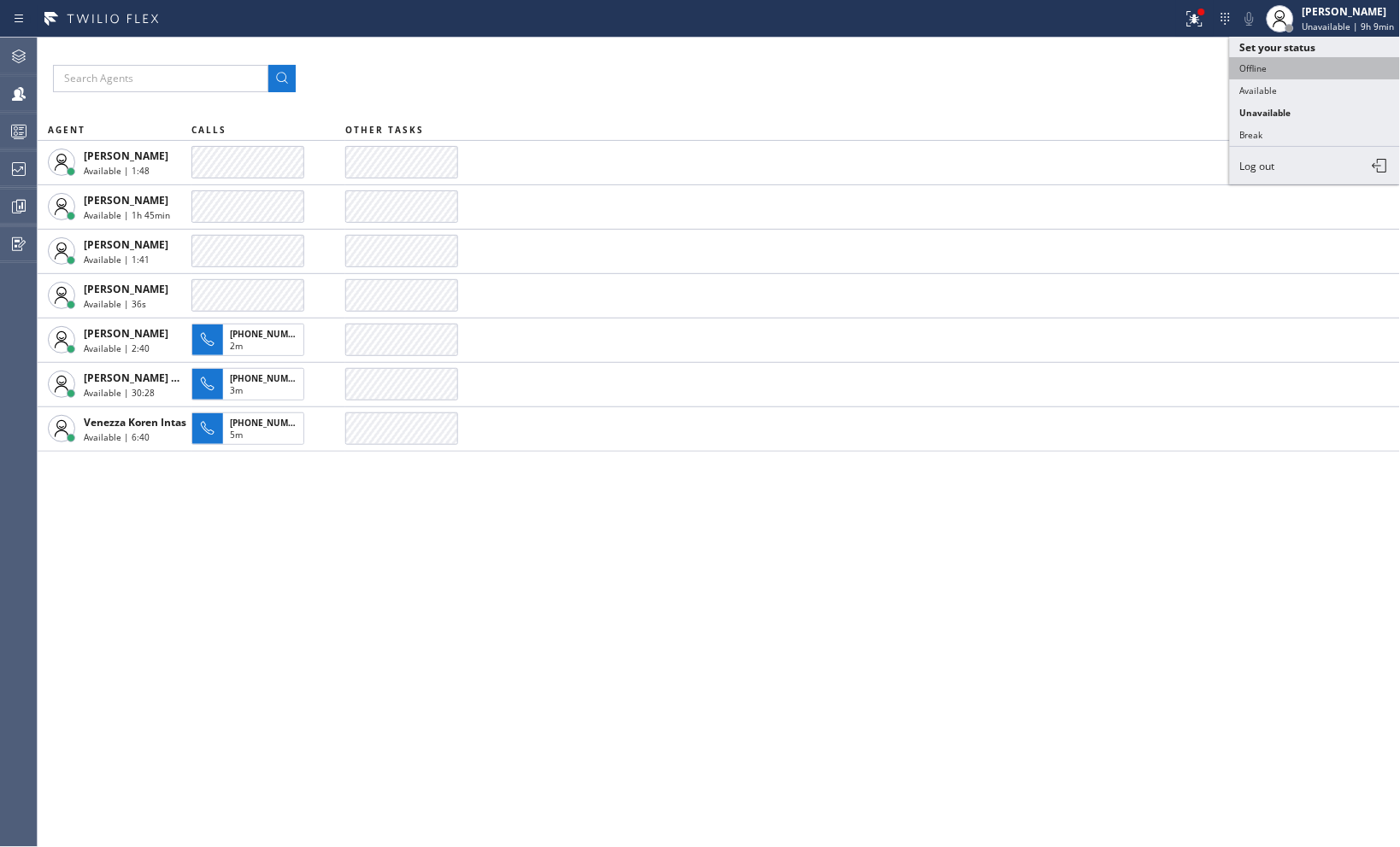
click at [1251, 74] on button "Offline" at bounding box center [1315, 69] width 171 height 22
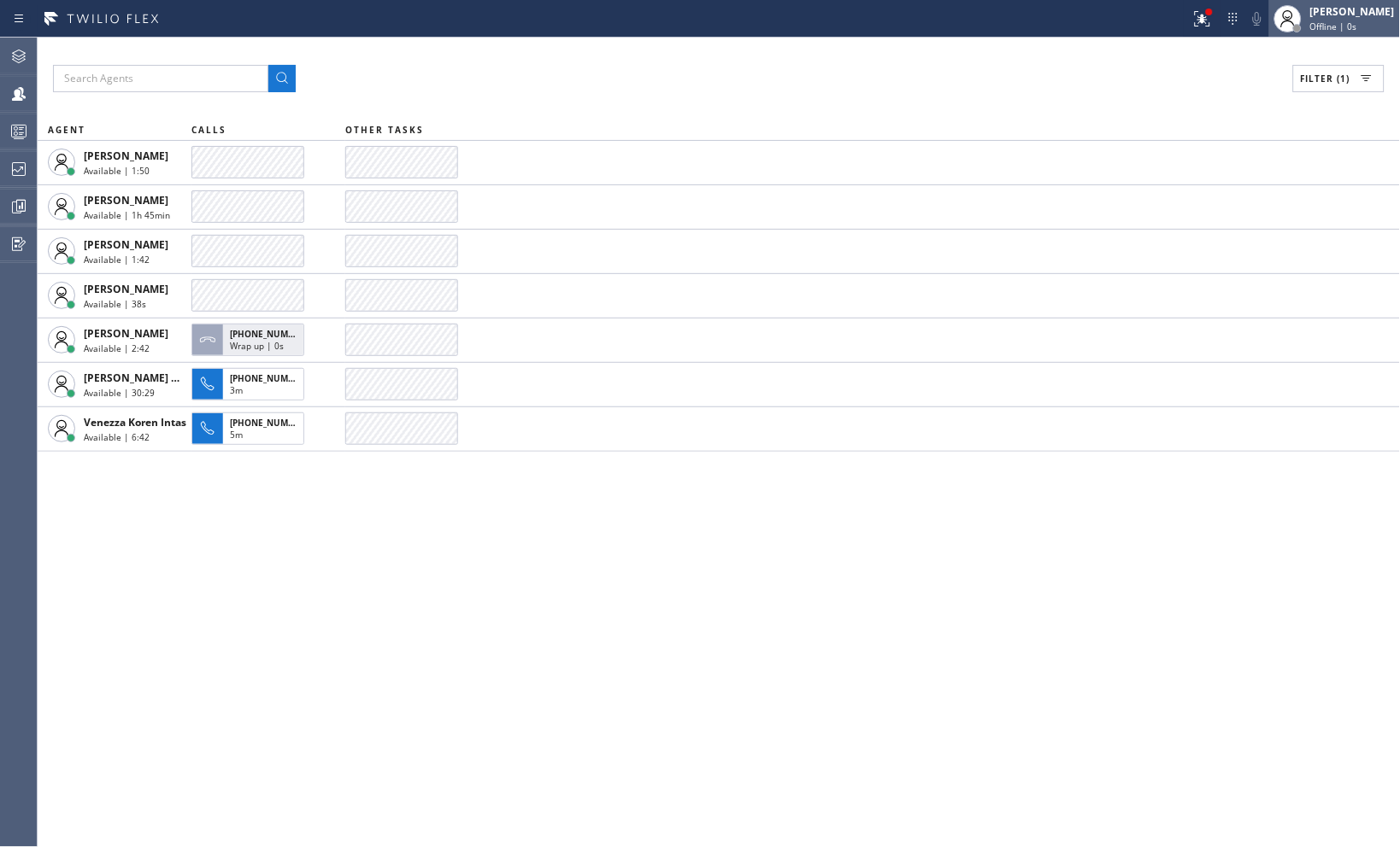
click at [1368, 18] on div "[PERSON_NAME]" at bounding box center [1352, 12] width 84 height 15
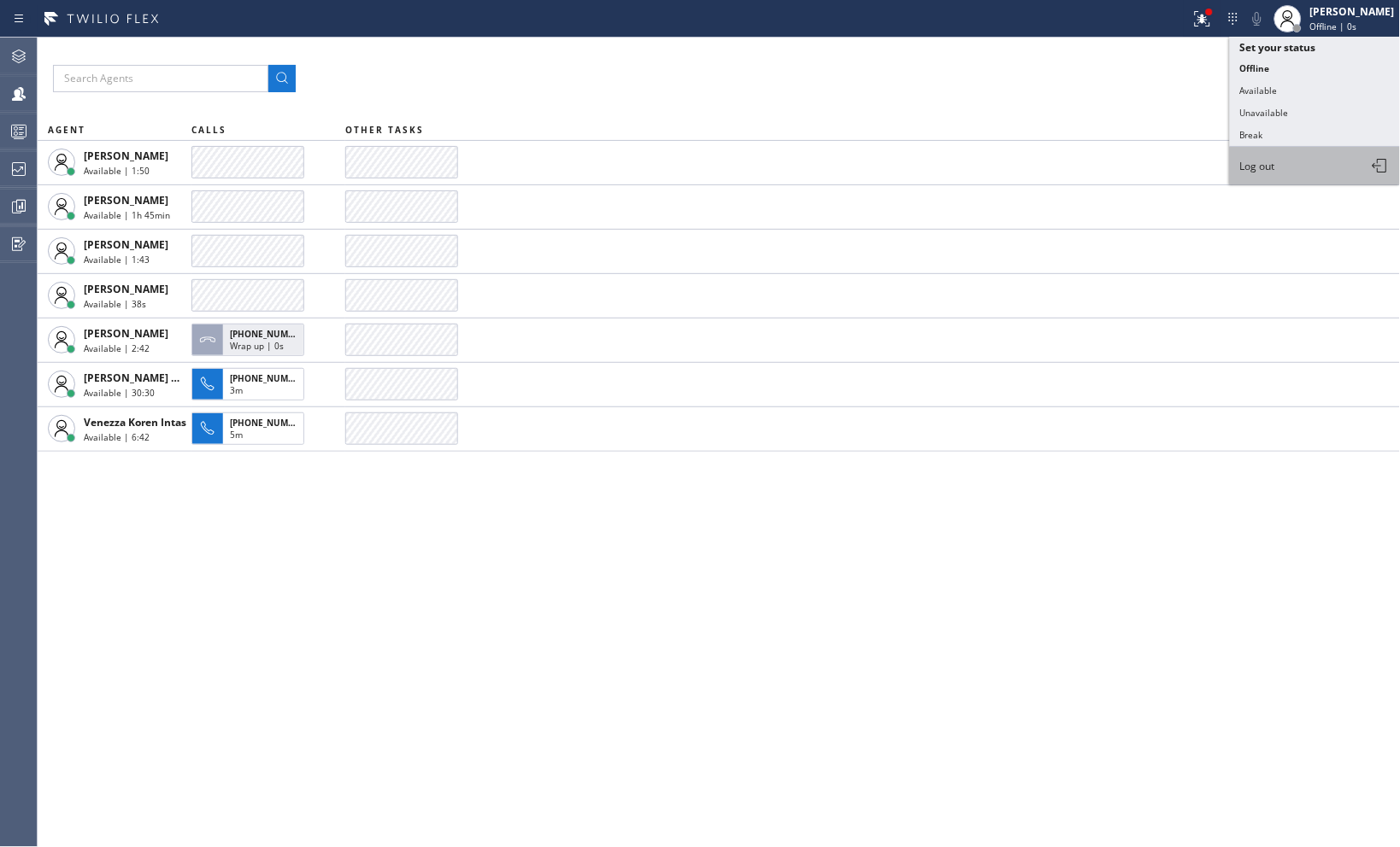
click at [1284, 174] on button "Log out" at bounding box center [1315, 166] width 171 height 38
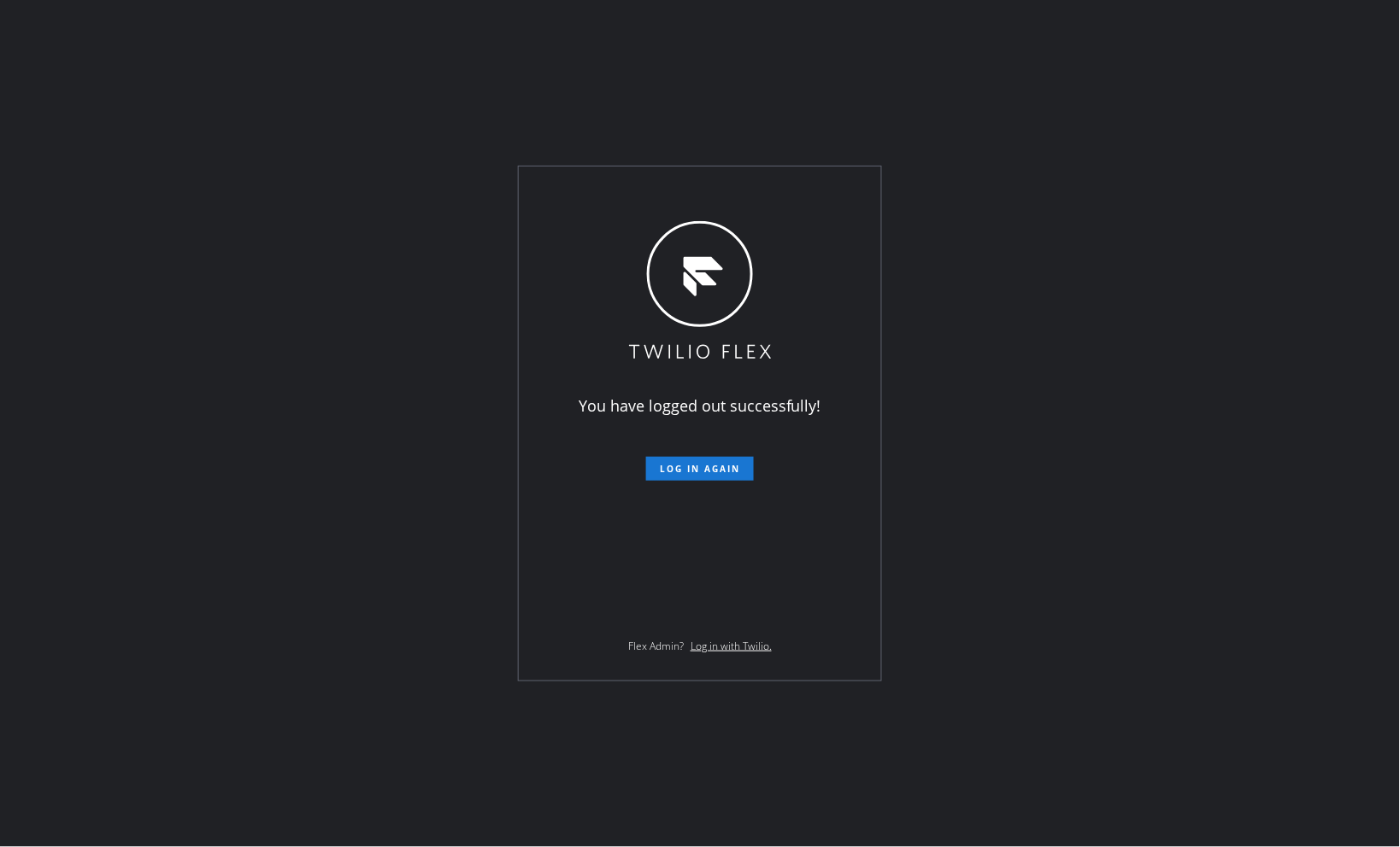
click at [497, 727] on div "You have logged out successfully! Log in again Flex Admin? Log in with Twilio." at bounding box center [700, 424] width 1400 height 847
